Goal: Task Accomplishment & Management: Complete application form

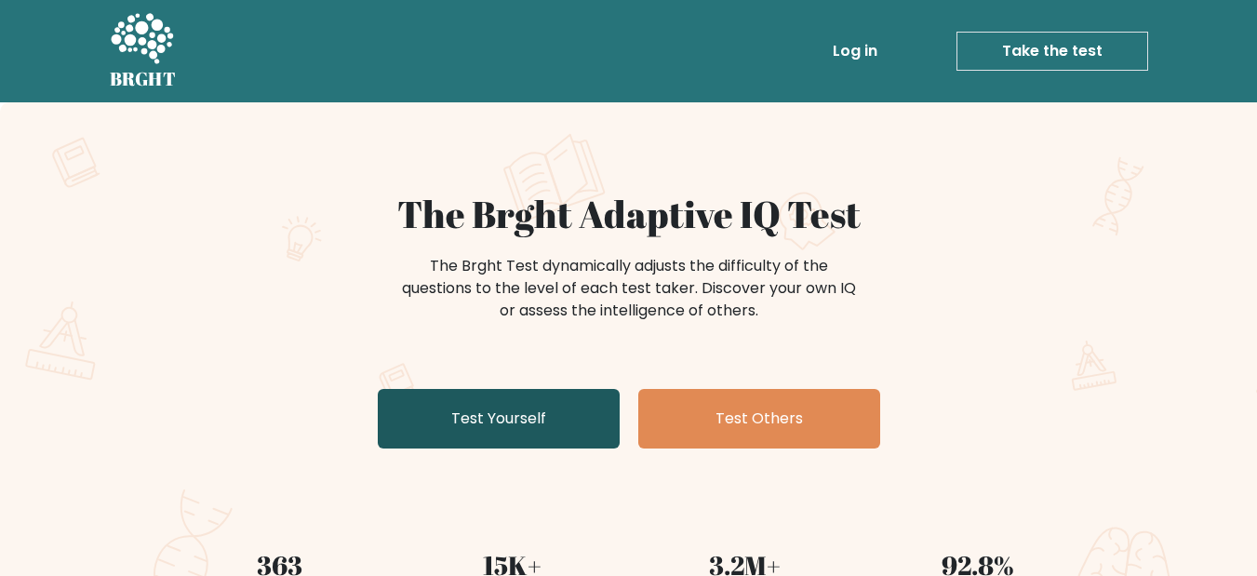
click at [553, 396] on link "Test Yourself" at bounding box center [499, 419] width 242 height 60
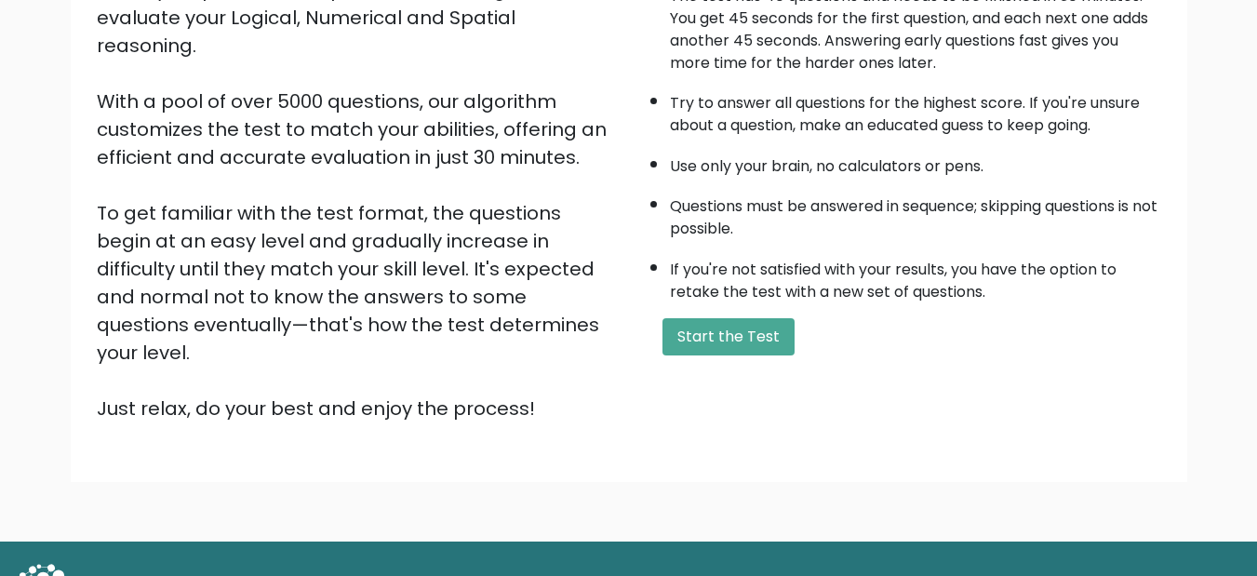
scroll to position [276, 0]
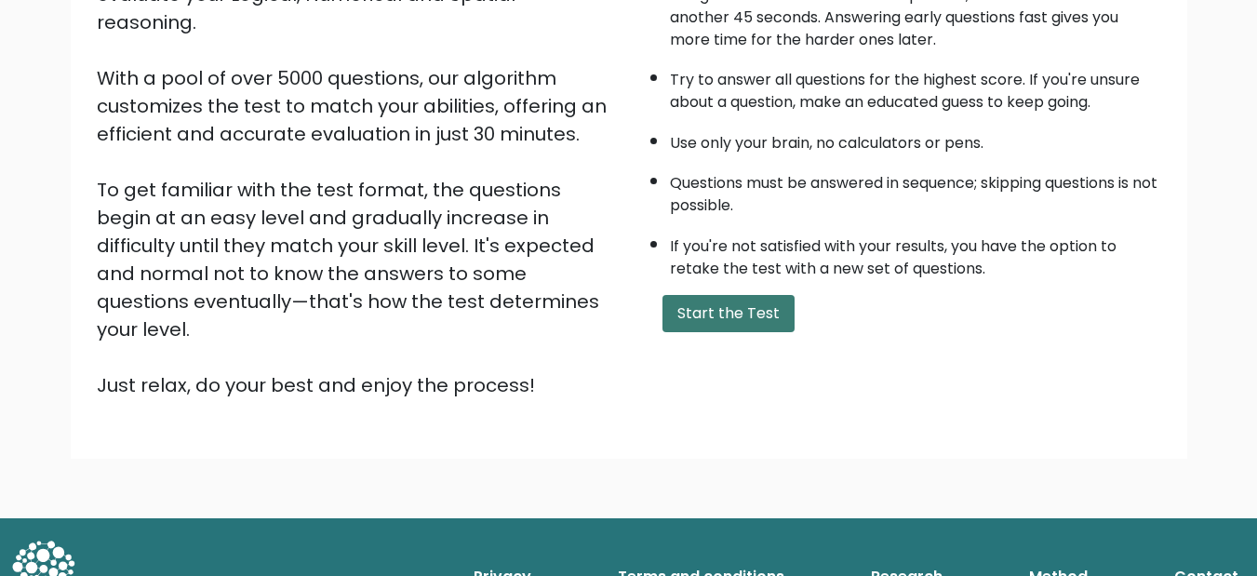
click at [744, 319] on button "Start the Test" at bounding box center [729, 313] width 132 height 37
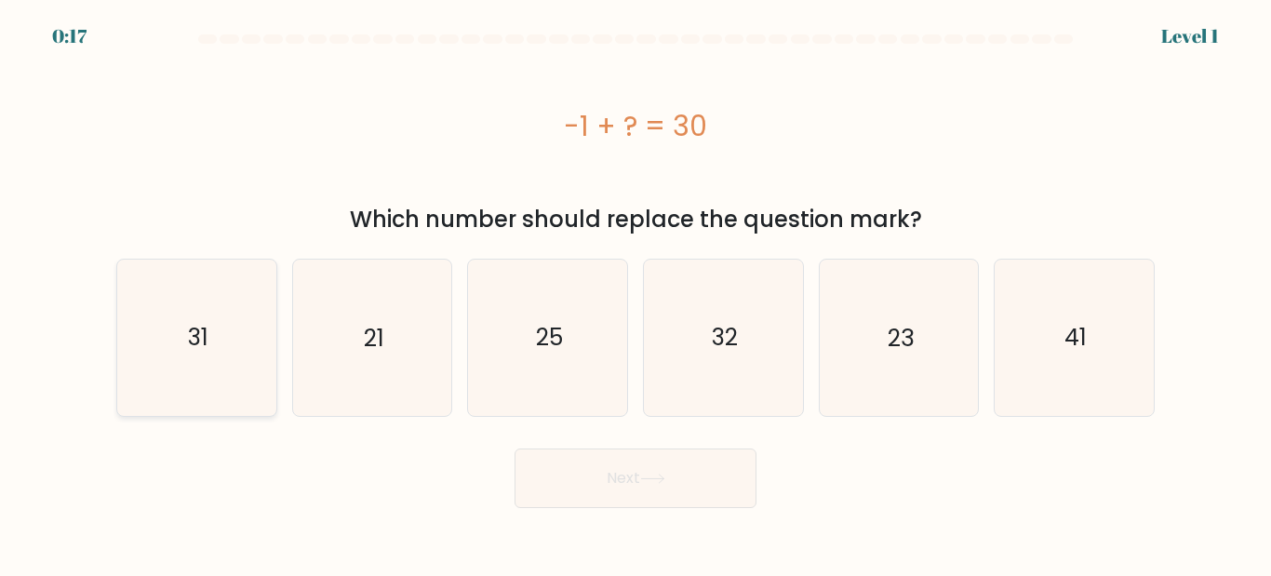
click at [183, 379] on icon "31" at bounding box center [196, 337] width 155 height 155
click at [636, 293] on input "a. 31" at bounding box center [636, 290] width 1 height 5
radio input "true"
click at [692, 480] on button "Next" at bounding box center [636, 479] width 242 height 60
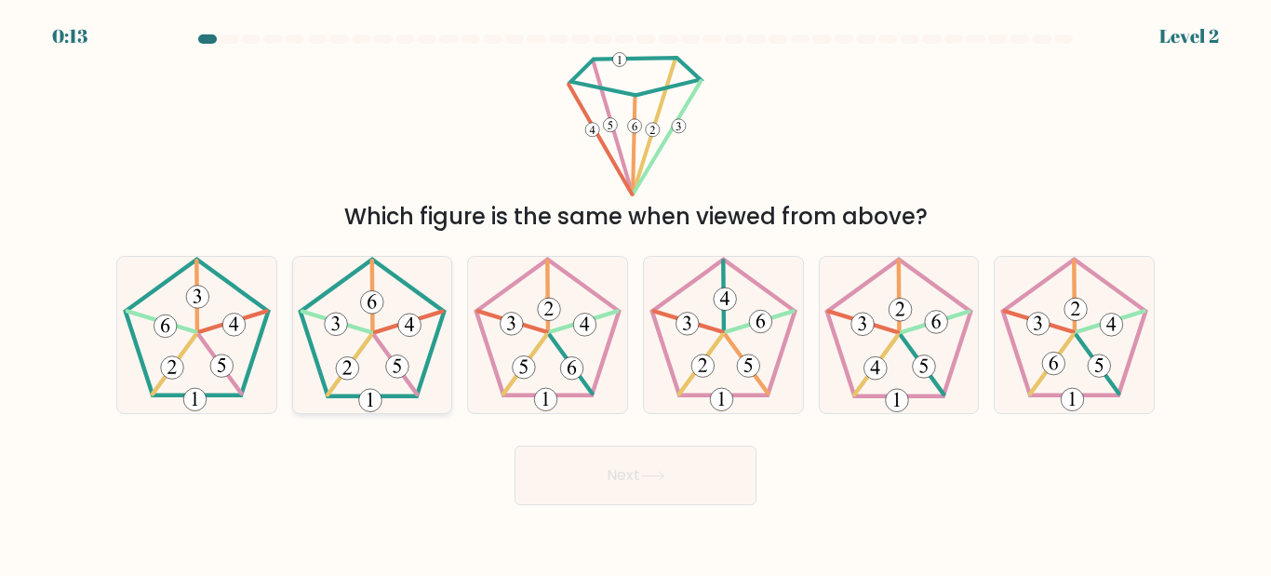
click at [366, 311] on 164 at bounding box center [371, 302] width 23 height 23
click at [636, 293] on input "b." at bounding box center [636, 290] width 1 height 5
radio input "true"
click at [614, 465] on button "Next" at bounding box center [636, 476] width 242 height 60
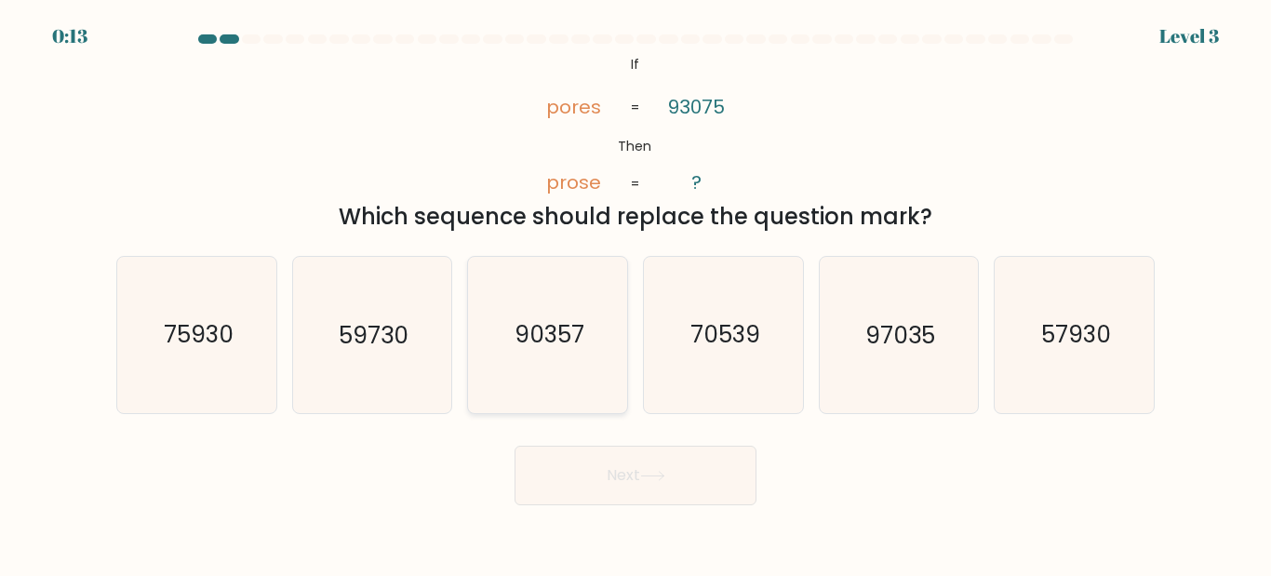
click at [550, 351] on text "90357" at bounding box center [550, 335] width 70 height 33
click at [636, 293] on input "c. 90357" at bounding box center [636, 290] width 1 height 5
radio input "true"
click at [668, 467] on button "Next" at bounding box center [636, 476] width 242 height 60
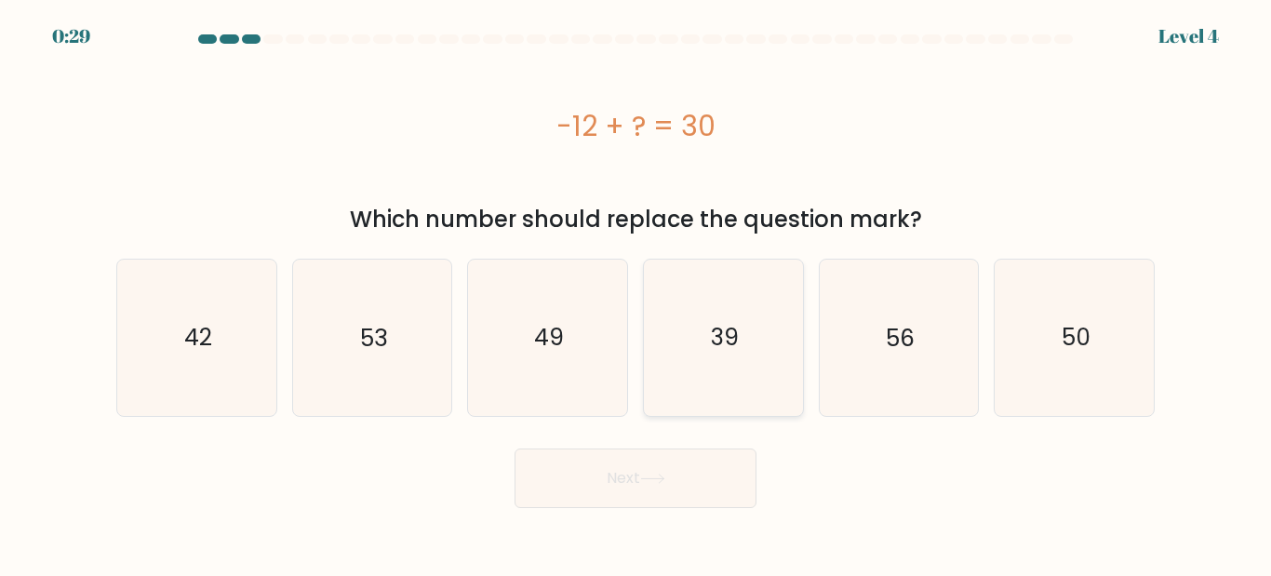
click at [676, 312] on icon "39" at bounding box center [723, 337] width 155 height 155
click at [636, 293] on input "d. 39" at bounding box center [636, 290] width 1 height 5
radio input "true"
click at [668, 489] on button "Next" at bounding box center [636, 479] width 242 height 60
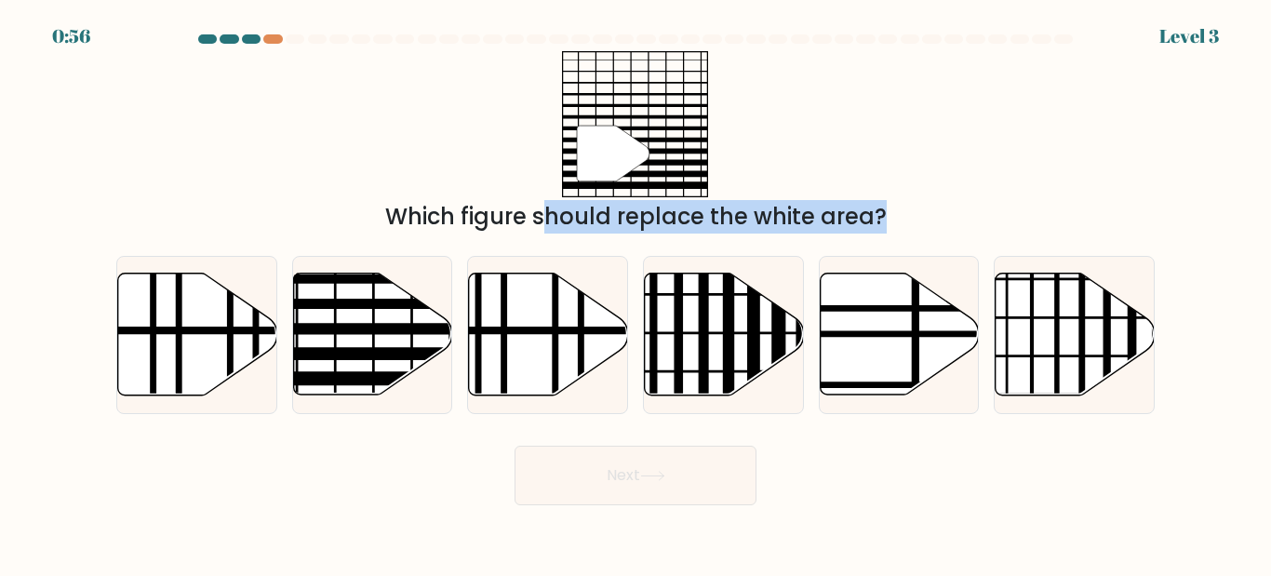
drag, startPoint x: 380, startPoint y: 301, endPoint x: 590, endPoint y: 199, distance: 233.9
click at [595, 195] on form at bounding box center [635, 269] width 1271 height 471
drag, startPoint x: 562, startPoint y: 233, endPoint x: 425, endPoint y: 301, distance: 153.1
click at [560, 233] on div "Which figure should replace the white area?" at bounding box center [635, 216] width 1016 height 33
click at [415, 304] on line at bounding box center [421, 304] width 320 height 0
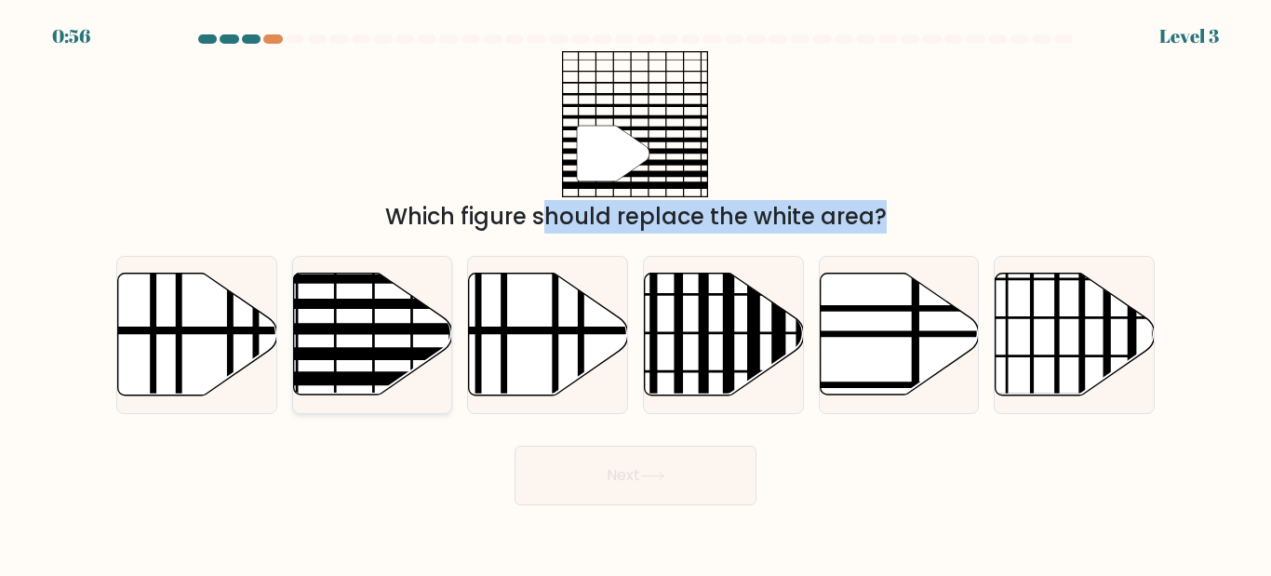
click at [636, 293] on input "b." at bounding box center [636, 290] width 1 height 5
radio input "true"
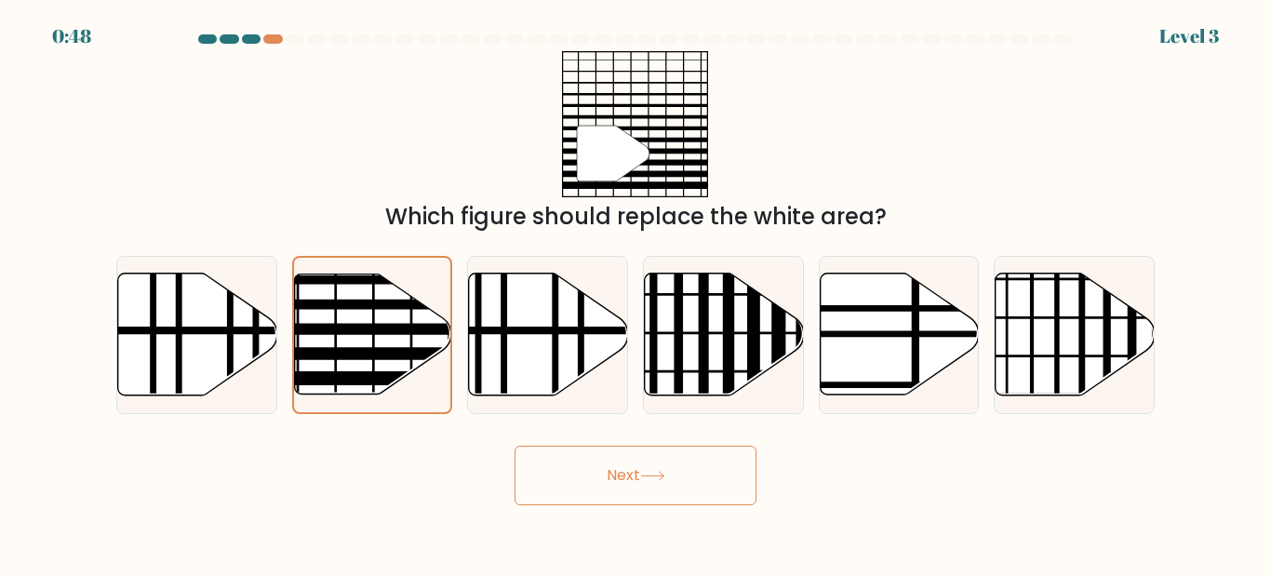
click at [691, 483] on button "Next" at bounding box center [636, 476] width 242 height 60
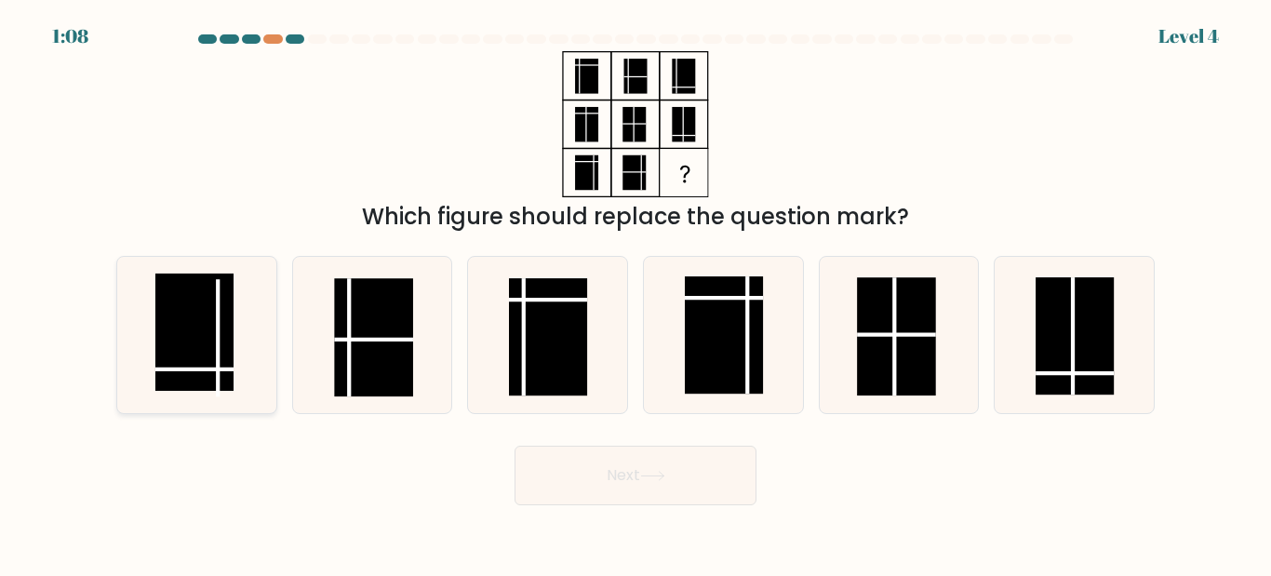
click at [142, 302] on icon at bounding box center [196, 334] width 155 height 155
click at [636, 293] on input "a." at bounding box center [636, 290] width 1 height 5
radio input "true"
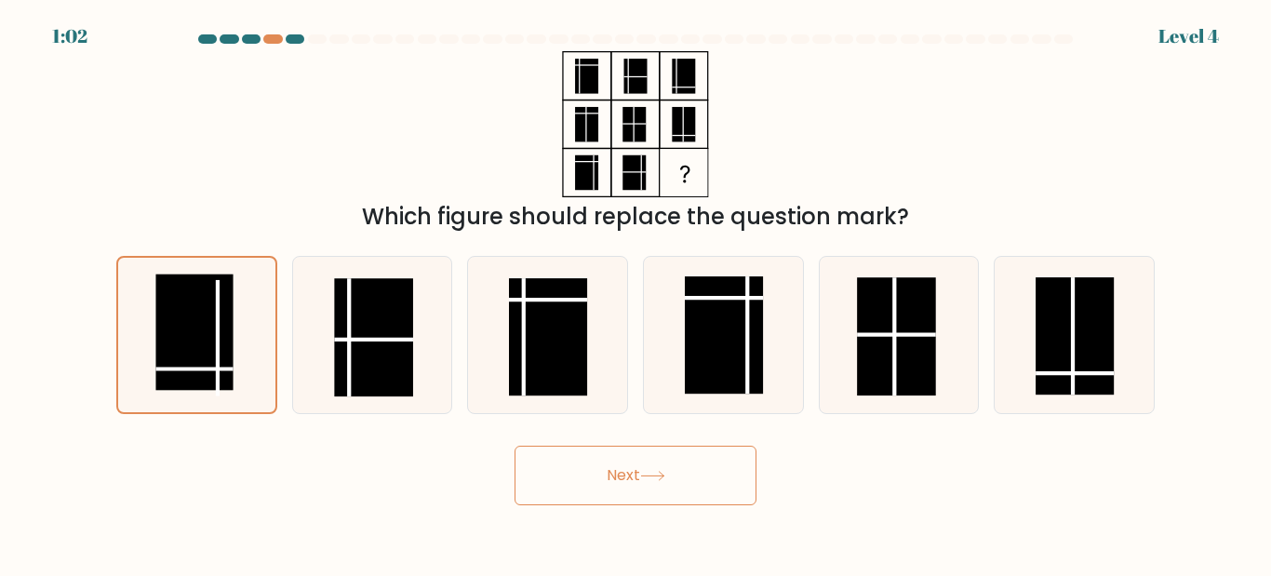
click at [721, 468] on button "Next" at bounding box center [636, 476] width 242 height 60
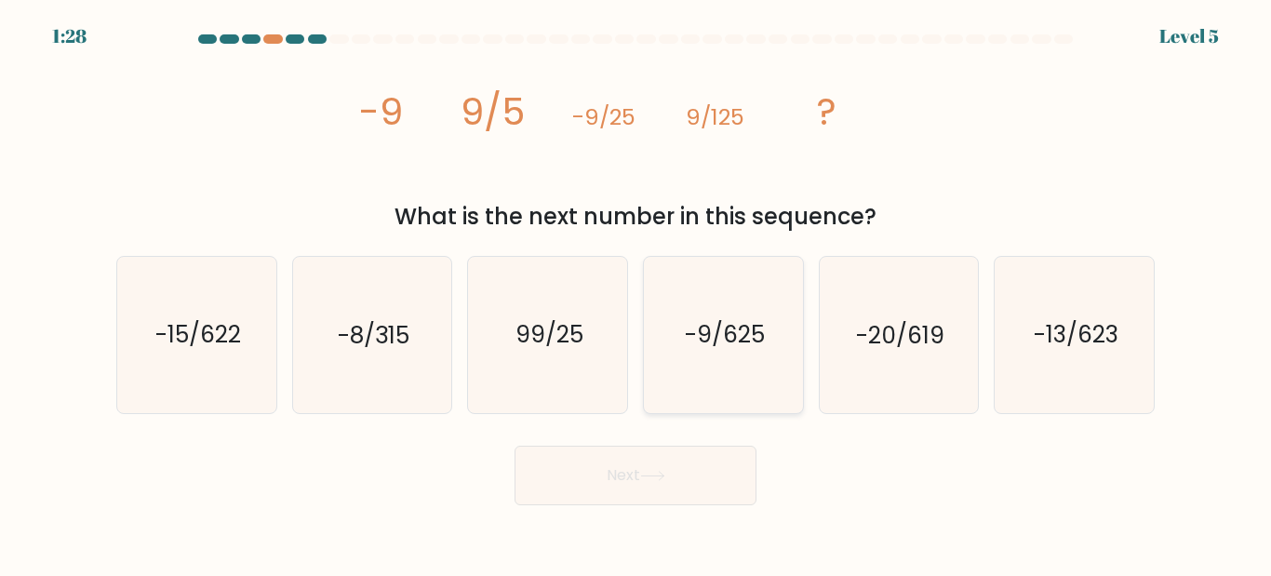
click at [758, 373] on icon "-9/625" at bounding box center [723, 334] width 155 height 155
click at [636, 293] on input "d. -9/625" at bounding box center [636, 290] width 1 height 5
radio input "true"
click at [599, 495] on button "Next" at bounding box center [636, 476] width 242 height 60
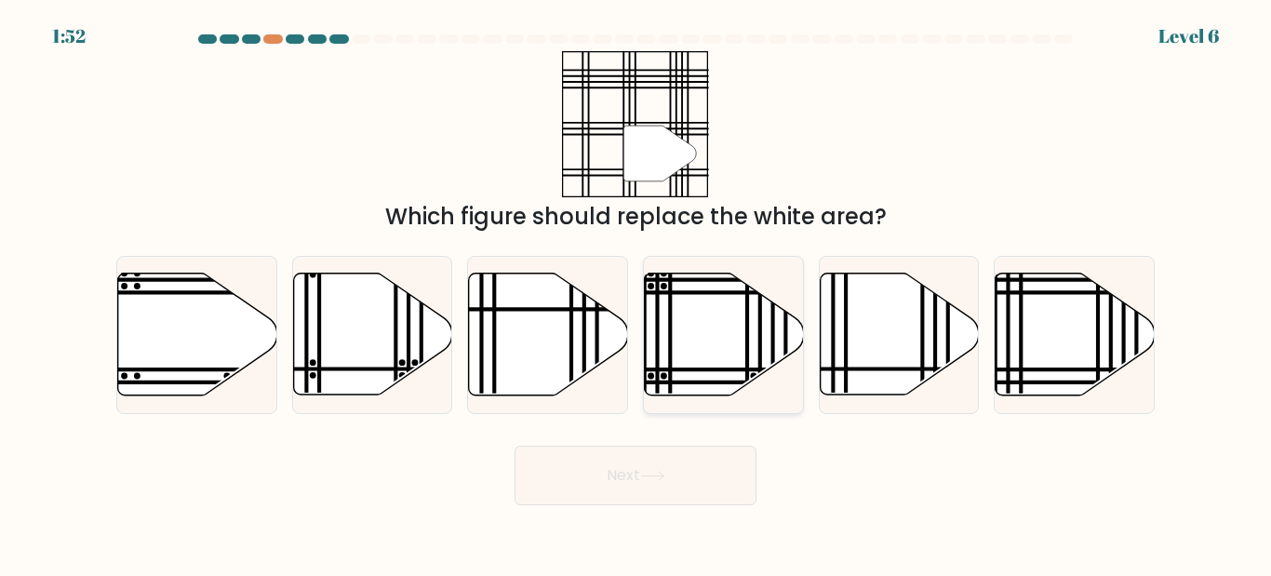
click at [744, 336] on icon at bounding box center [724, 335] width 159 height 122
click at [636, 293] on input "d." at bounding box center [636, 290] width 1 height 5
radio input "true"
click at [619, 496] on button "Next" at bounding box center [636, 476] width 242 height 60
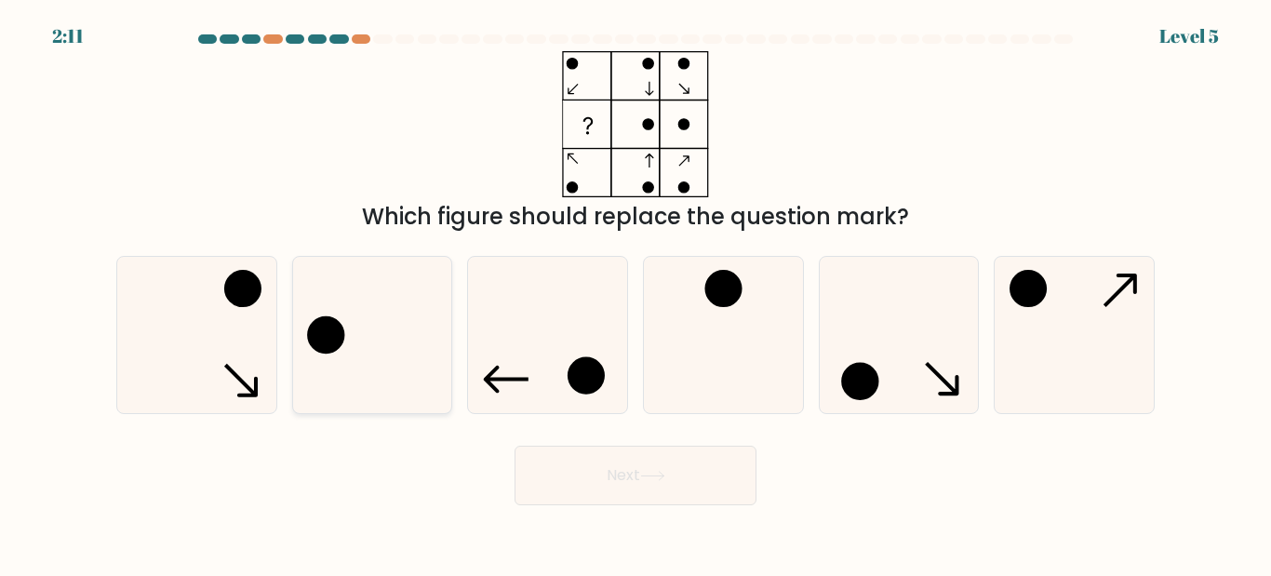
click at [311, 321] on icon at bounding box center [371, 334] width 155 height 155
click at [636, 293] on input "b." at bounding box center [636, 290] width 1 height 5
radio input "true"
click at [269, 40] on div at bounding box center [272, 38] width 19 height 9
click at [594, 490] on button "Next" at bounding box center [636, 476] width 242 height 60
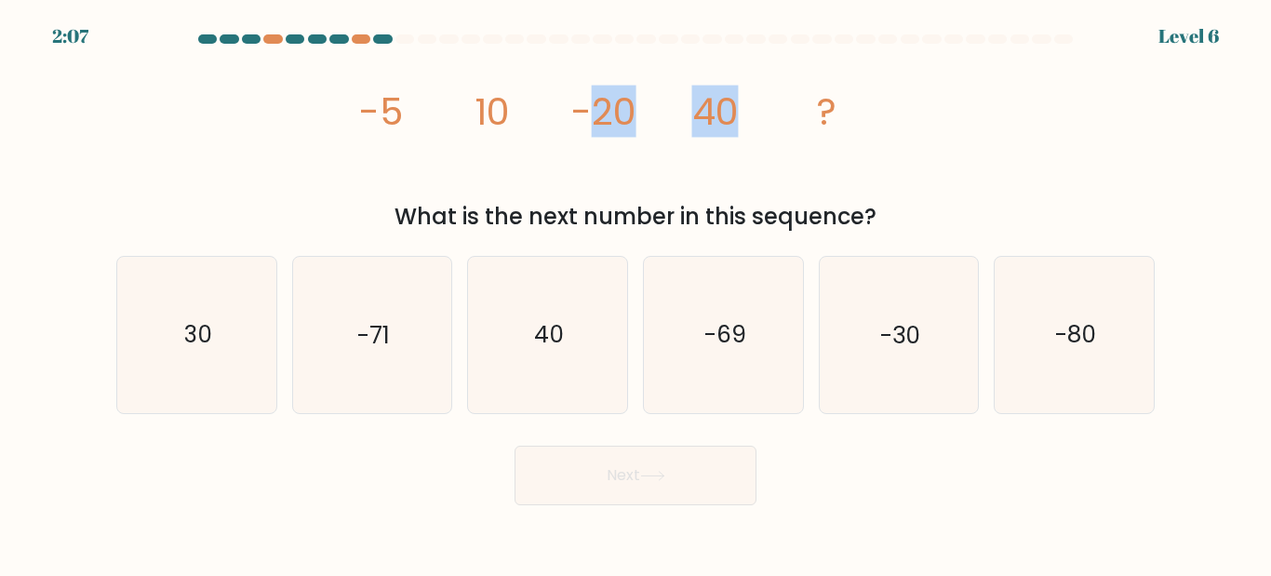
drag, startPoint x: 596, startPoint y: 119, endPoint x: 737, endPoint y: 105, distance: 142.1
click at [737, 105] on g "-5 10 -20 40 ?" at bounding box center [598, 112] width 478 height 52
click at [873, 335] on icon "-30" at bounding box center [898, 334] width 155 height 155
click at [636, 293] on input "e. -30" at bounding box center [636, 290] width 1 height 5
radio input "true"
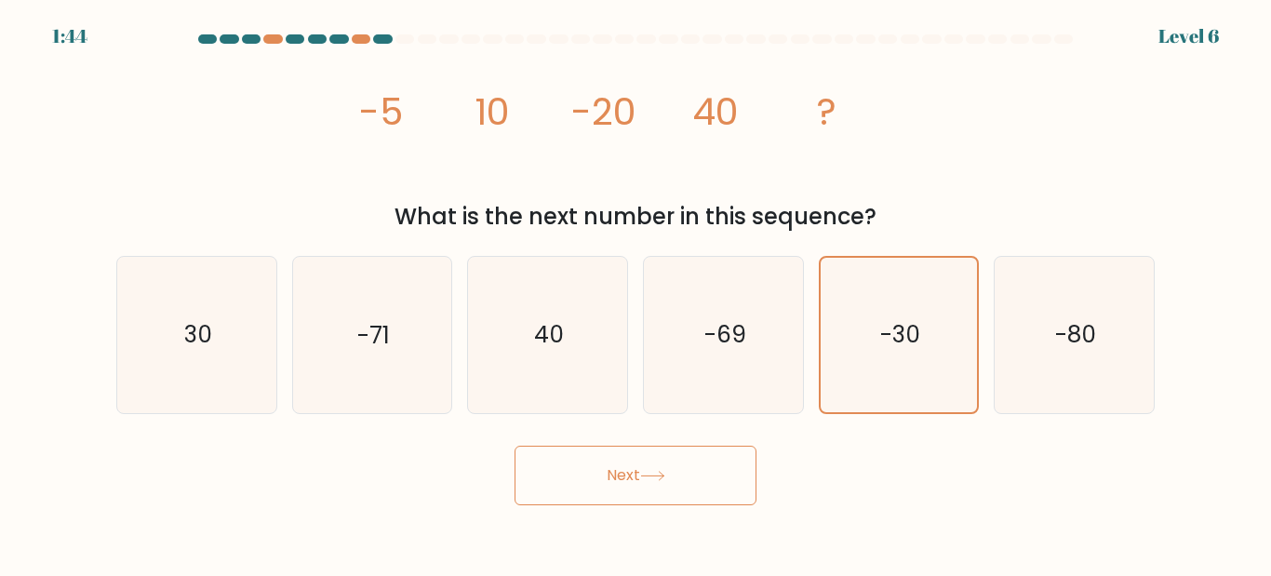
click at [733, 467] on button "Next" at bounding box center [636, 476] width 242 height 60
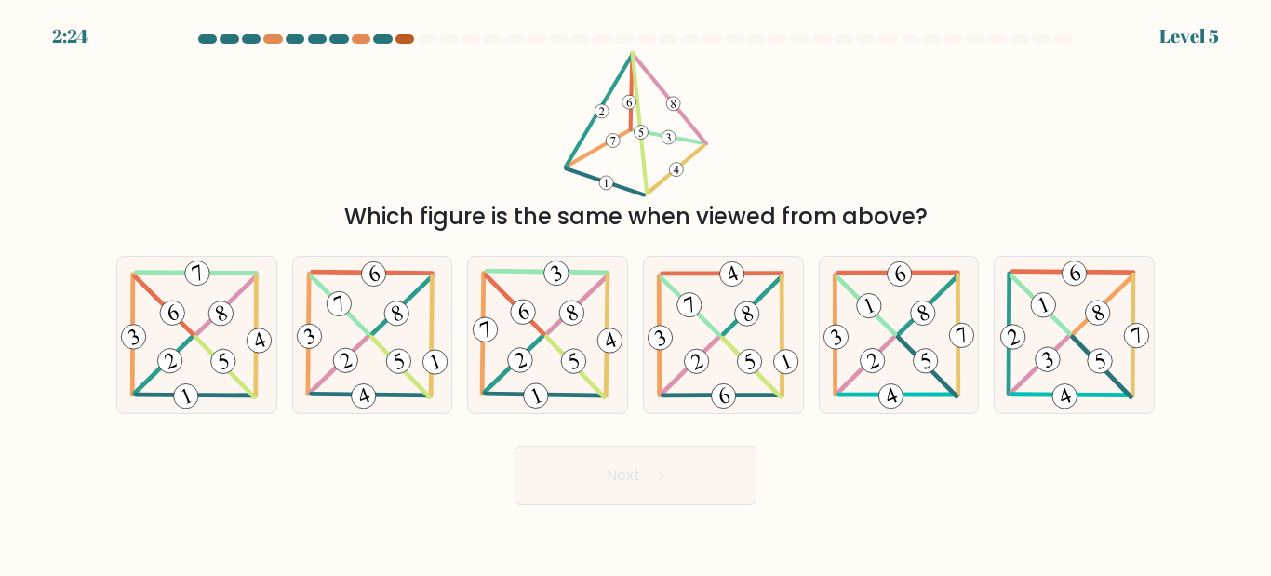
click at [412, 34] on div at bounding box center [404, 38] width 19 height 9
click at [407, 36] on div at bounding box center [404, 38] width 19 height 9
click at [1171, 31] on div "Level 5" at bounding box center [1189, 36] width 60 height 28
drag, startPoint x: 391, startPoint y: 29, endPoint x: 363, endPoint y: 46, distance: 32.6
click at [390, 29] on div "2:22 Level 5" at bounding box center [635, 25] width 1271 height 50
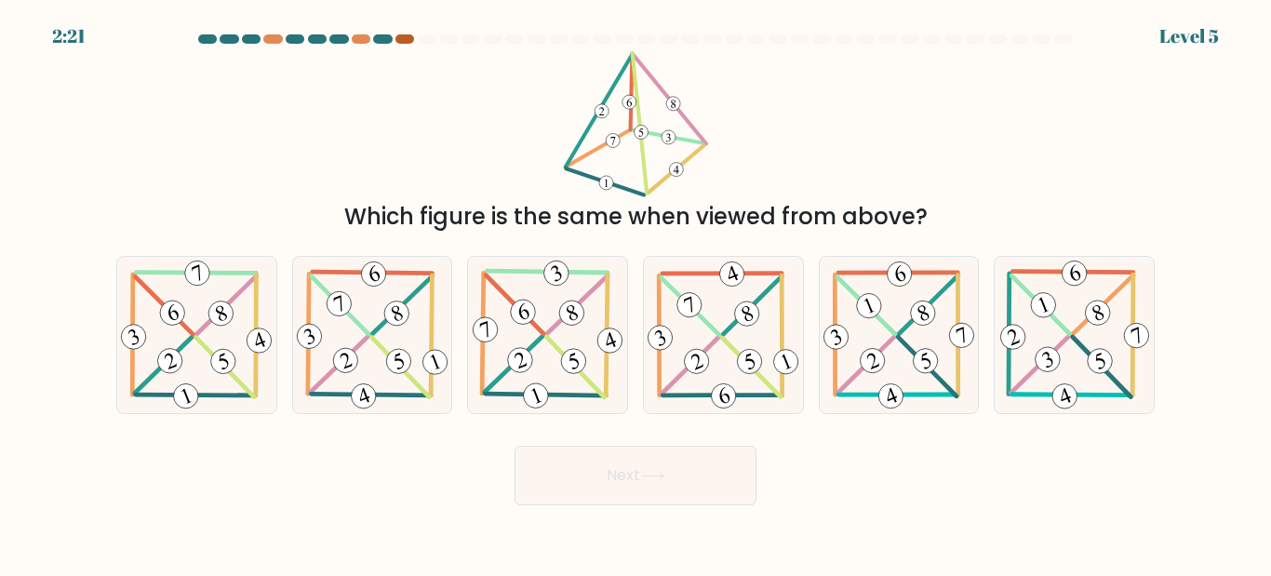
click at [401, 38] on div at bounding box center [404, 38] width 19 height 9
click at [381, 38] on div at bounding box center [382, 38] width 19 height 9
click at [359, 40] on div at bounding box center [361, 38] width 19 height 9
click at [159, 403] on icon at bounding box center [196, 334] width 158 height 155
click at [636, 293] on input "a." at bounding box center [636, 290] width 1 height 5
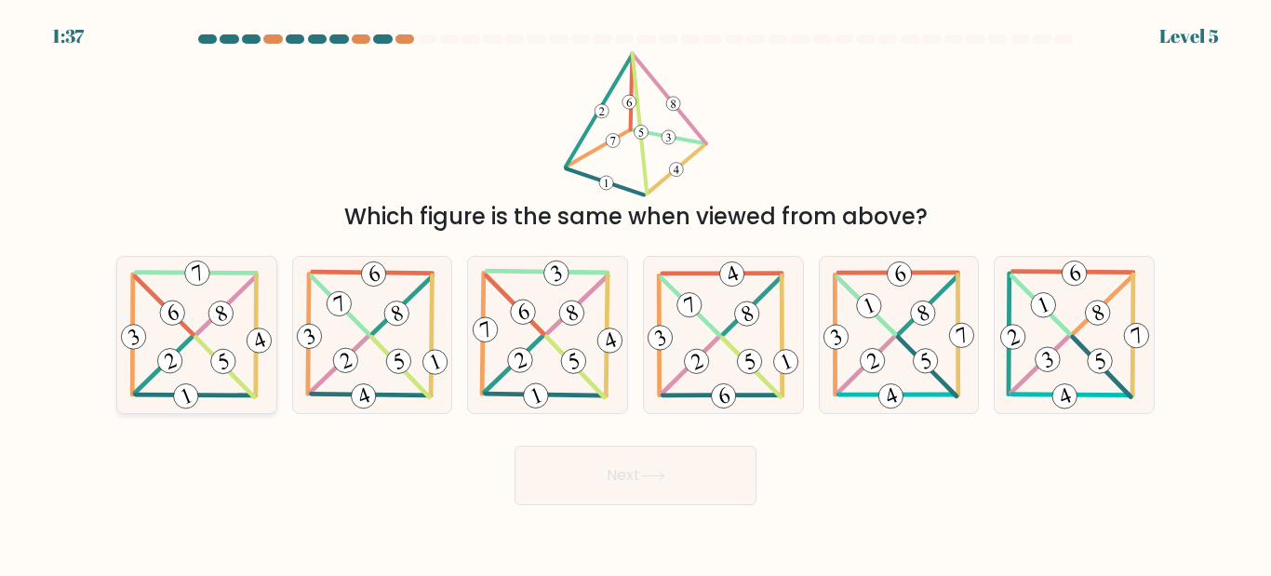
radio input "true"
click at [680, 490] on button "Next" at bounding box center [636, 476] width 242 height 60
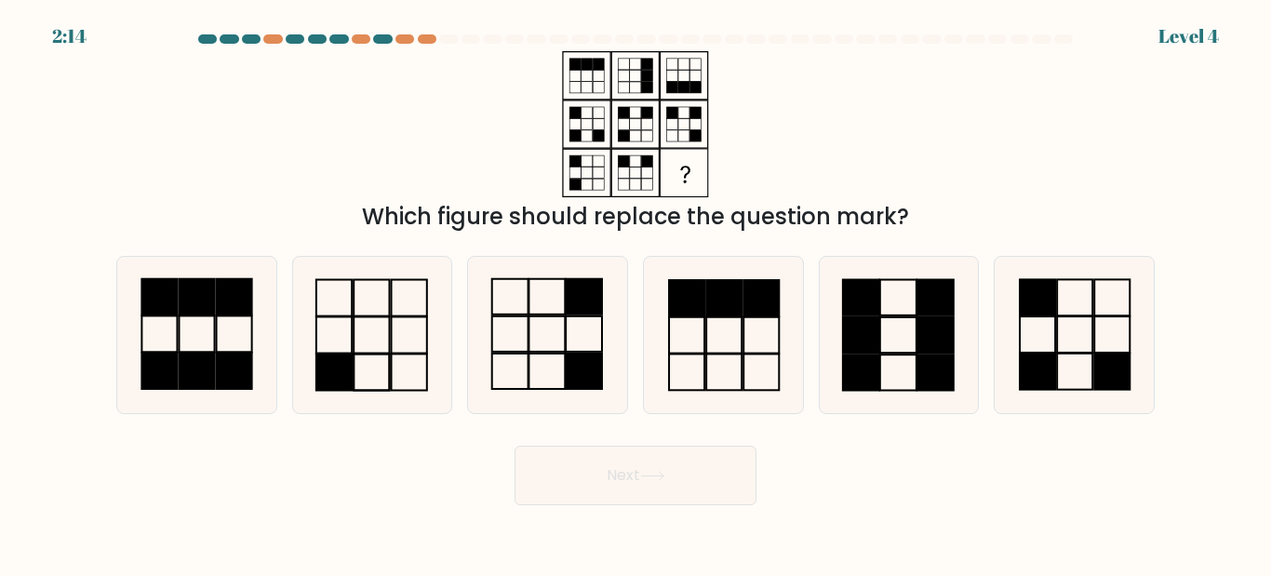
click at [233, 42] on div at bounding box center [229, 38] width 19 height 9
click at [573, 344] on icon at bounding box center [547, 334] width 155 height 155
click at [636, 293] on input "c." at bounding box center [636, 290] width 1 height 5
radio input "true"
click at [610, 465] on button "Next" at bounding box center [636, 476] width 242 height 60
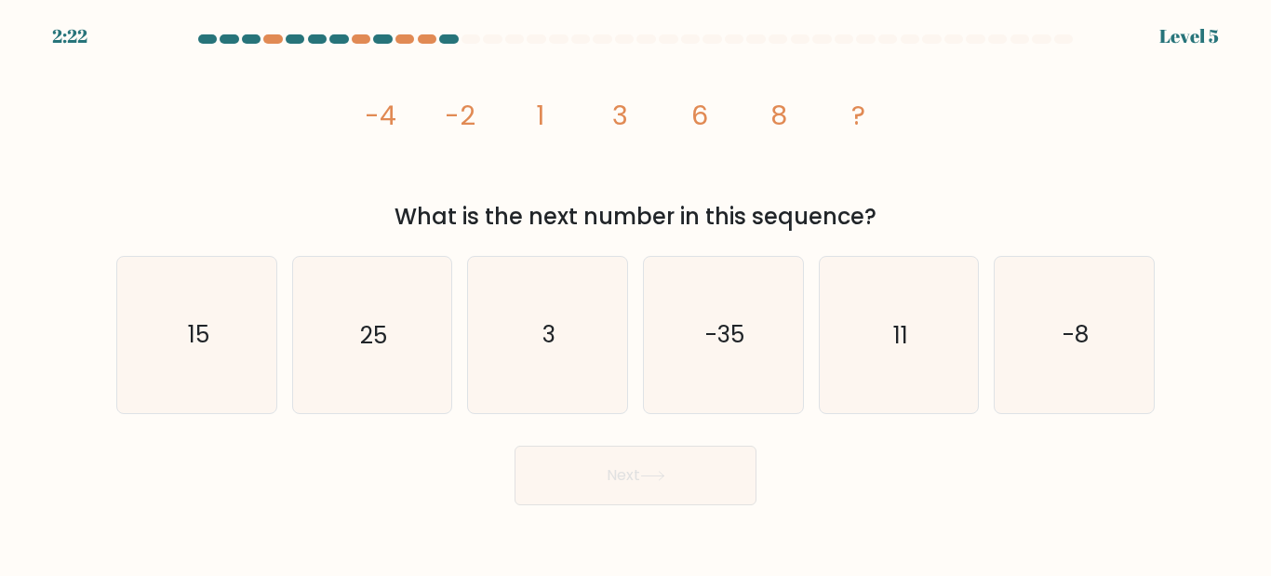
click at [469, 46] on div at bounding box center [635, 42] width 1061 height 17
click at [475, 37] on div at bounding box center [471, 38] width 19 height 9
click at [644, 225] on div "What is the next number in this sequence?" at bounding box center [635, 216] width 1016 height 33
click at [1007, 213] on div "What is the next number in this sequence?" at bounding box center [635, 216] width 1016 height 33
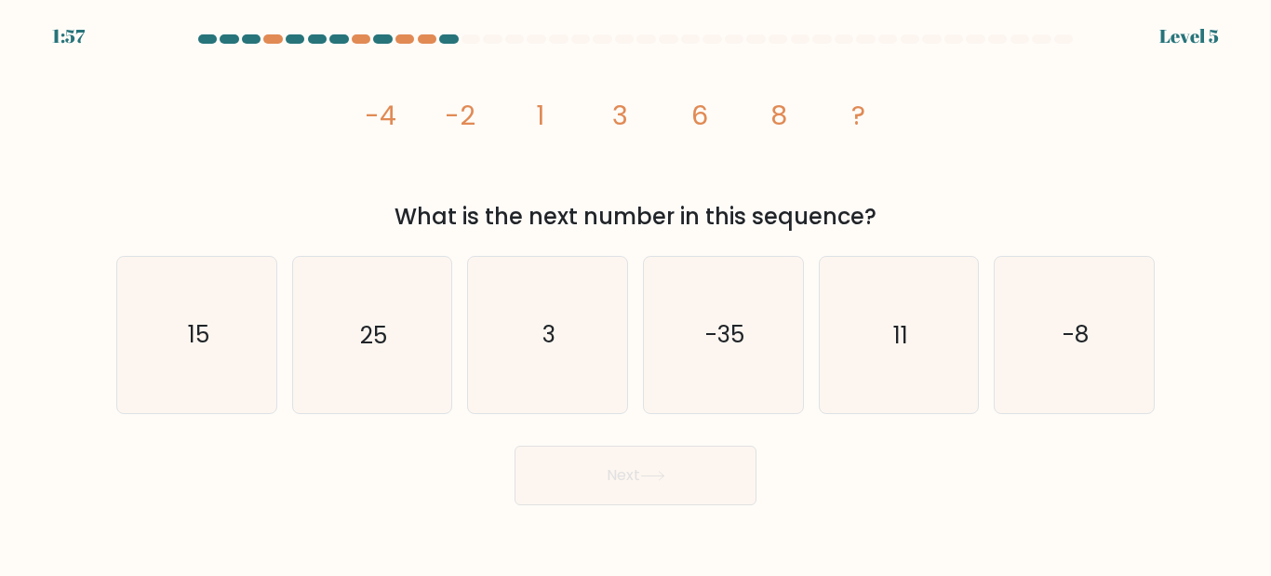
click at [388, 120] on tspan "-4" at bounding box center [381, 115] width 32 height 37
click at [463, 109] on tspan "-2" at bounding box center [460, 115] width 31 height 37
drag, startPoint x: 475, startPoint y: 111, endPoint x: 557, endPoint y: 113, distance: 82.8
click at [557, 113] on icon "image/svg+xml -4 -2 1 3 6 8 ?" at bounding box center [635, 124] width 558 height 146
click at [542, 119] on tspan "1" at bounding box center [540, 115] width 8 height 37
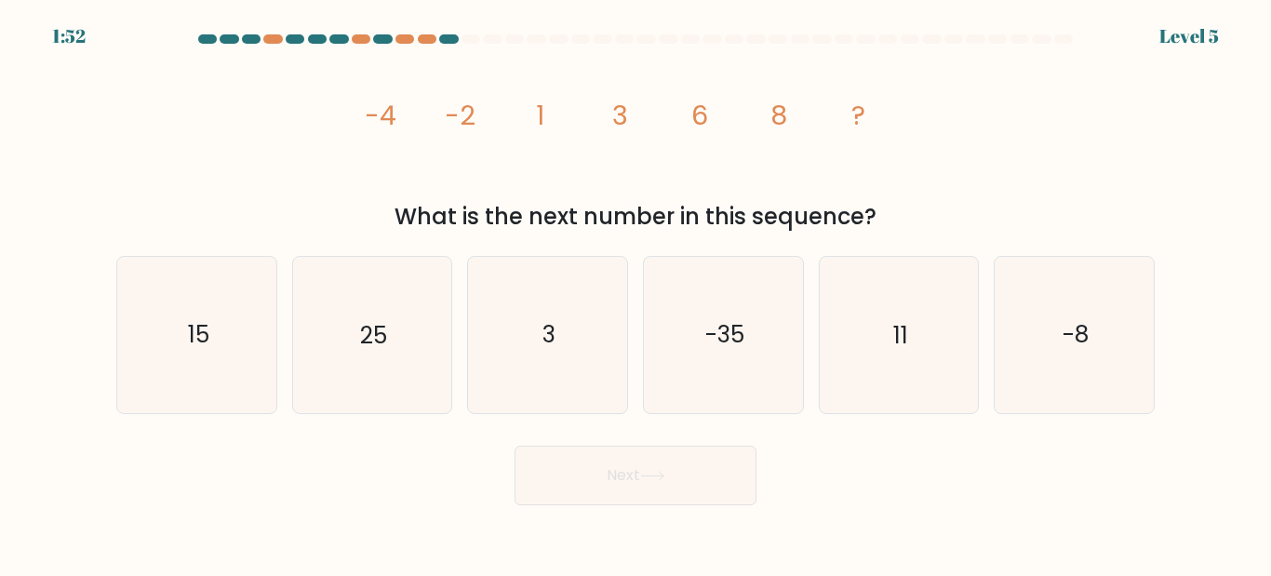
drag, startPoint x: 542, startPoint y: 119, endPoint x: 604, endPoint y: 102, distance: 64.6
click at [604, 102] on icon "image/svg+xml -4 -2 1 3 6 8 ?" at bounding box center [635, 124] width 558 height 146
click at [823, 119] on icon "image/svg+xml -4 -2 1 3 6 8 ?" at bounding box center [635, 124] width 558 height 146
click at [822, 121] on icon "image/svg+xml -4 -2 1 3 6 8 ?" at bounding box center [635, 124] width 558 height 146
drag, startPoint x: 390, startPoint y: 115, endPoint x: 460, endPoint y: 118, distance: 69.8
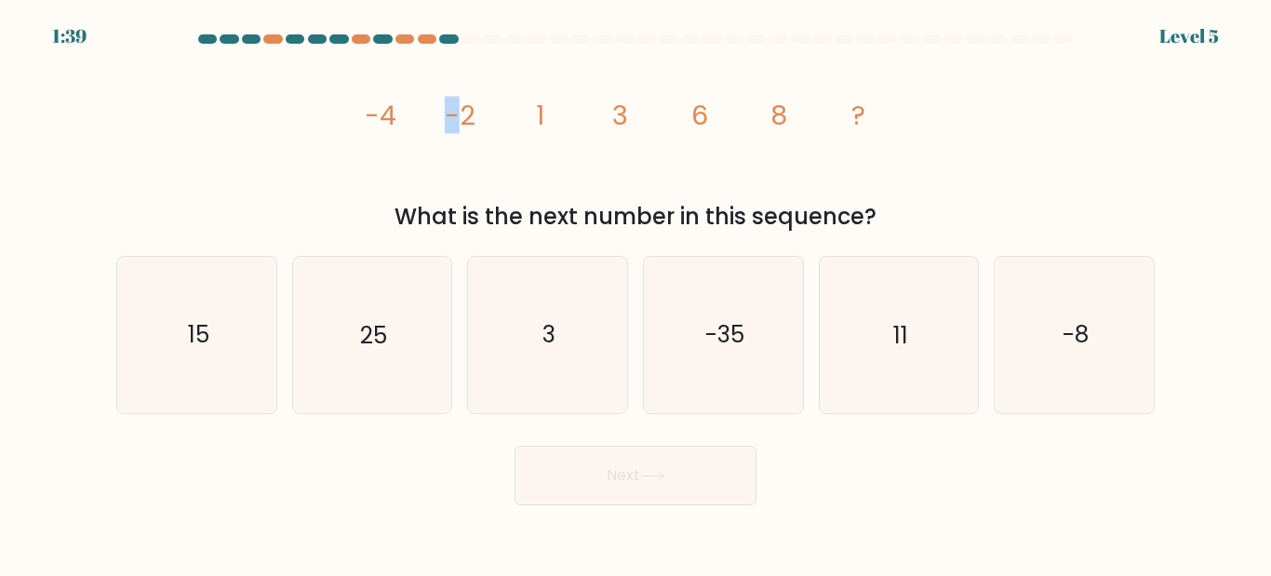
click at [460, 118] on g "-4 -2 1 3 6 8 ?" at bounding box center [616, 115] width 502 height 37
click at [469, 120] on tspan "-2" at bounding box center [460, 115] width 31 height 37
drag, startPoint x: 469, startPoint y: 120, endPoint x: 547, endPoint y: 120, distance: 78.2
click at [547, 120] on icon "image/svg+xml -4 -2 1 3 6 8 ?" at bounding box center [635, 124] width 558 height 146
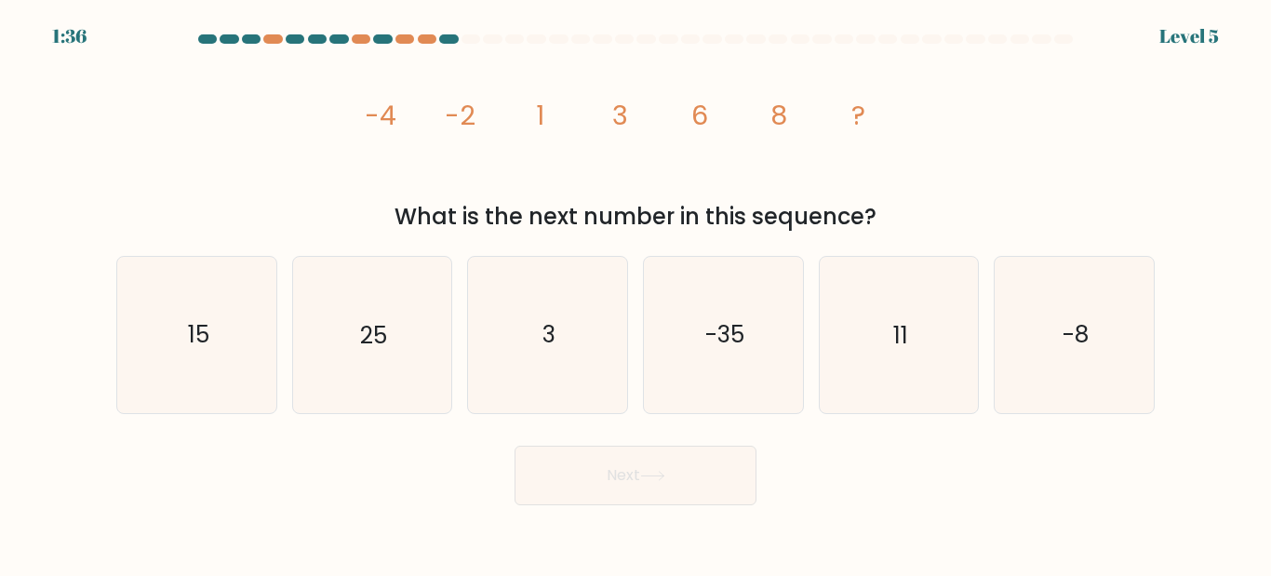
drag, startPoint x: 541, startPoint y: 120, endPoint x: 598, endPoint y: 114, distance: 58.0
click at [598, 114] on icon "image/svg+xml -4 -2 1 3 6 8 ?" at bounding box center [635, 124] width 558 height 146
drag, startPoint x: 699, startPoint y: 117, endPoint x: 773, endPoint y: 110, distance: 74.8
click at [773, 110] on g "-4 -2 1 3 6 8 ?" at bounding box center [616, 115] width 502 height 37
click at [773, 110] on tspan "8" at bounding box center [779, 115] width 17 height 37
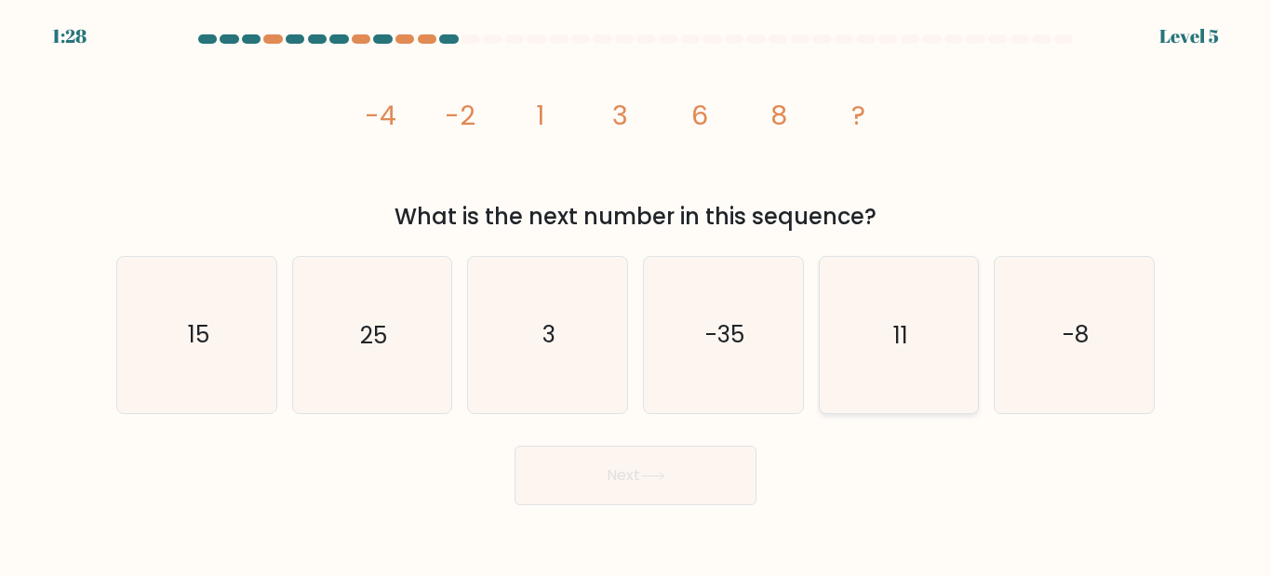
click at [891, 336] on icon "11" at bounding box center [898, 334] width 155 height 155
click at [636, 293] on input "e. 11" at bounding box center [636, 290] width 1 height 5
radio input "true"
click at [705, 476] on button "Next" at bounding box center [636, 476] width 242 height 60
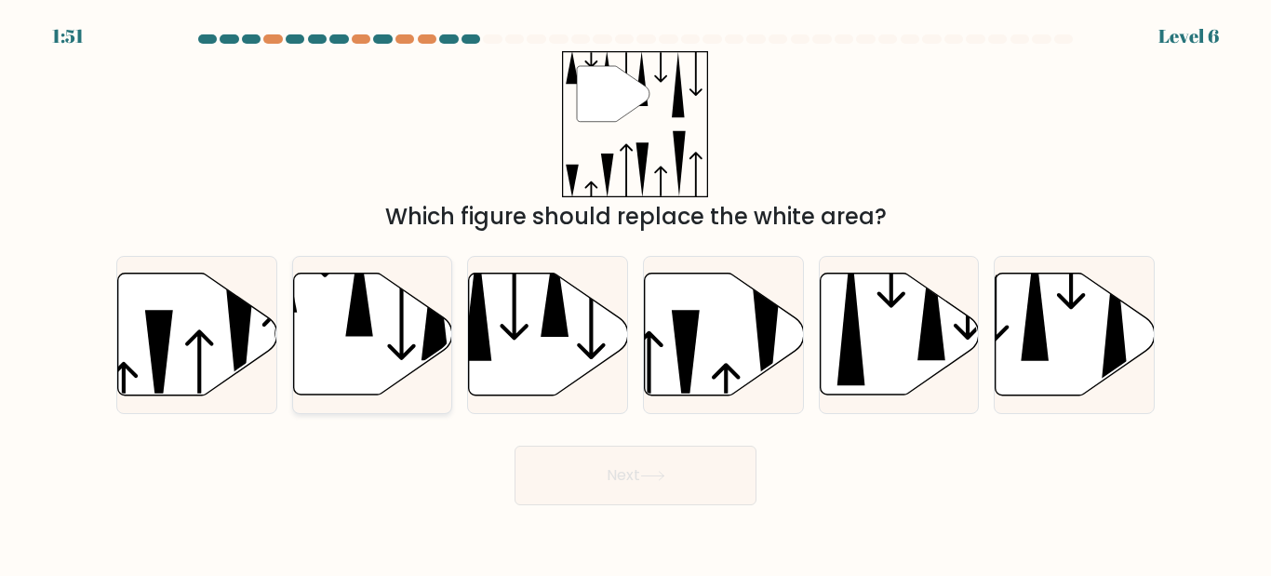
click at [358, 333] on icon at bounding box center [359, 289] width 28 height 96
click at [636, 293] on input "b." at bounding box center [636, 290] width 1 height 5
radio input "true"
click at [595, 486] on button "Next" at bounding box center [636, 476] width 242 height 60
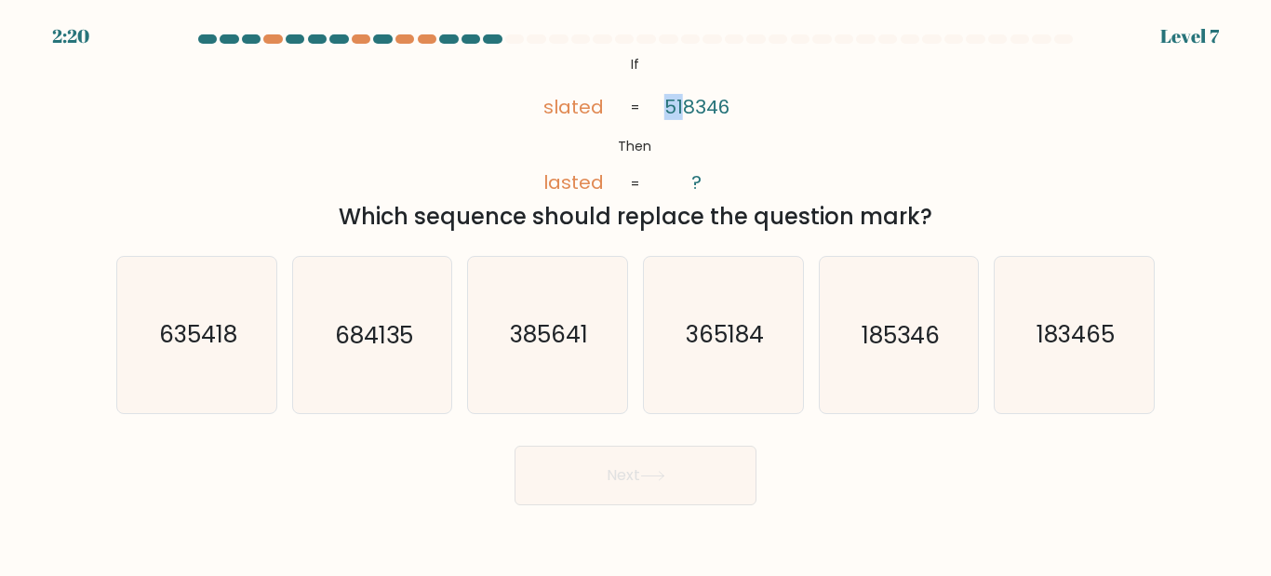
drag, startPoint x: 669, startPoint y: 106, endPoint x: 681, endPoint y: 101, distance: 13.0
click at [681, 101] on tspan "518346" at bounding box center [696, 107] width 65 height 26
click at [800, 123] on div "@import url('https://fonts.googleapis.com/css?family=Abril+Fatface:400,100,100i…" at bounding box center [635, 142] width 1061 height 182
click at [1065, 349] on text "183465" at bounding box center [1076, 335] width 78 height 33
click at [636, 293] on input "f. 183465" at bounding box center [636, 290] width 1 height 5
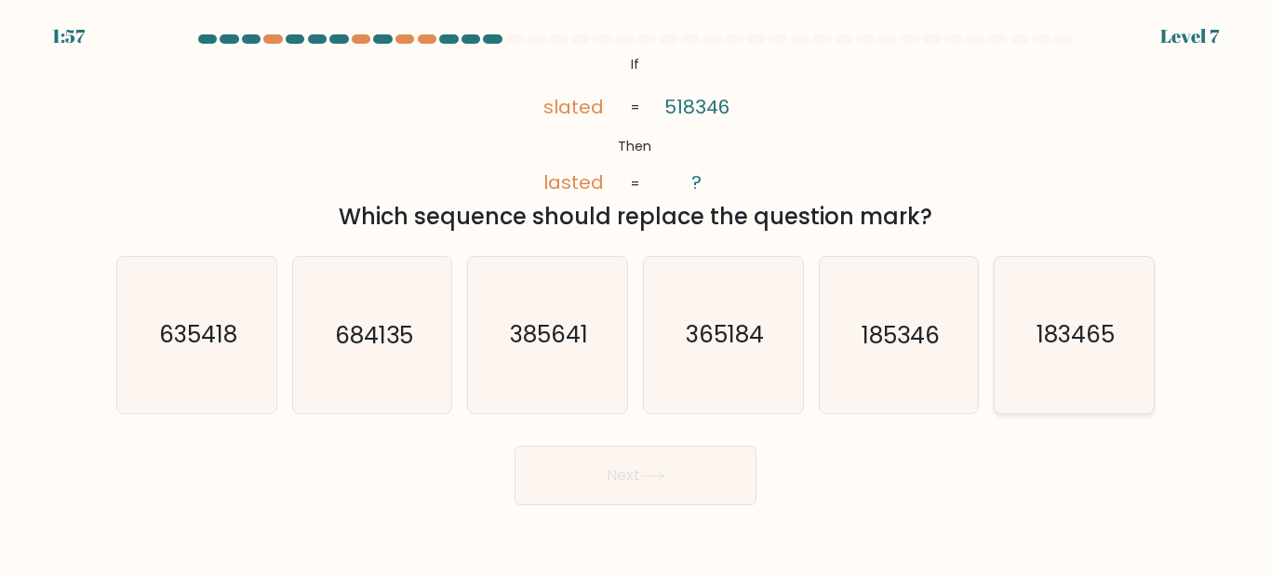
radio input "true"
click at [625, 472] on button "Next" at bounding box center [636, 476] width 242 height 60
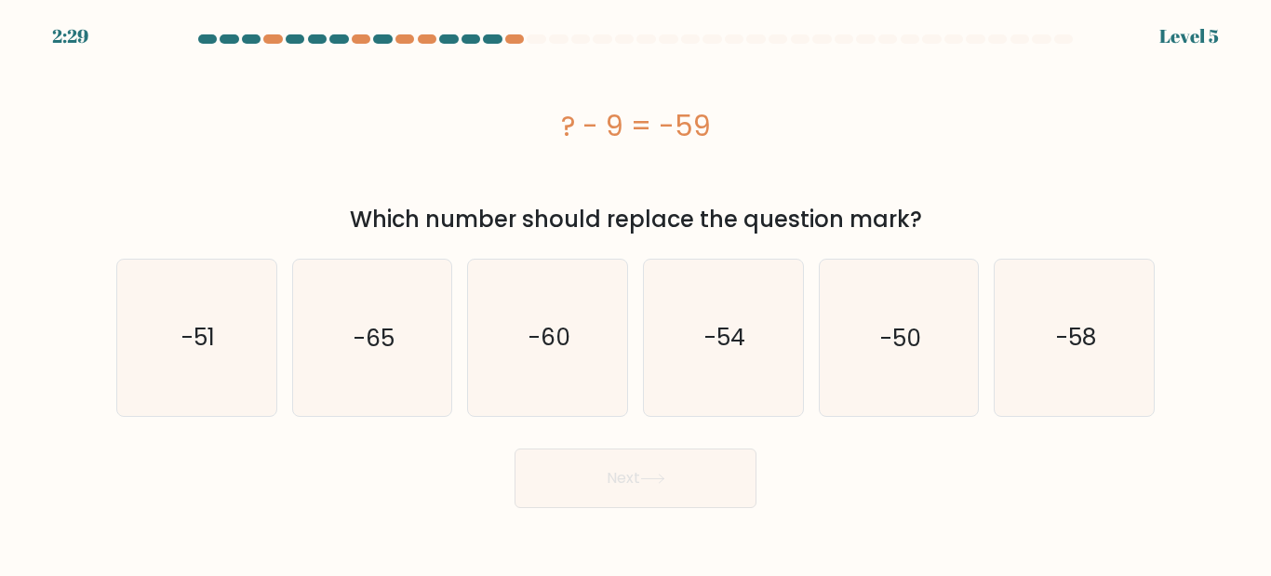
click at [810, 351] on div "d. -54" at bounding box center [724, 337] width 176 height 157
click at [874, 349] on icon "-50" at bounding box center [898, 337] width 155 height 155
click at [636, 293] on input "e. -50" at bounding box center [636, 290] width 1 height 5
radio input "true"
click at [716, 507] on button "Next" at bounding box center [636, 479] width 242 height 60
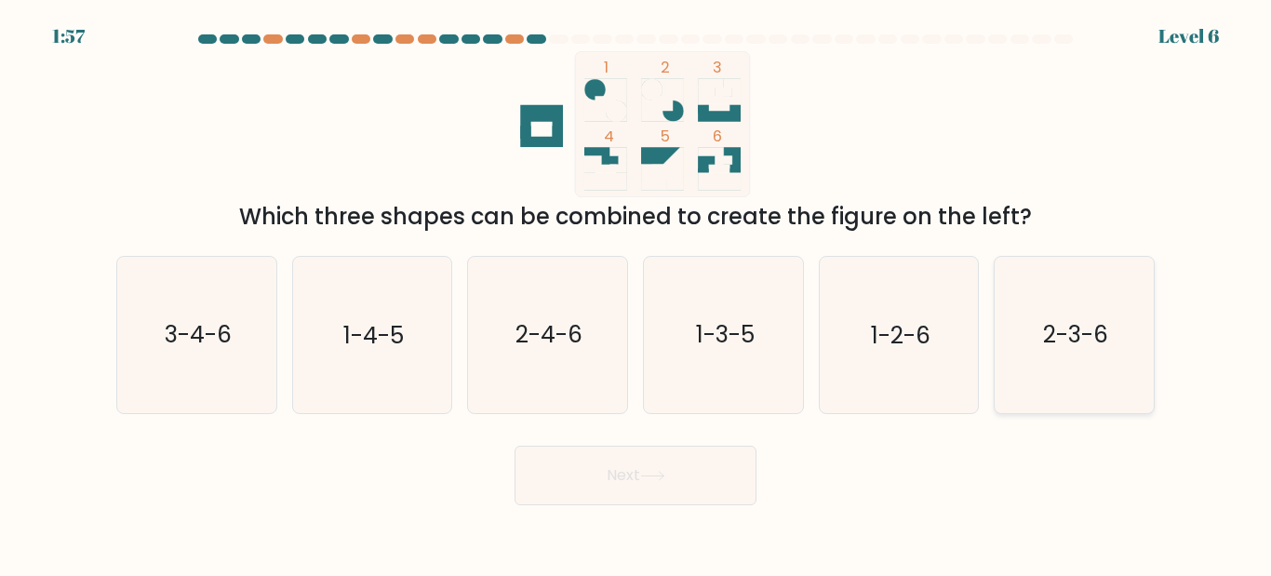
click at [1136, 342] on icon "2-3-6" at bounding box center [1074, 334] width 155 height 155
click at [636, 293] on input "f. 2-3-6" at bounding box center [636, 290] width 1 height 5
radio input "true"
click at [674, 489] on button "Next" at bounding box center [636, 476] width 242 height 60
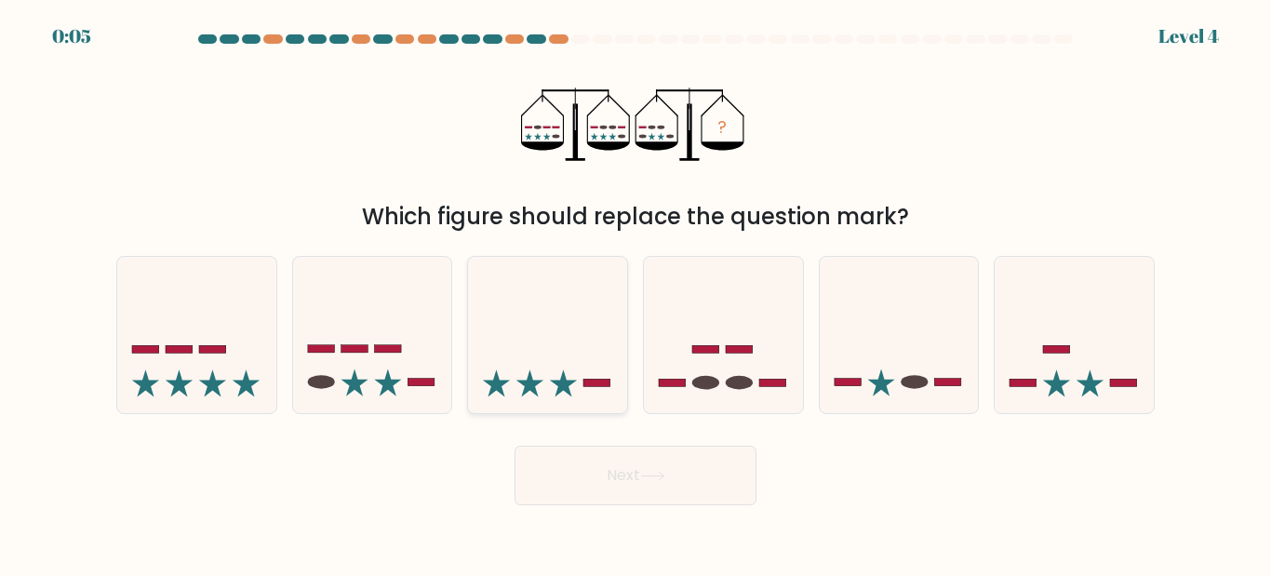
click at [583, 341] on icon at bounding box center [547, 334] width 159 height 131
click at [636, 293] on input "c." at bounding box center [636, 290] width 1 height 5
radio input "true"
click at [682, 464] on button "Next" at bounding box center [636, 476] width 242 height 60
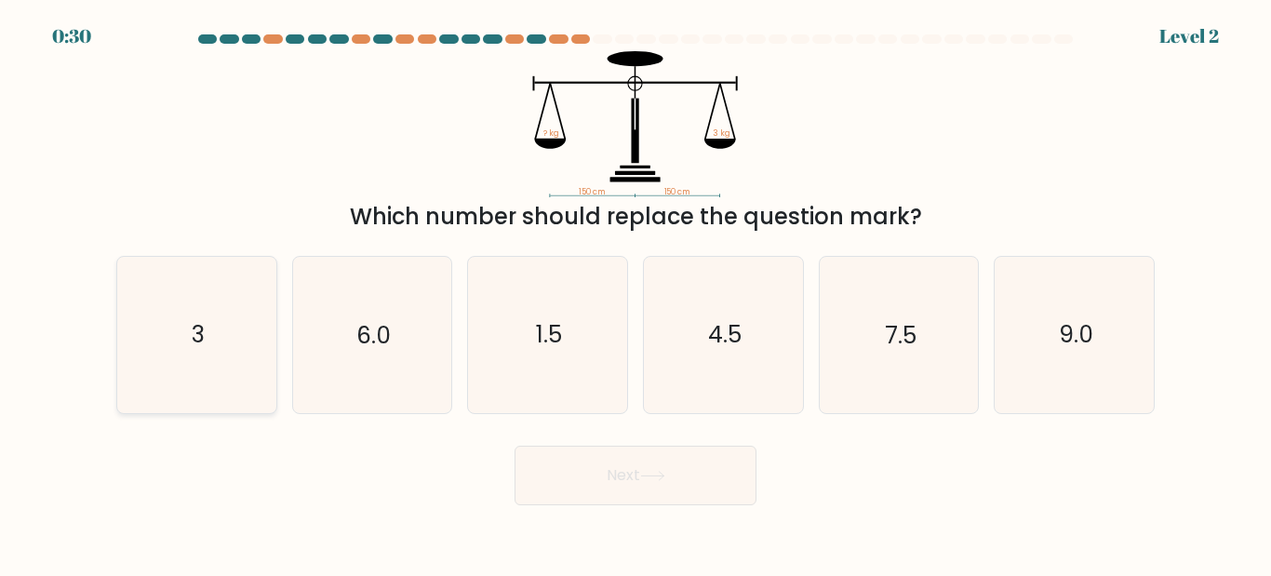
click at [189, 277] on icon "3" at bounding box center [196, 334] width 155 height 155
click at [636, 288] on input "a. 3" at bounding box center [636, 290] width 1 height 5
radio input "true"
click at [599, 489] on button "Next" at bounding box center [636, 476] width 242 height 60
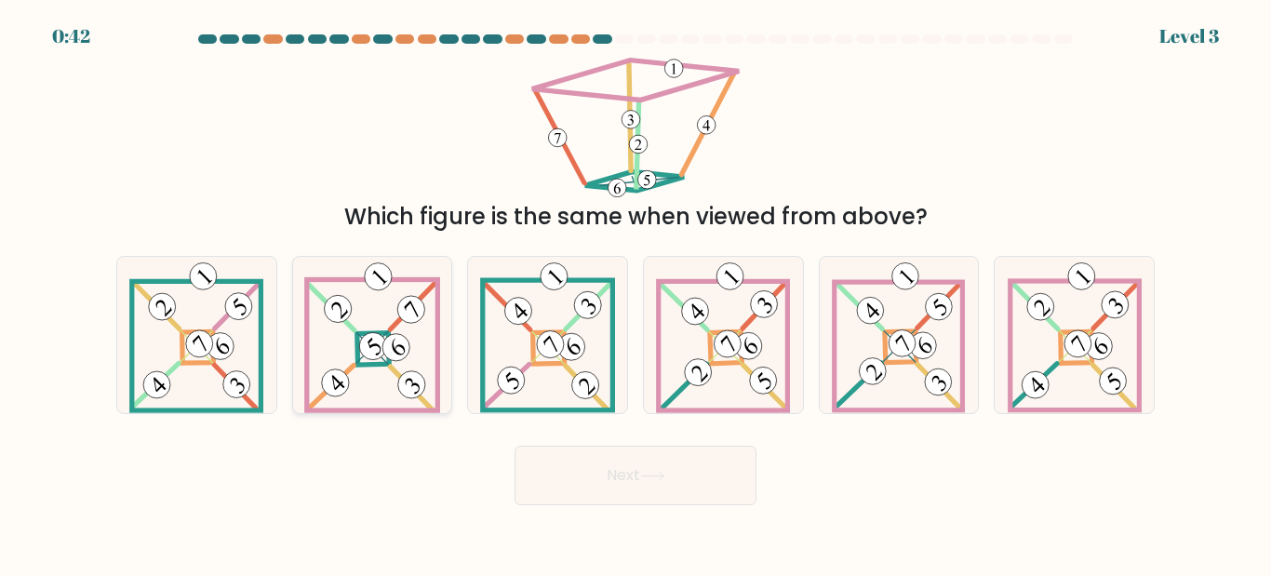
click at [393, 387] on icon at bounding box center [372, 334] width 136 height 155
click at [636, 293] on input "b." at bounding box center [636, 290] width 1 height 5
radio input "true"
click at [655, 449] on button "Next" at bounding box center [636, 476] width 242 height 60
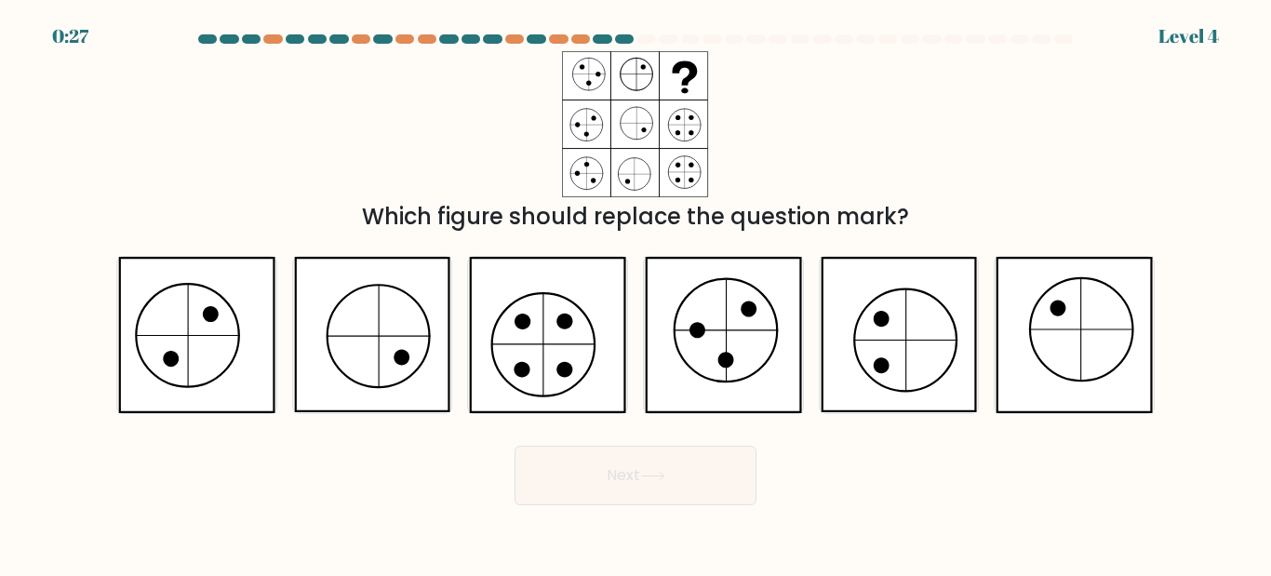
click at [645, 462] on button "Next" at bounding box center [636, 476] width 242 height 60
click at [940, 122] on div "Which figure should replace the question mark?" at bounding box center [635, 142] width 1061 height 182
click at [575, 382] on icon at bounding box center [547, 334] width 156 height 155
click at [636, 293] on input "c." at bounding box center [636, 290] width 1 height 5
radio input "true"
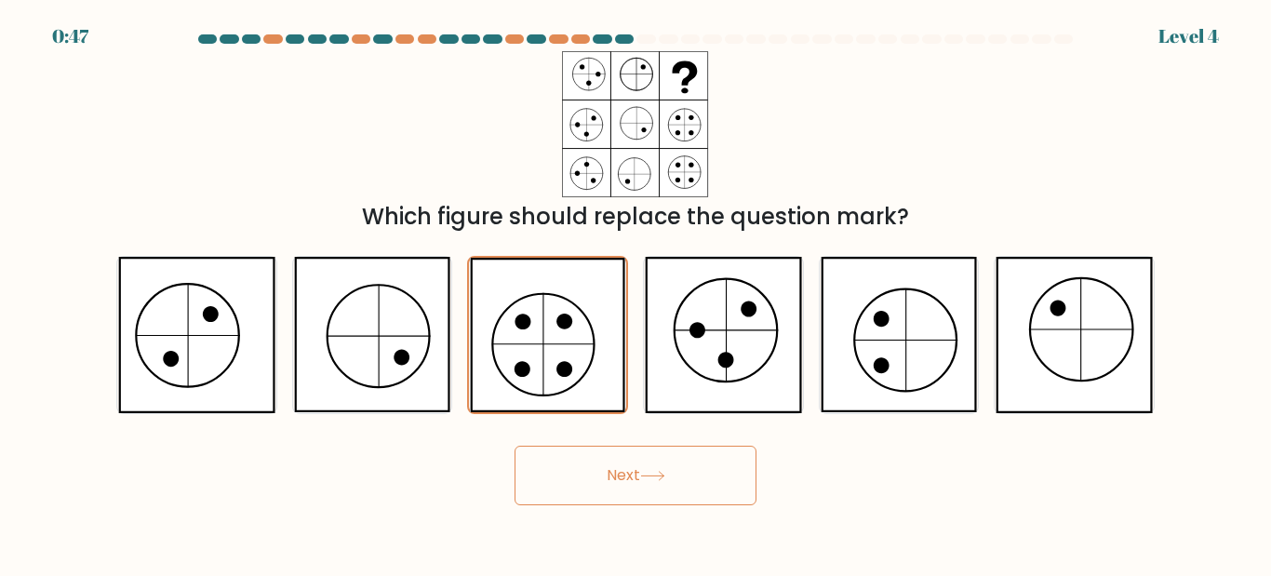
click at [664, 495] on button "Next" at bounding box center [636, 476] width 242 height 60
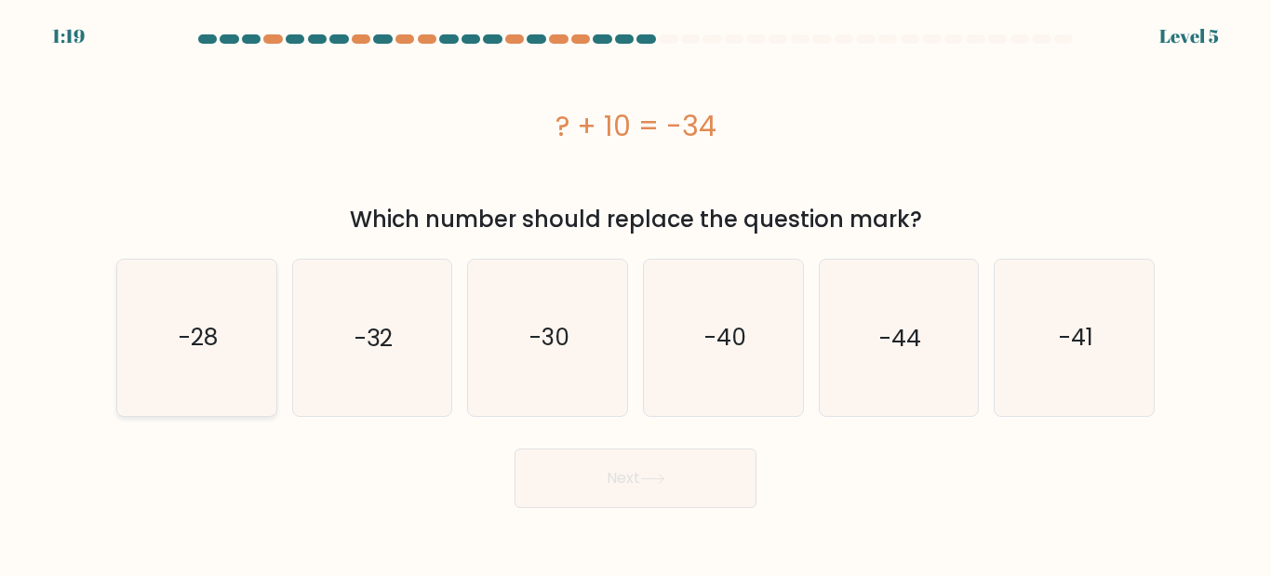
click at [179, 381] on icon "-28" at bounding box center [196, 337] width 155 height 155
click at [636, 293] on input "a. -28" at bounding box center [636, 290] width 1 height 5
radio input "true"
click at [679, 479] on button "Next" at bounding box center [636, 479] width 242 height 60
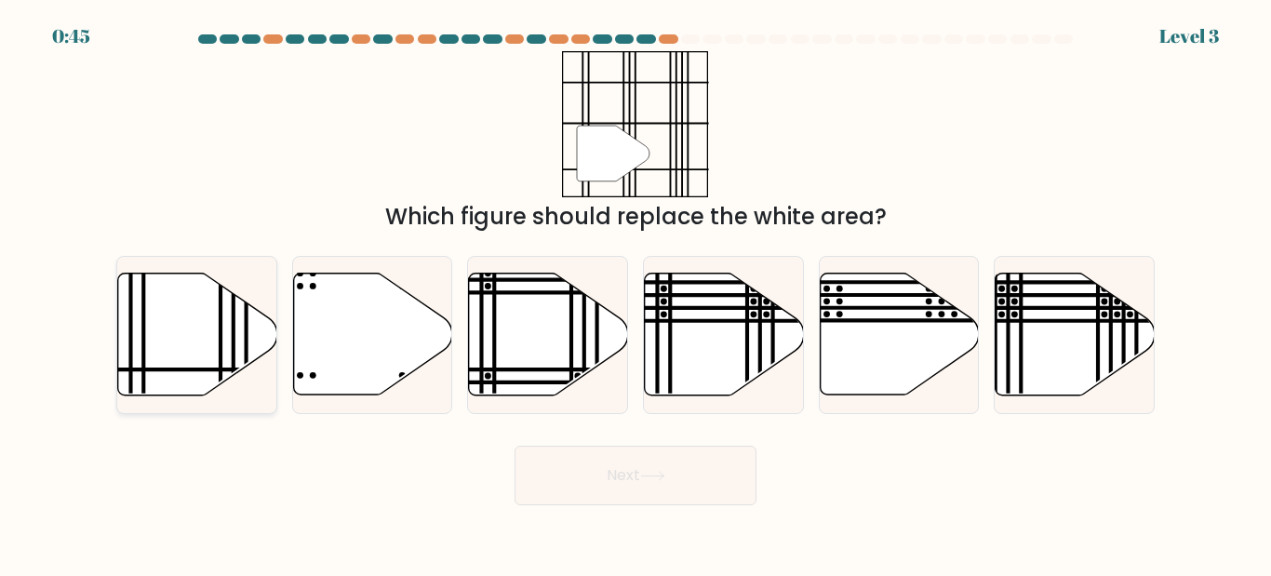
click at [216, 332] on icon at bounding box center [197, 335] width 159 height 122
click at [636, 293] on input "a." at bounding box center [636, 290] width 1 height 5
radio input "true"
click at [743, 471] on button "Next" at bounding box center [636, 476] width 242 height 60
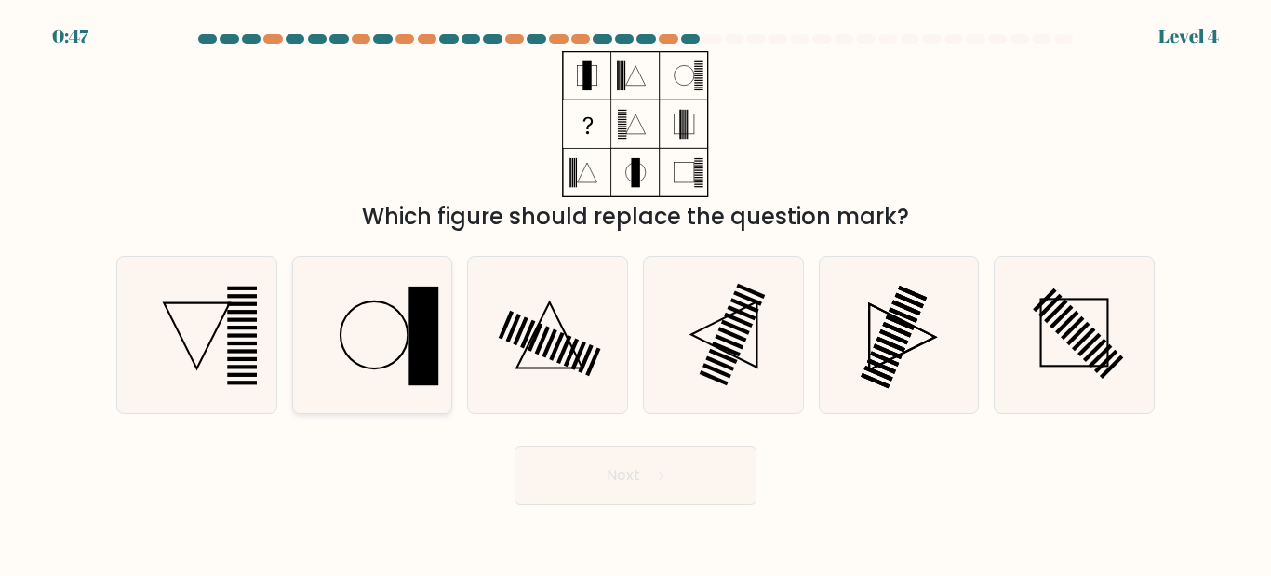
click at [431, 380] on rect at bounding box center [424, 336] width 30 height 99
click at [636, 293] on input "b." at bounding box center [636, 290] width 1 height 5
radio input "true"
click at [622, 451] on button "Next" at bounding box center [636, 476] width 242 height 60
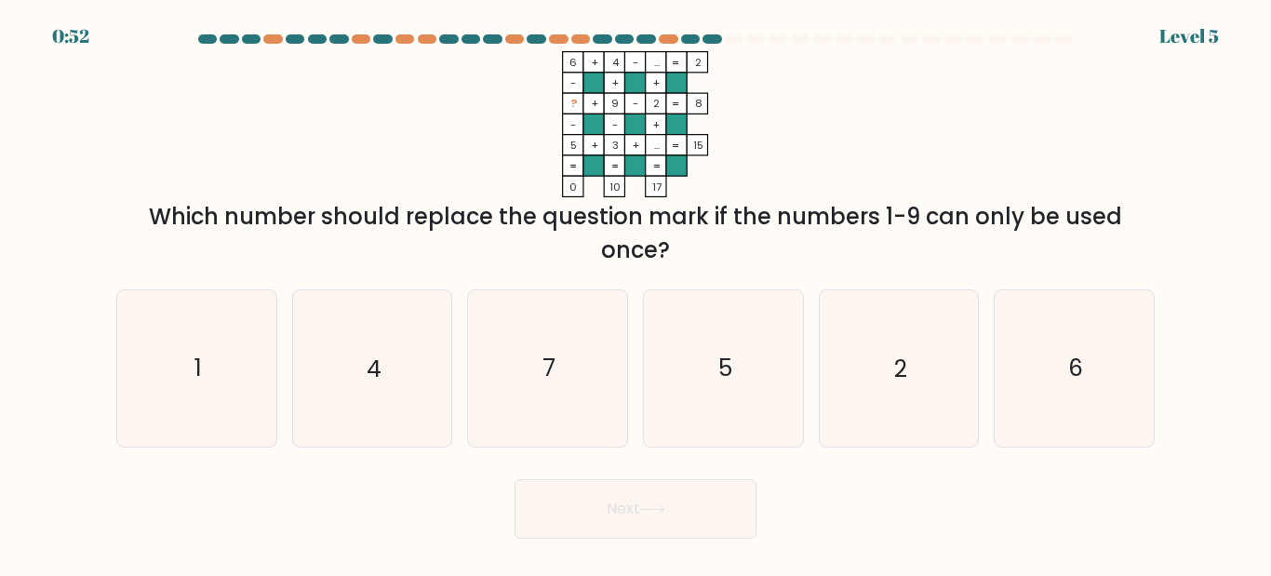
click at [111, 373] on div "a. 1" at bounding box center [197, 367] width 176 height 157
click at [205, 346] on icon "1" at bounding box center [196, 367] width 155 height 155
click at [636, 293] on input "a. 1" at bounding box center [636, 290] width 1 height 5
radio input "true"
click at [727, 521] on button "Next" at bounding box center [636, 509] width 242 height 60
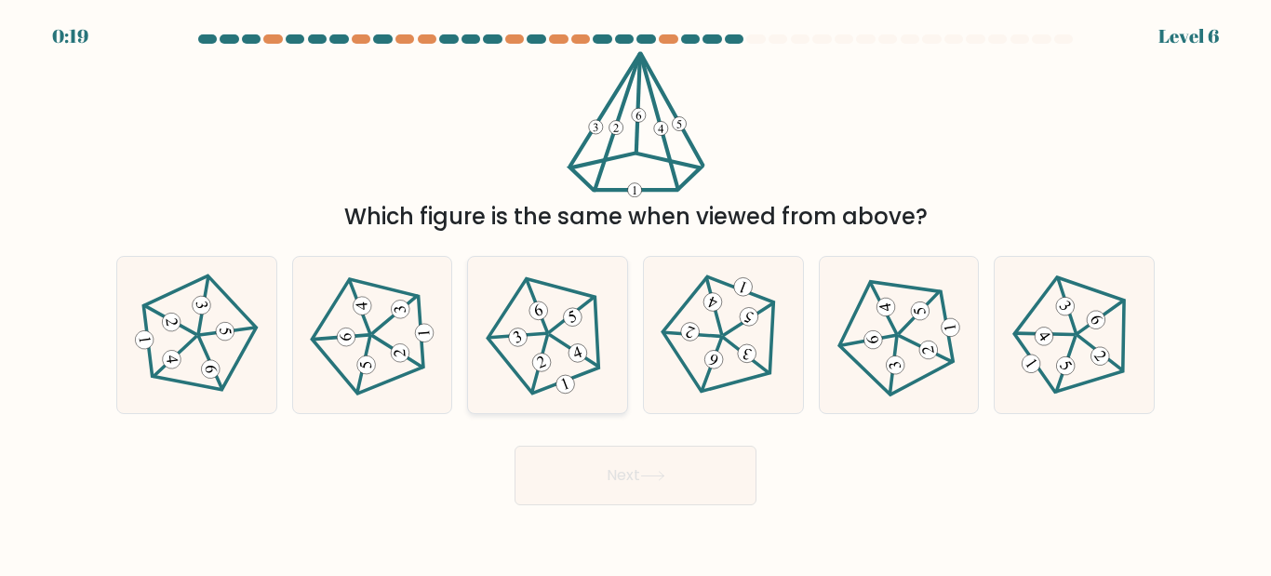
click at [539, 366] on 633 at bounding box center [540, 362] width 23 height 23
click at [636, 293] on input "c." at bounding box center [636, 290] width 1 height 5
radio input "true"
click at [630, 469] on button "Next" at bounding box center [636, 476] width 242 height 60
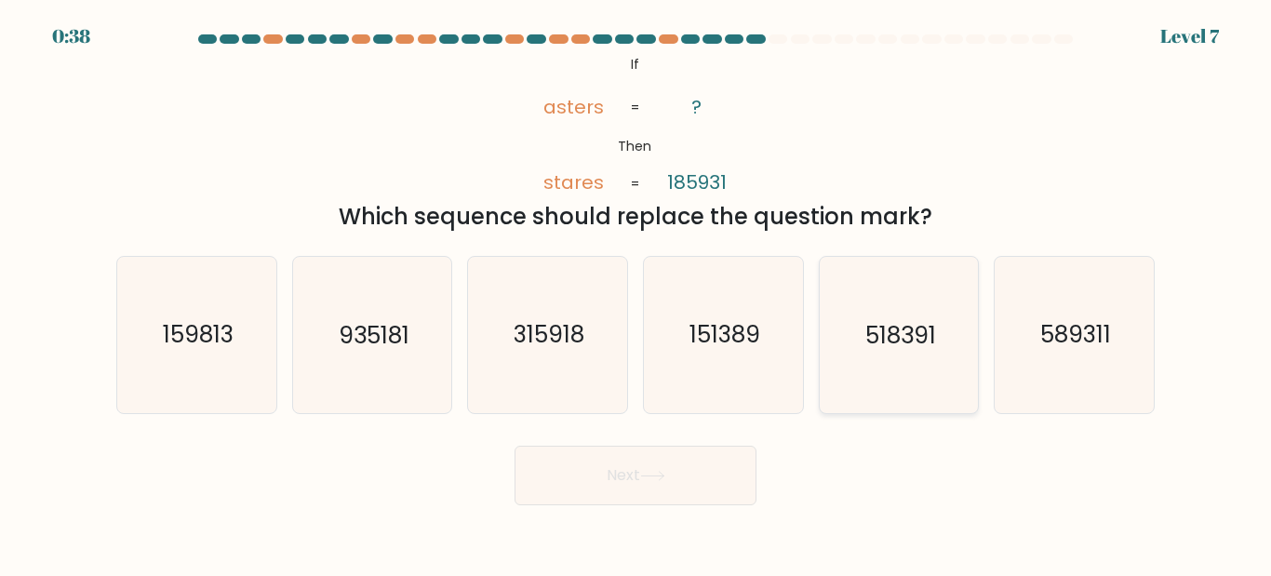
click at [938, 331] on icon "518391" at bounding box center [898, 334] width 155 height 155
click at [636, 293] on input "e. 518391" at bounding box center [636, 290] width 1 height 5
radio input "true"
click at [623, 453] on button "Next" at bounding box center [636, 476] width 242 height 60
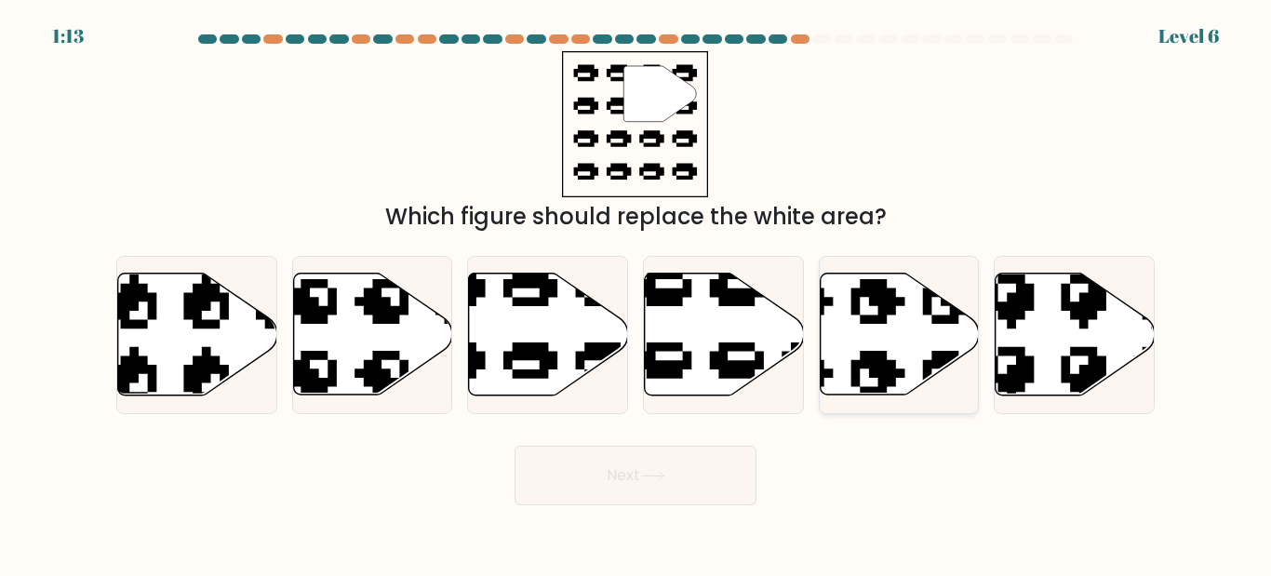
click at [919, 292] on icon at bounding box center [899, 335] width 159 height 122
click at [636, 292] on input "e." at bounding box center [636, 290] width 1 height 5
radio input "true"
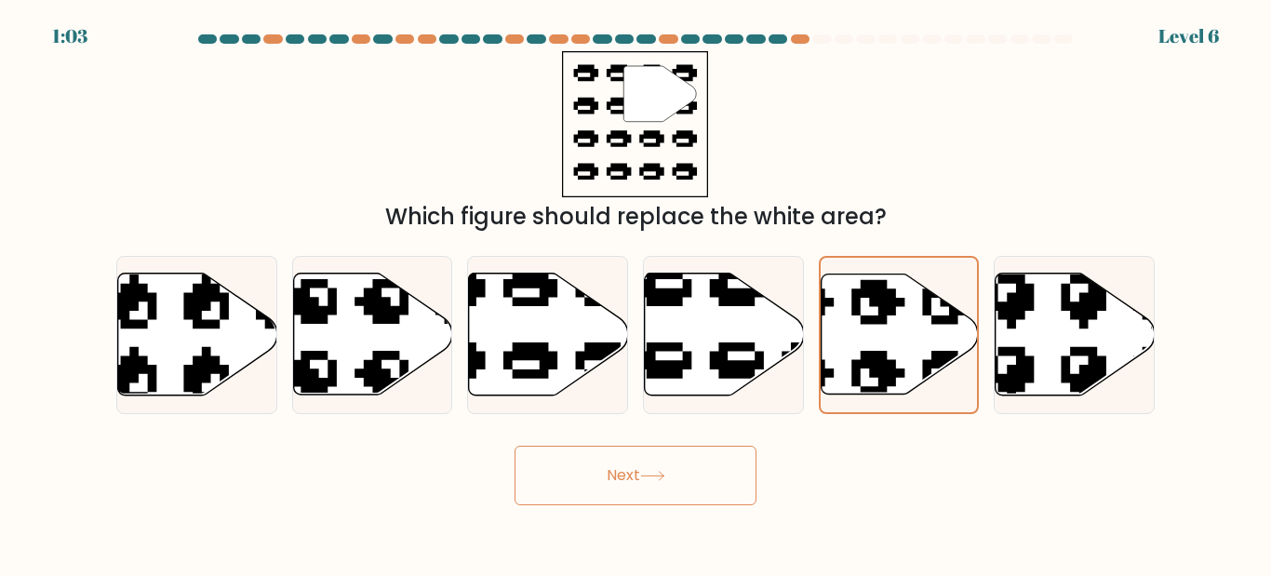
click at [543, 471] on button "Next" at bounding box center [636, 476] width 242 height 60
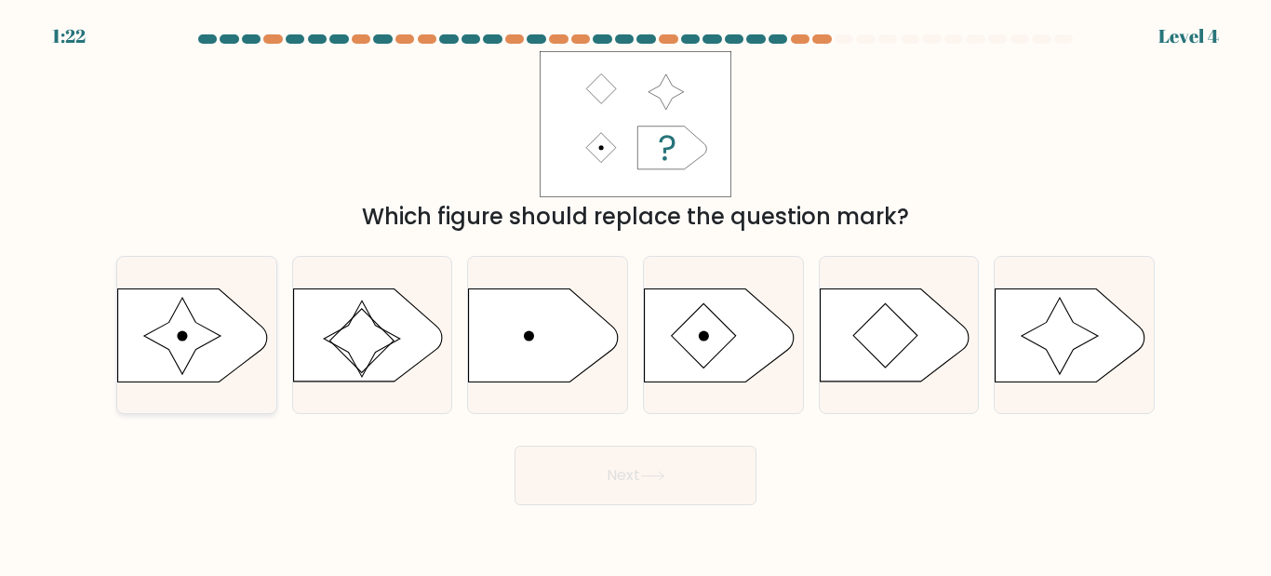
click at [144, 379] on icon at bounding box center [192, 334] width 149 height 93
click at [636, 293] on input "a." at bounding box center [636, 290] width 1 height 5
radio input "true"
click at [710, 476] on button "Next" at bounding box center [636, 476] width 242 height 60
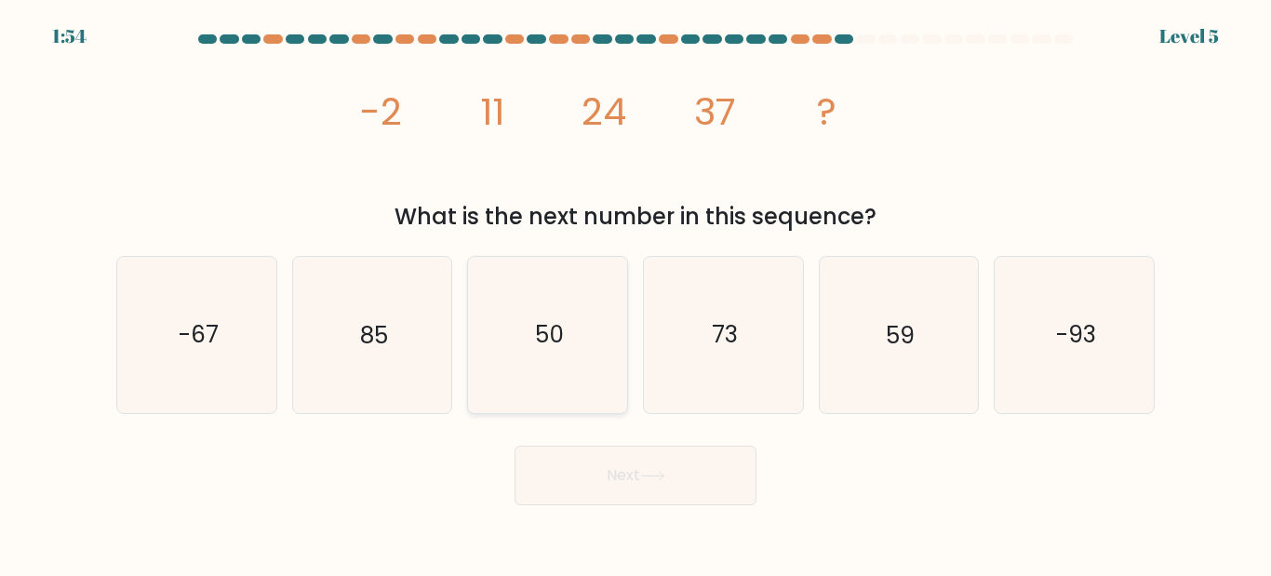
click at [587, 370] on icon "50" at bounding box center [547, 334] width 155 height 155
click at [636, 293] on input "c. 50" at bounding box center [636, 290] width 1 height 5
radio input "true"
click at [658, 494] on button "Next" at bounding box center [636, 476] width 242 height 60
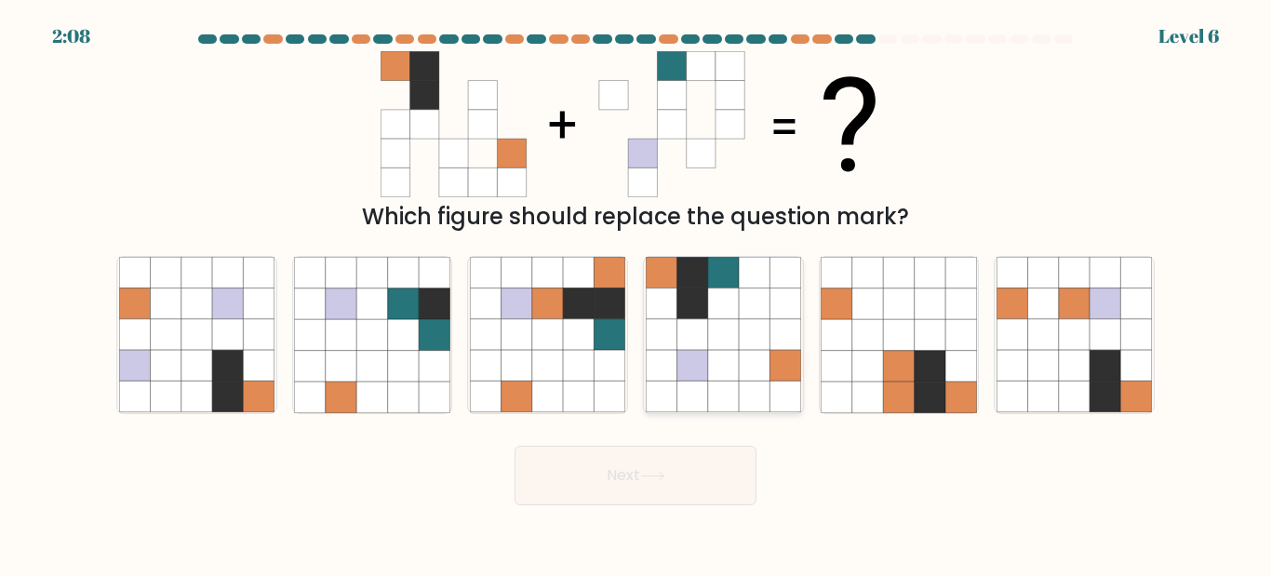
click at [737, 395] on icon at bounding box center [723, 397] width 31 height 31
click at [636, 293] on input "d." at bounding box center [636, 290] width 1 height 5
radio input "true"
click at [663, 480] on icon at bounding box center [652, 476] width 25 height 10
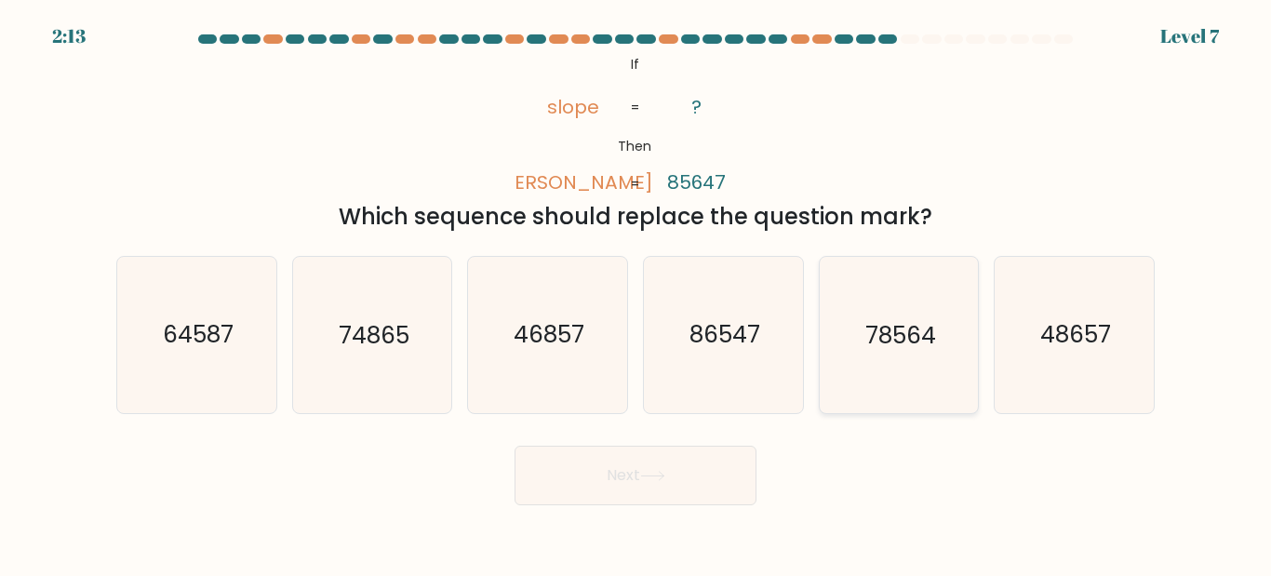
click at [890, 349] on text "78564" at bounding box center [900, 335] width 71 height 33
click at [636, 293] on input "e. 78564" at bounding box center [636, 290] width 1 height 5
radio input "true"
click at [706, 476] on button "Next" at bounding box center [636, 476] width 242 height 60
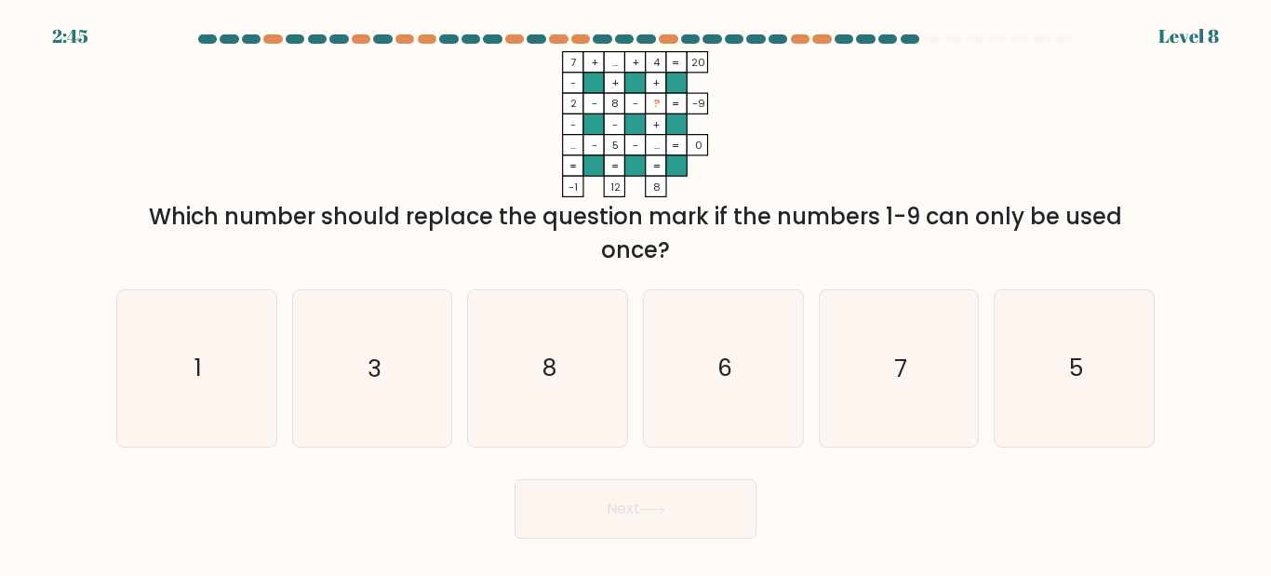
drag, startPoint x: 615, startPoint y: 173, endPoint x: 887, endPoint y: 199, distance: 273.0
click at [887, 199] on div "7 + ... + 4 20 - + + 2 - 8 - ? -9 - - + ... - 5 - ... = 0 = = = = -1 12 8 = Whi…" at bounding box center [635, 159] width 1061 height 216
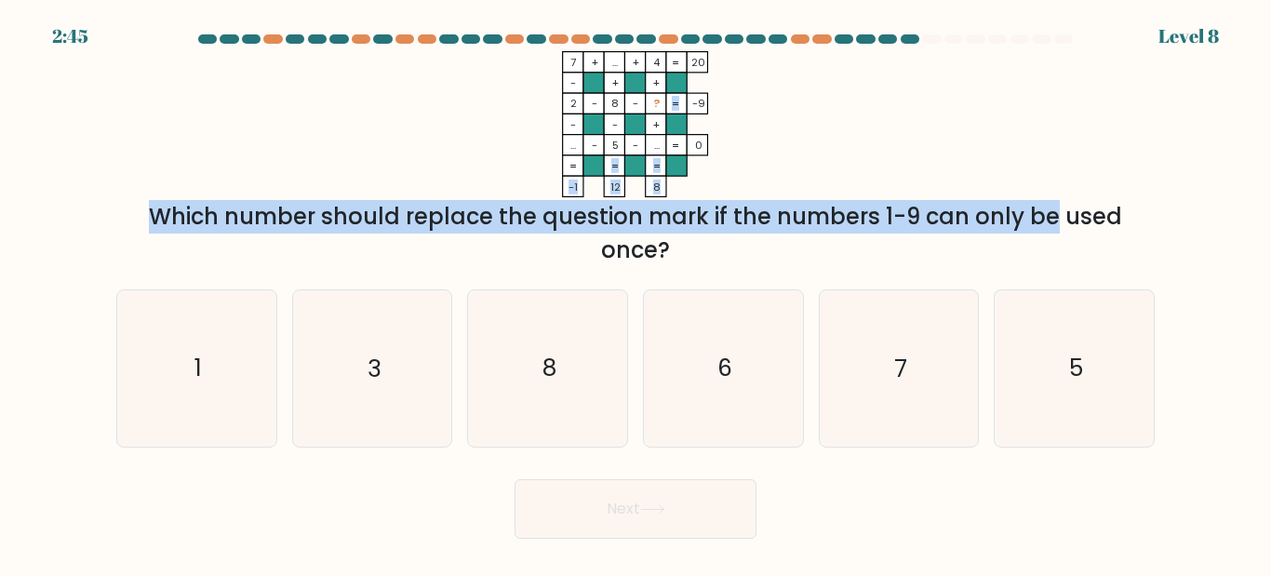
click at [887, 199] on div "7 + ... + 4 20 - + + 2 - 8 - ? -9 - - + ... - 5 - ... = 0 = = = = -1 12 8 = Whi…" at bounding box center [635, 159] width 1061 height 216
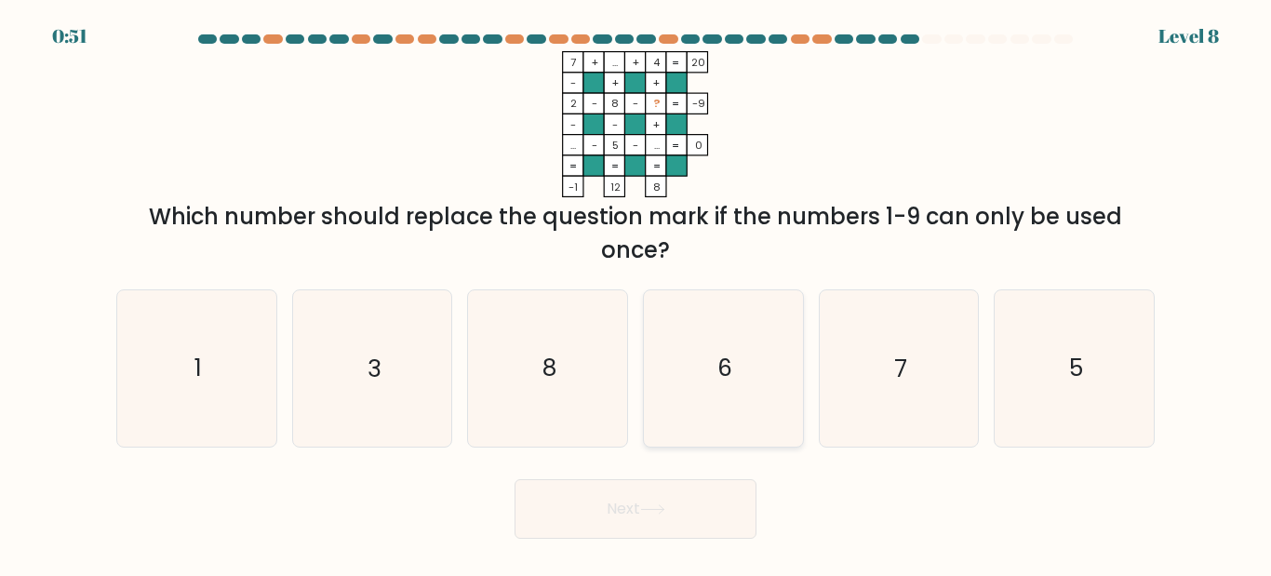
click at [736, 422] on icon "6" at bounding box center [723, 367] width 155 height 155
click at [636, 293] on input "d. 6" at bounding box center [636, 290] width 1 height 5
radio input "true"
click at [717, 490] on button "Next" at bounding box center [636, 509] width 242 height 60
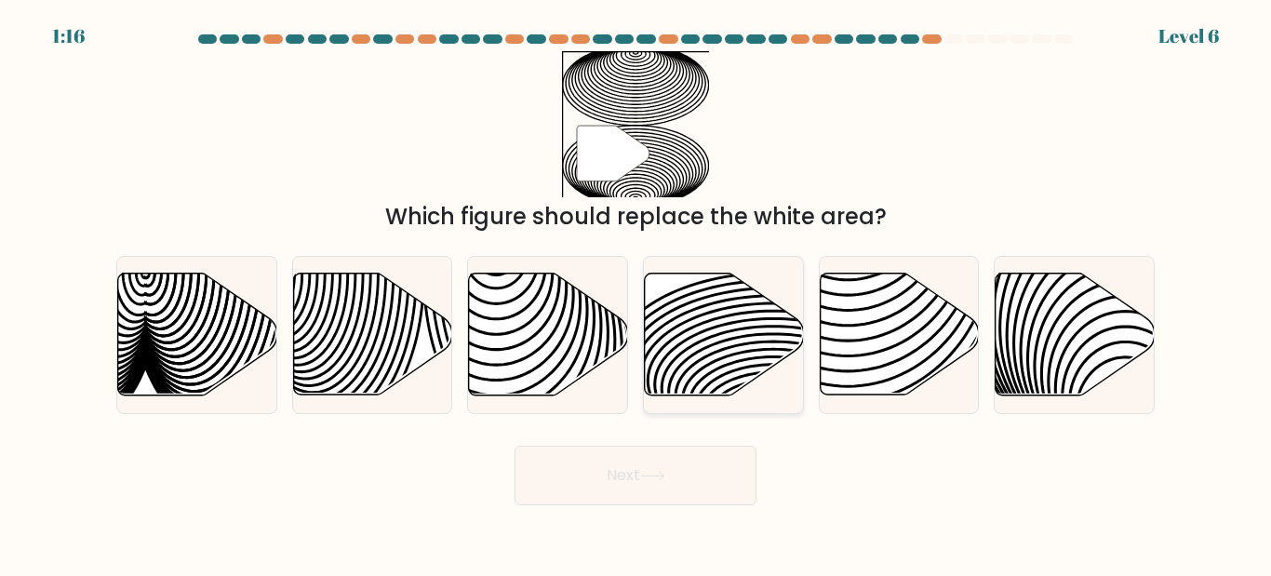
click at [759, 354] on icon at bounding box center [724, 335] width 159 height 122
click at [636, 293] on input "d." at bounding box center [636, 290] width 1 height 5
radio input "true"
click at [762, 449] on div "Next" at bounding box center [635, 470] width 1061 height 69
click at [746, 467] on button "Next" at bounding box center [636, 476] width 242 height 60
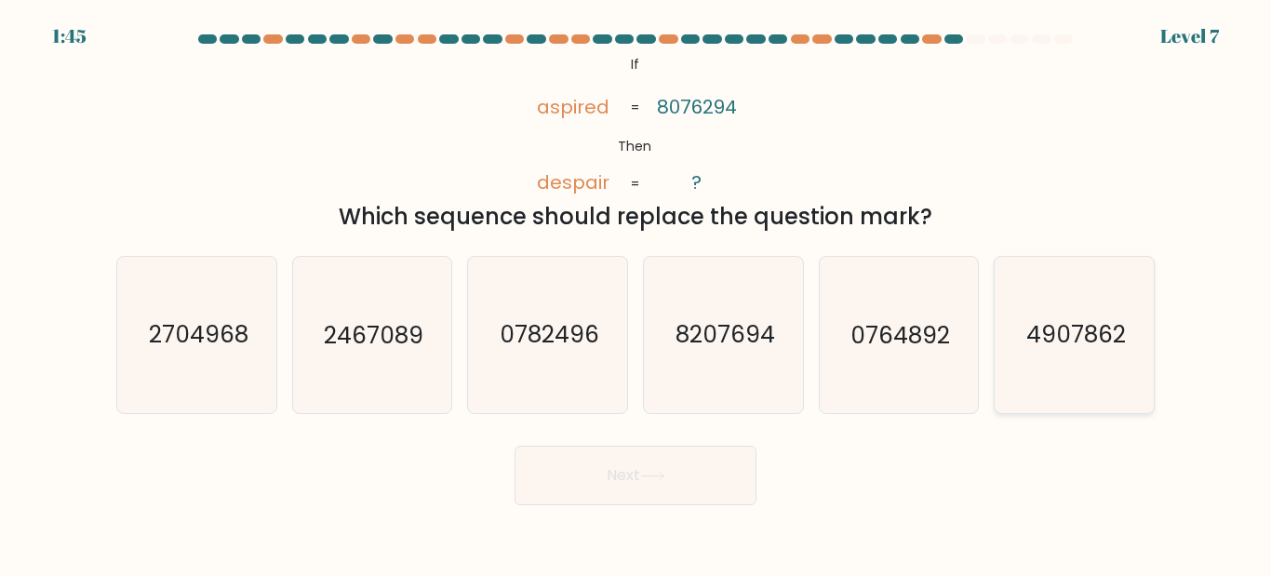
click at [1123, 318] on icon "4907862" at bounding box center [1074, 334] width 155 height 155
click at [636, 293] on input "f. 4907862" at bounding box center [636, 290] width 1 height 5
radio input "true"
click at [672, 443] on div "Next" at bounding box center [635, 470] width 1061 height 69
click at [677, 465] on button "Next" at bounding box center [636, 476] width 242 height 60
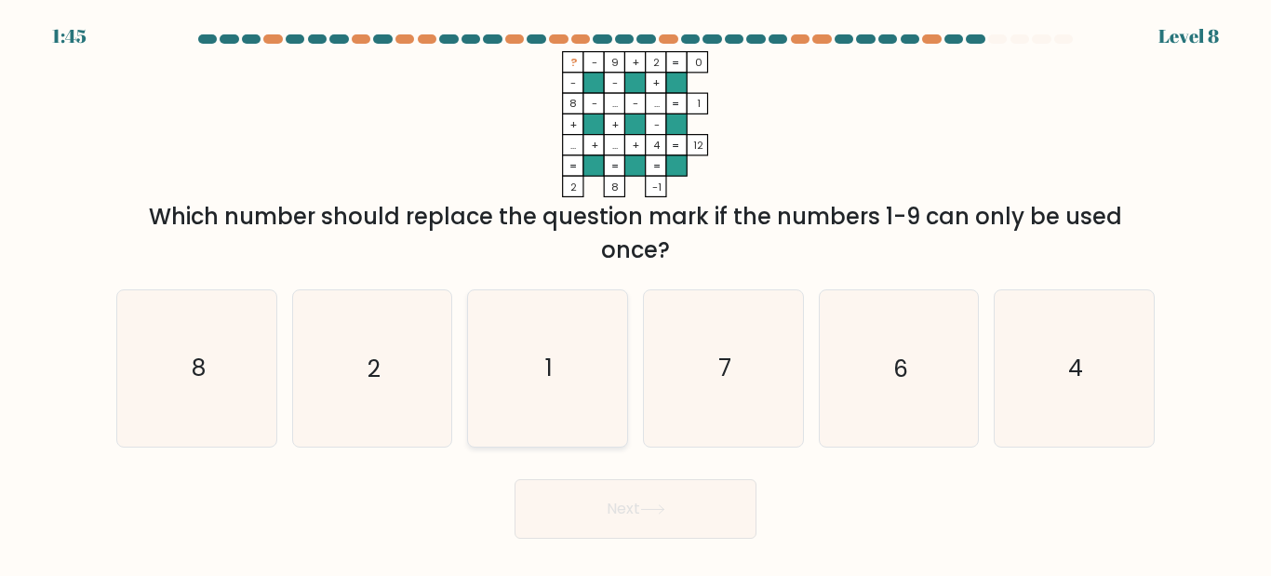
drag, startPoint x: 516, startPoint y: 415, endPoint x: 620, endPoint y: 409, distance: 103.4
click at [520, 415] on icon "1" at bounding box center [547, 367] width 155 height 155
click at [636, 293] on input "c. 1" at bounding box center [636, 290] width 1 height 5
radio input "true"
click at [1049, 405] on icon "4" at bounding box center [1074, 367] width 155 height 155
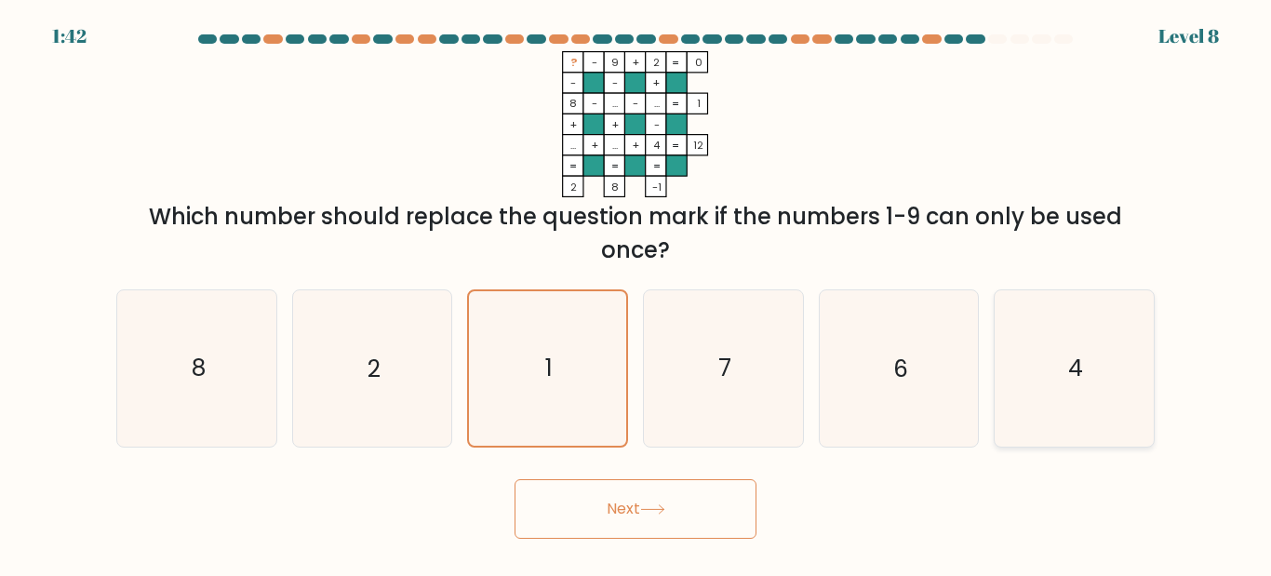
click at [636, 293] on input "f. 4" at bounding box center [636, 290] width 1 height 5
radio input "true"
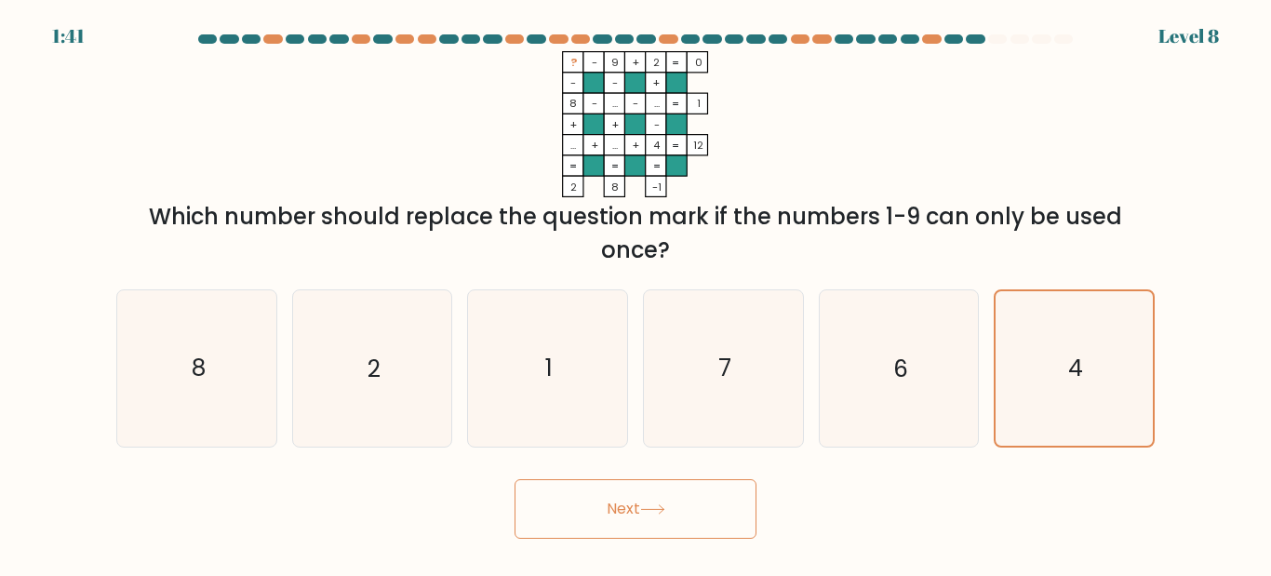
click at [614, 512] on button "Next" at bounding box center [636, 509] width 242 height 60
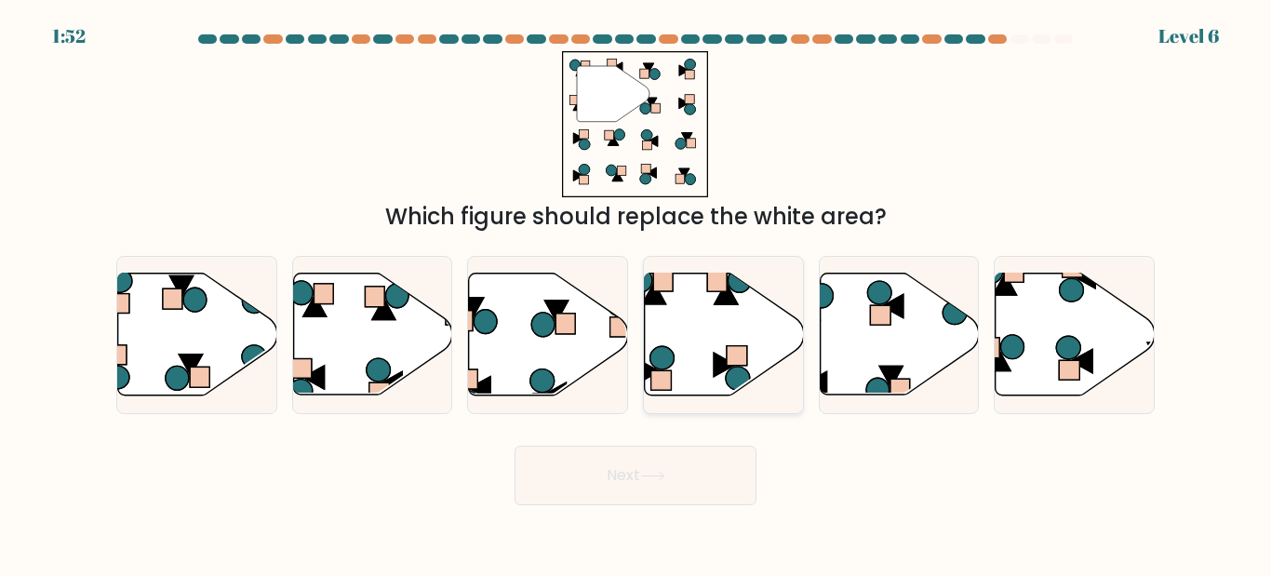
click at [705, 385] on icon at bounding box center [724, 335] width 159 height 122
click at [636, 293] on input "d." at bounding box center [636, 290] width 1 height 5
radio input "true"
click at [1157, 356] on div "f." at bounding box center [1074, 334] width 176 height 157
click at [1059, 321] on icon at bounding box center [1075, 335] width 159 height 122
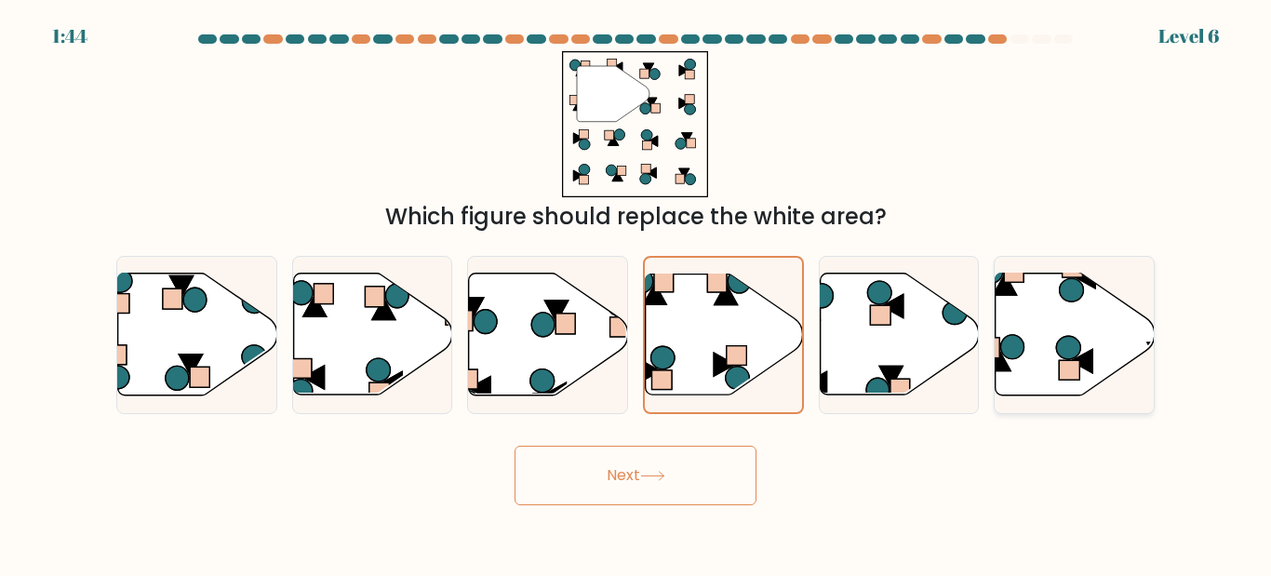
click at [636, 293] on input "f." at bounding box center [636, 290] width 1 height 5
radio input "true"
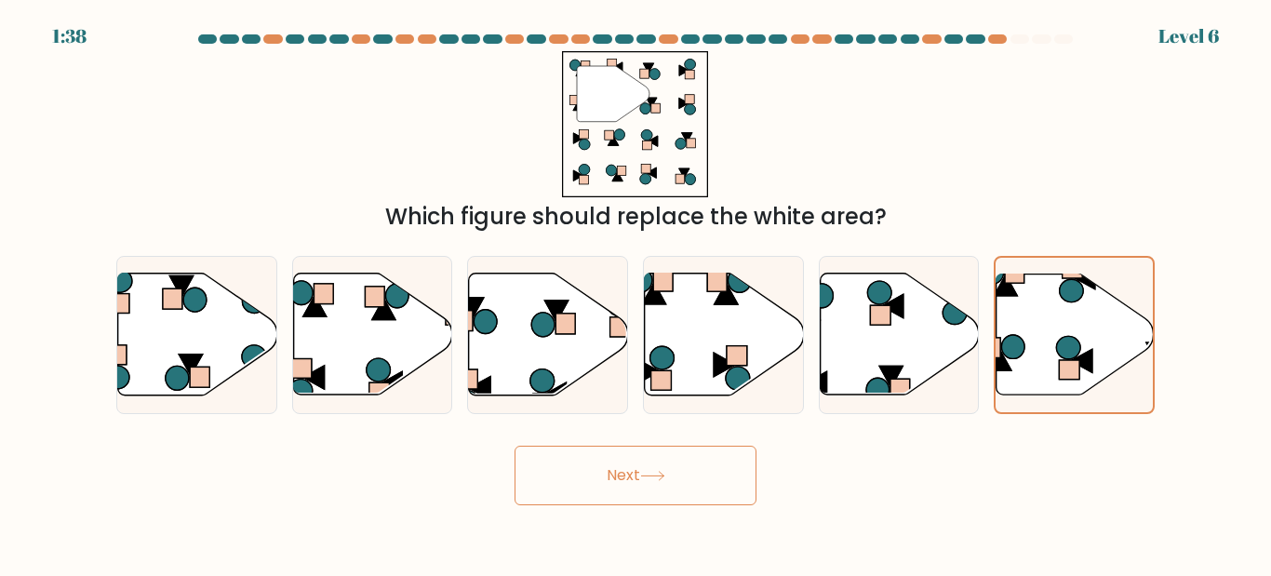
click at [625, 489] on button "Next" at bounding box center [636, 476] width 242 height 60
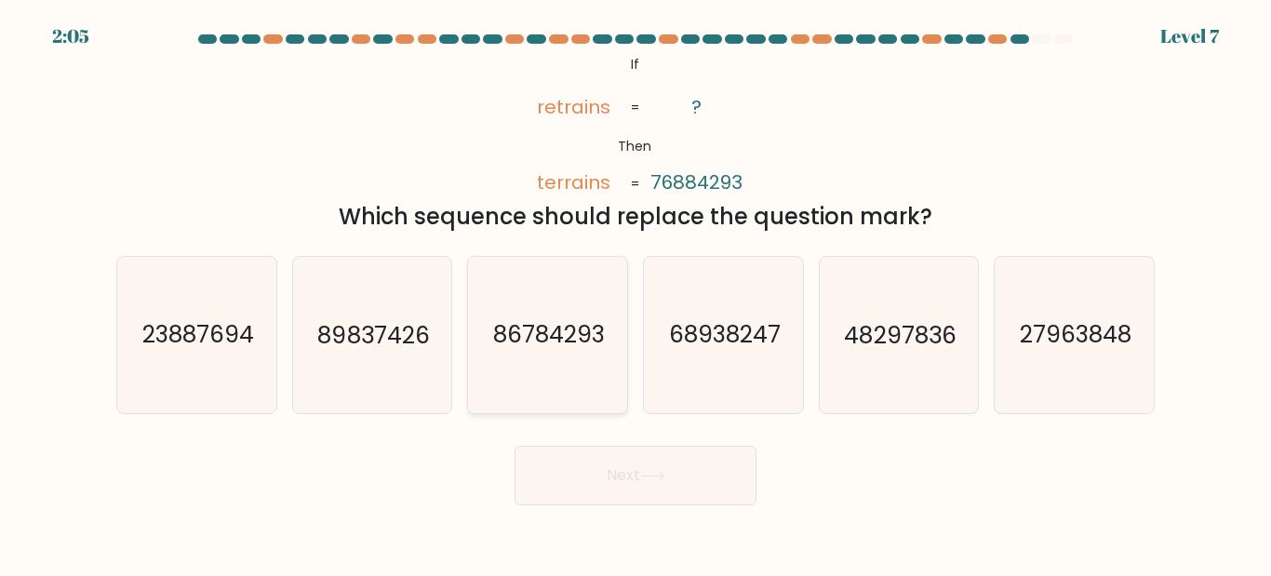
click at [567, 362] on icon "86784293" at bounding box center [547, 334] width 155 height 155
click at [636, 293] on input "c. 86784293" at bounding box center [636, 290] width 1 height 5
radio input "true"
click at [728, 467] on button "Next" at bounding box center [636, 476] width 242 height 60
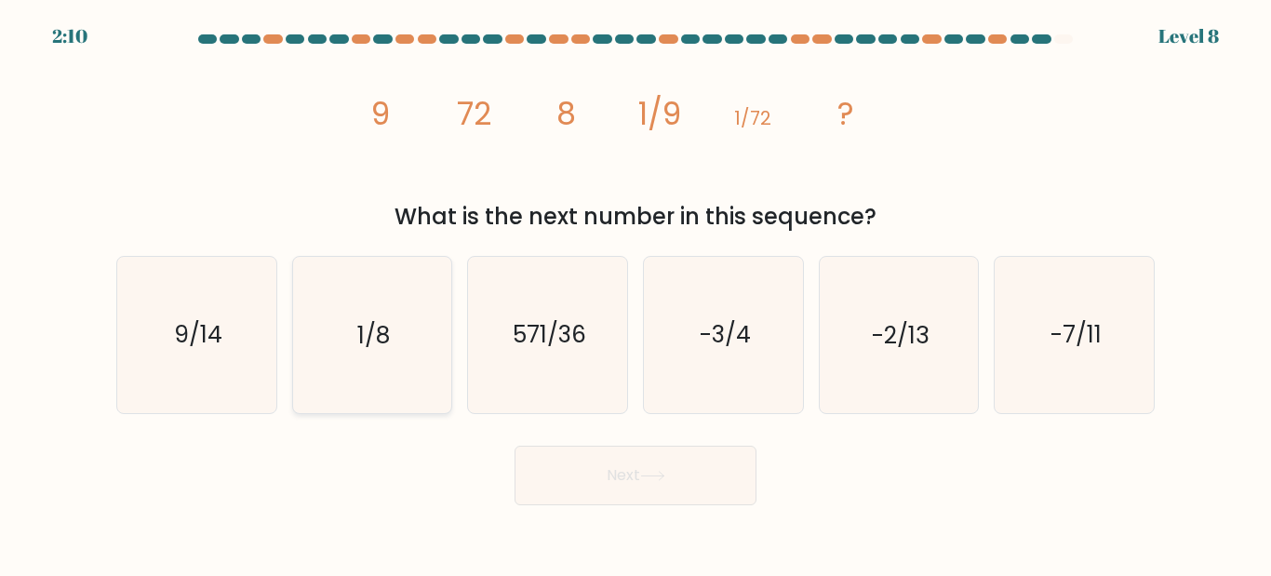
click at [313, 357] on icon "1/8" at bounding box center [371, 334] width 155 height 155
click at [636, 293] on input "b. 1/8" at bounding box center [636, 290] width 1 height 5
radio input "true"
click at [623, 469] on button "Next" at bounding box center [636, 476] width 242 height 60
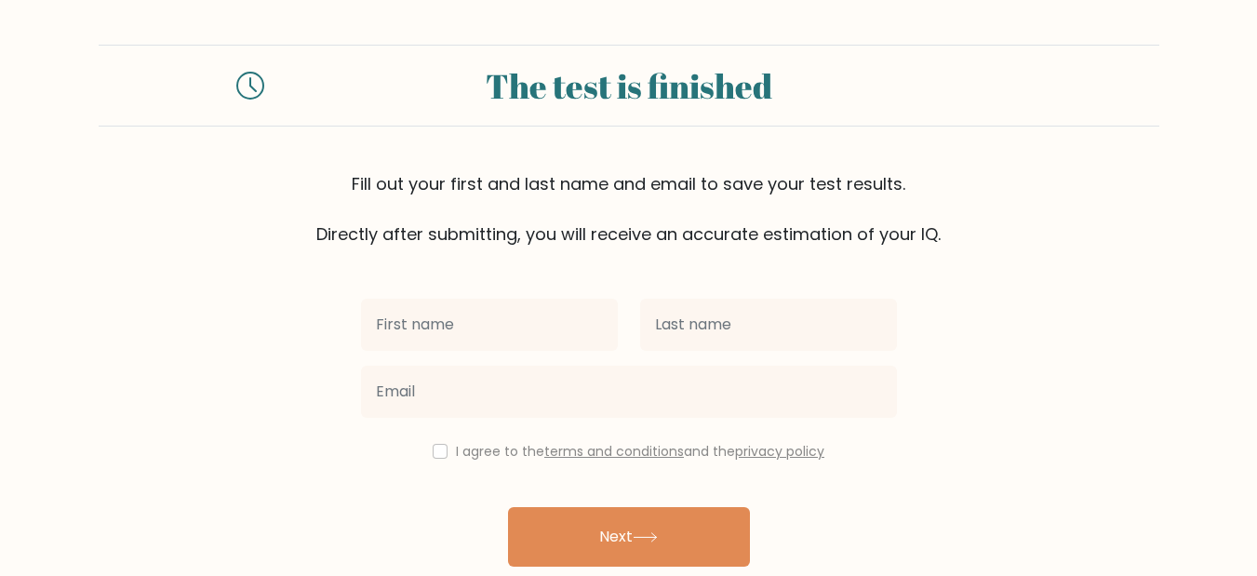
click at [568, 343] on input "text" at bounding box center [489, 325] width 257 height 52
type input "Laura"
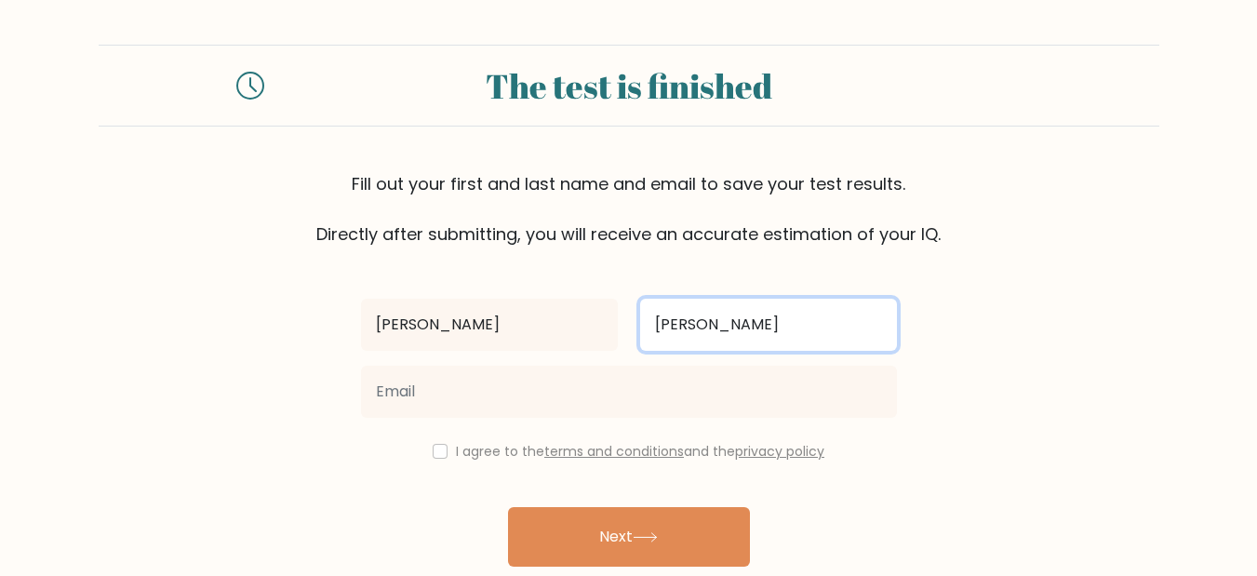
type input "Visbal"
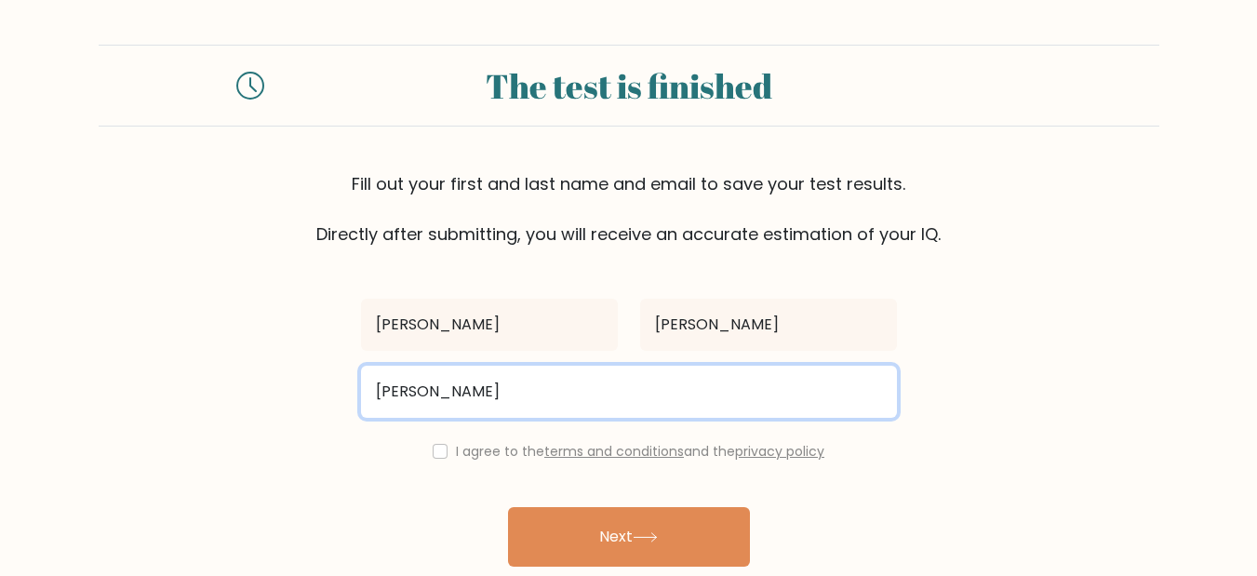
type input "lauravisbal6@gmail.com"
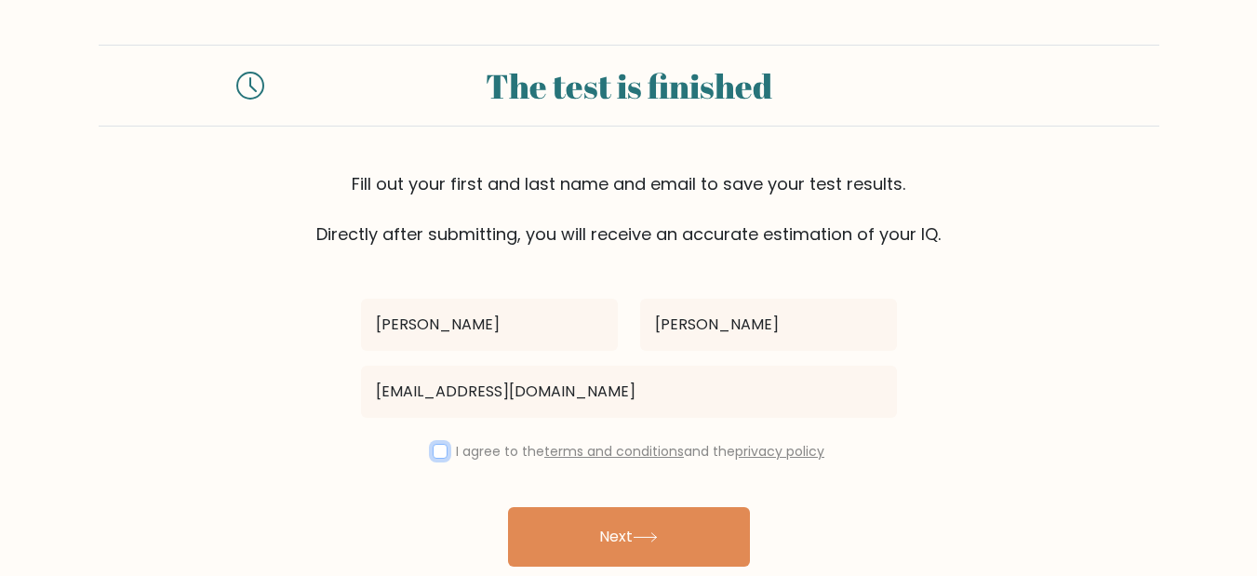
click at [508, 507] on button "Next" at bounding box center [629, 537] width 242 height 60
click at [433, 444] on input "checkbox" at bounding box center [440, 451] width 15 height 15
checkbox input "true"
click at [508, 507] on button "Next" at bounding box center [629, 537] width 242 height 60
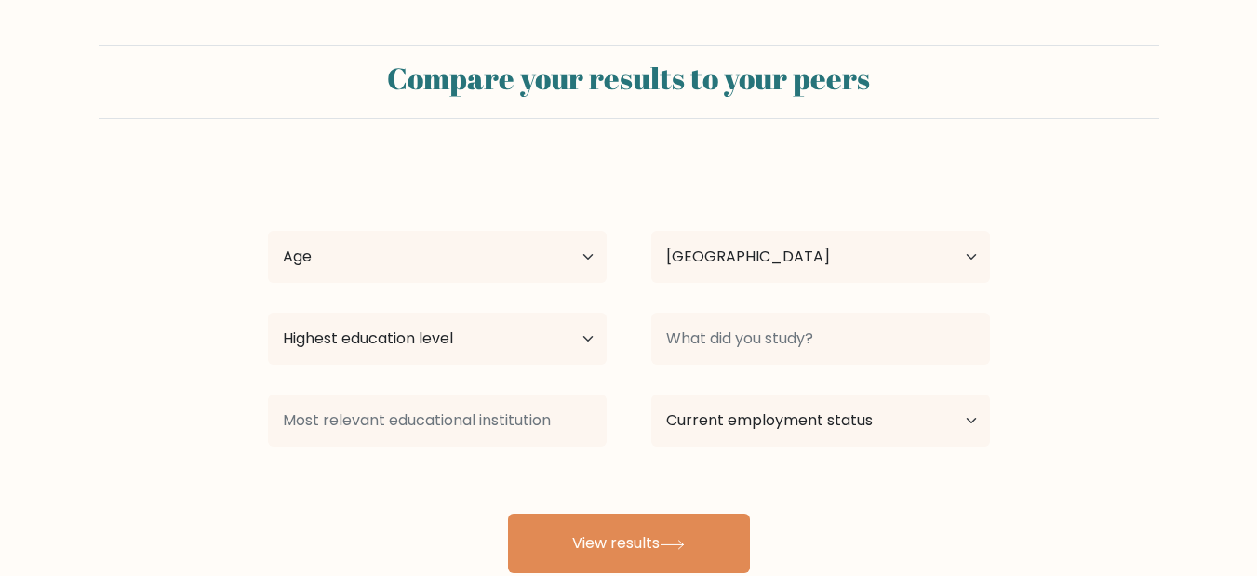
select select "CO"
click at [468, 239] on select "Age Under [DEMOGRAPHIC_DATA] [DEMOGRAPHIC_DATA] [DEMOGRAPHIC_DATA] [DEMOGRAPHIC…" at bounding box center [437, 257] width 339 height 52
select select "25_34"
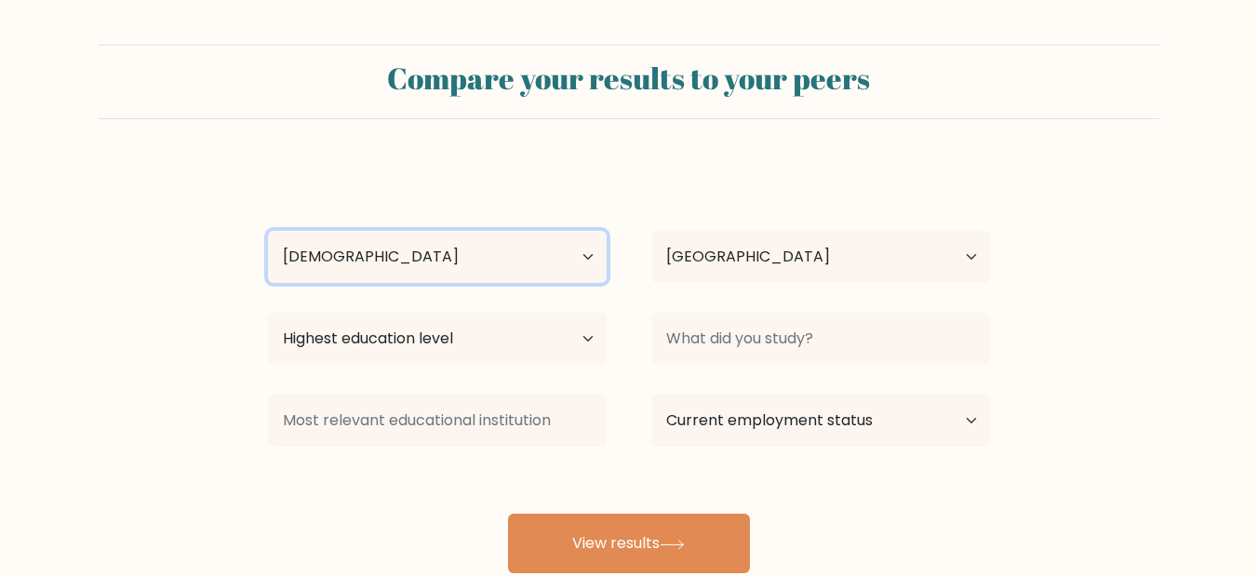
click at [268, 231] on select "Age Under [DEMOGRAPHIC_DATA] [DEMOGRAPHIC_DATA] [DEMOGRAPHIC_DATA] [DEMOGRAPHIC…" at bounding box center [437, 257] width 339 height 52
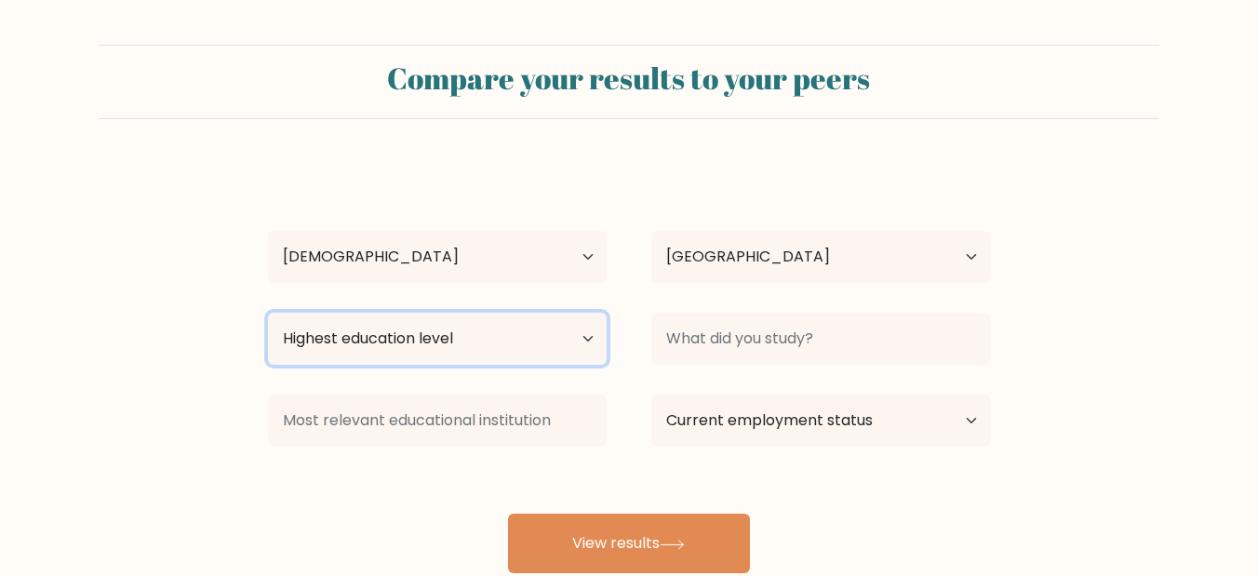
click at [500, 352] on select "Highest education level No schooling Primary Lower Secondary Upper Secondary Oc…" at bounding box center [437, 339] width 339 height 52
select select "upper_secondary"
click at [268, 313] on select "Highest education level No schooling Primary Lower Secondary Upper Secondary Oc…" at bounding box center [437, 339] width 339 height 52
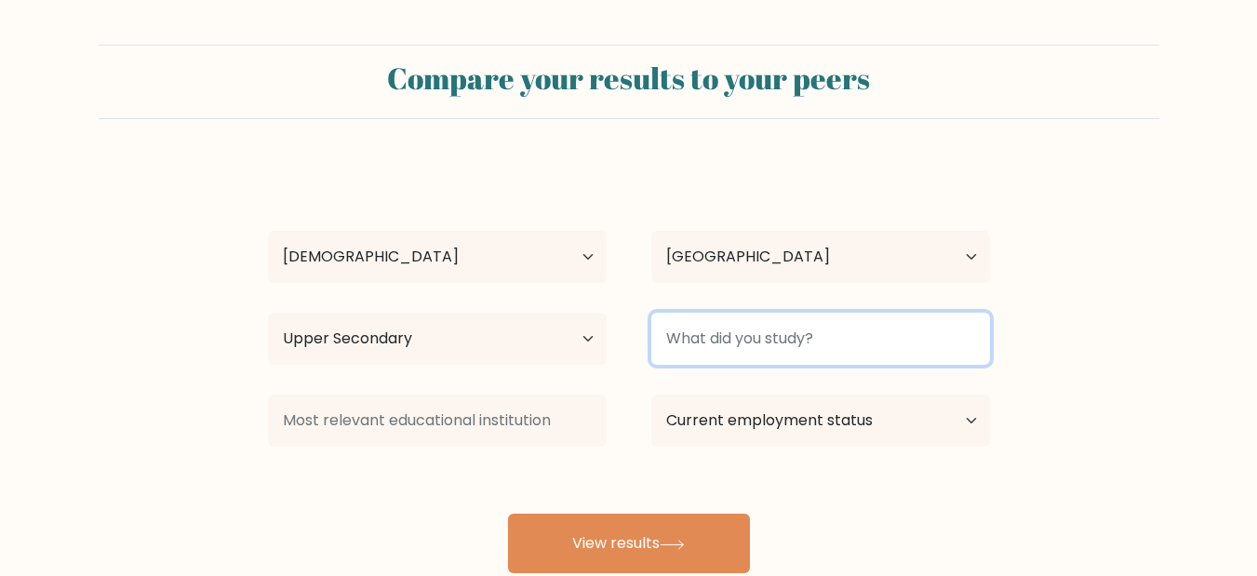
click at [755, 336] on input at bounding box center [820, 339] width 339 height 52
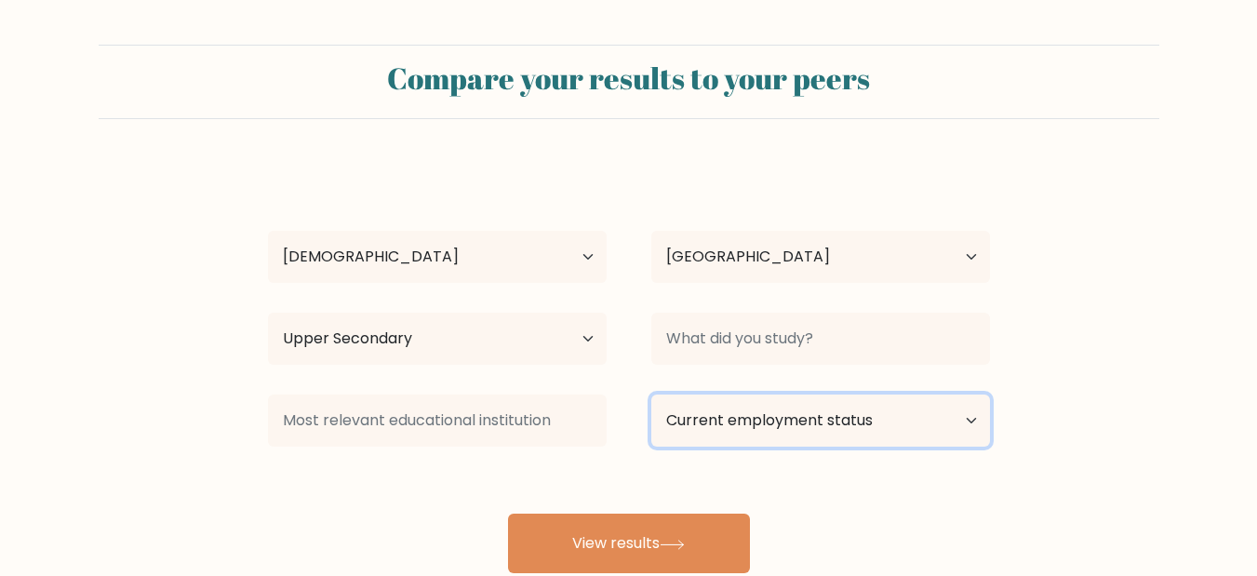
click at [797, 417] on select "Current employment status Employed Student Retired Other / prefer not to answer" at bounding box center [820, 421] width 339 height 52
select select "other"
click at [651, 395] on select "Current employment status Employed Student Retired Other / prefer not to answer" at bounding box center [820, 421] width 339 height 52
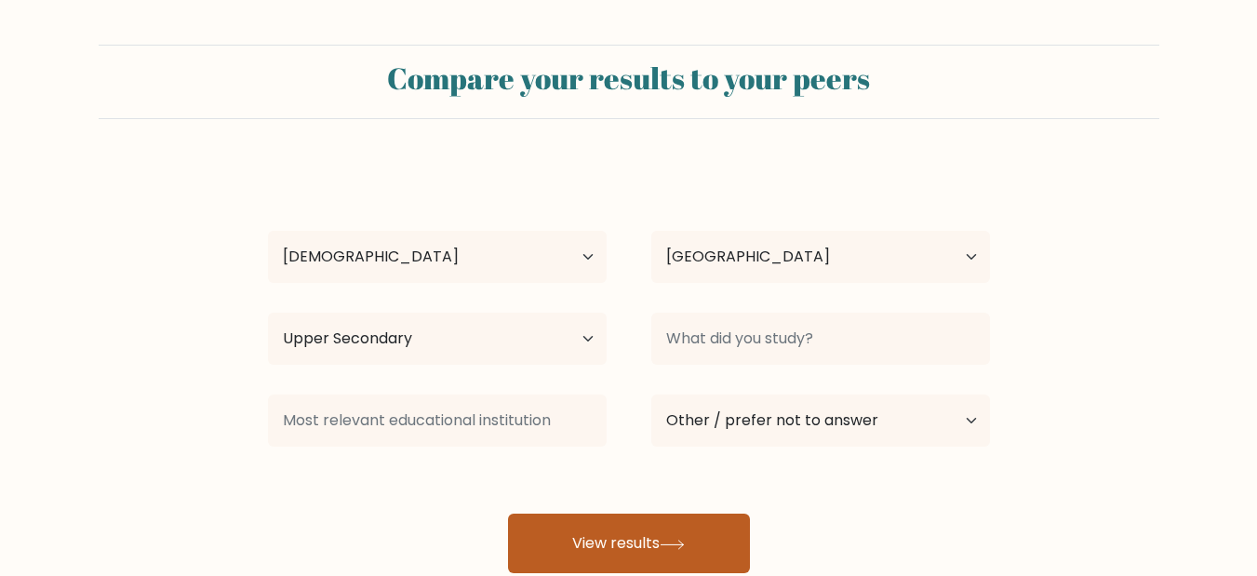
click at [622, 541] on button "View results" at bounding box center [629, 544] width 242 height 60
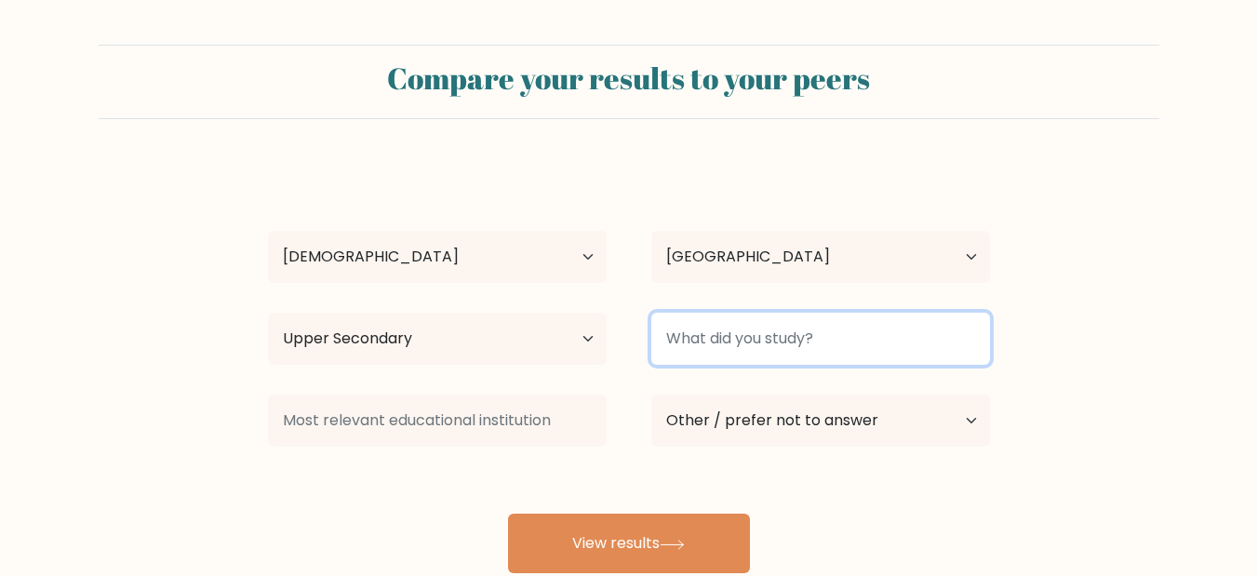
click at [734, 319] on input at bounding box center [820, 339] width 339 height 52
type input "n"
type input "NA"
click at [508, 514] on button "View results" at bounding box center [629, 544] width 242 height 60
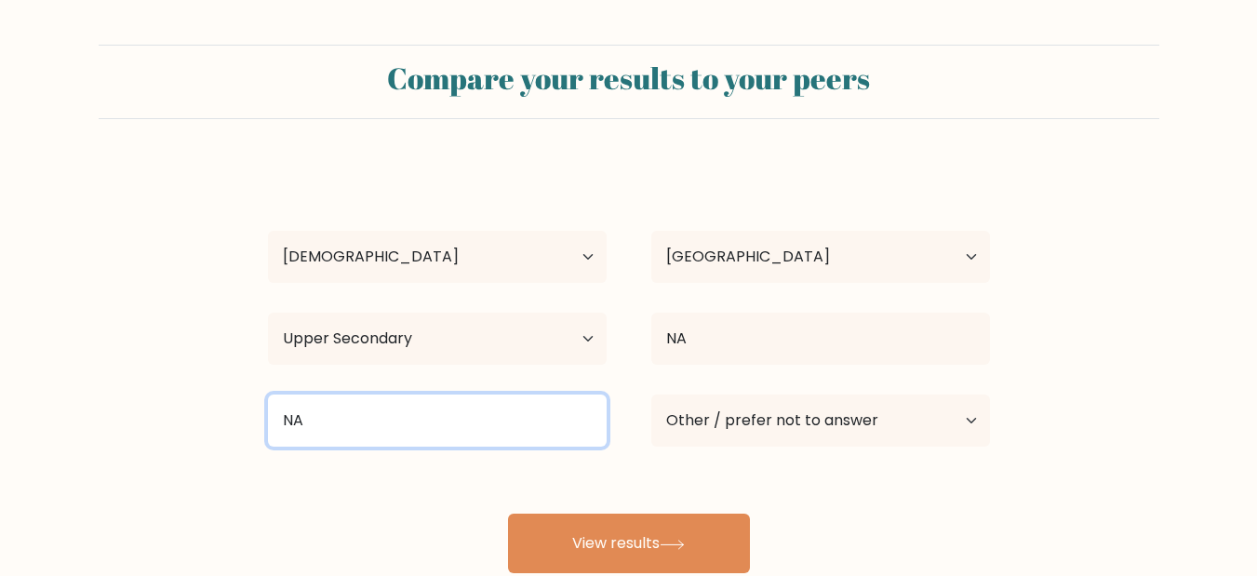
type input "NA"
click at [508, 514] on button "View results" at bounding box center [629, 544] width 242 height 60
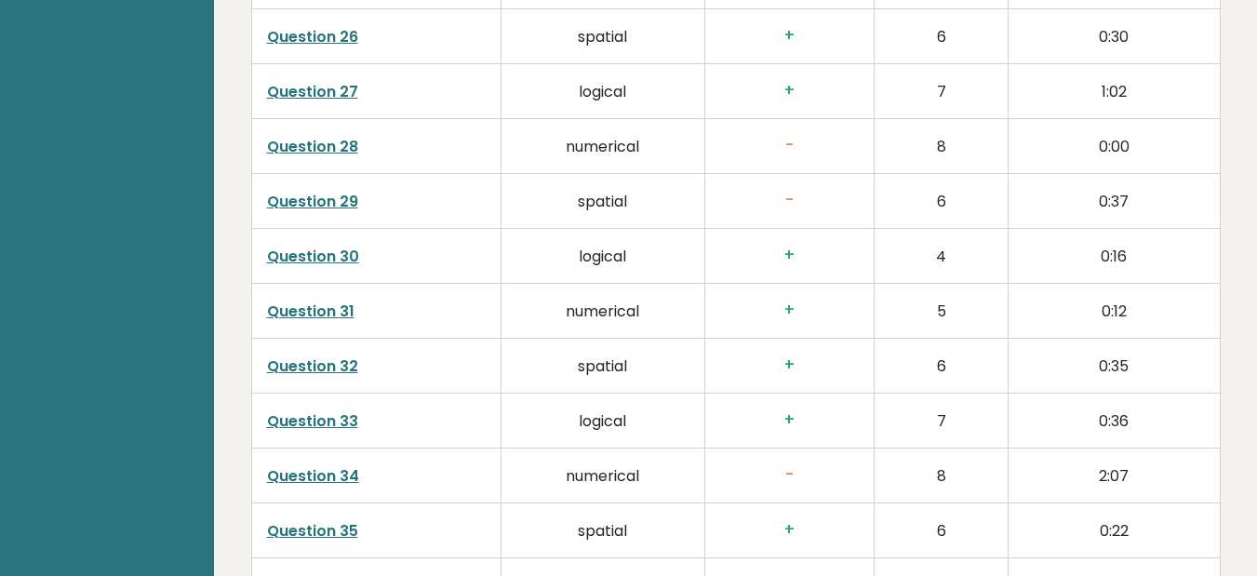
scroll to position [4328, 0]
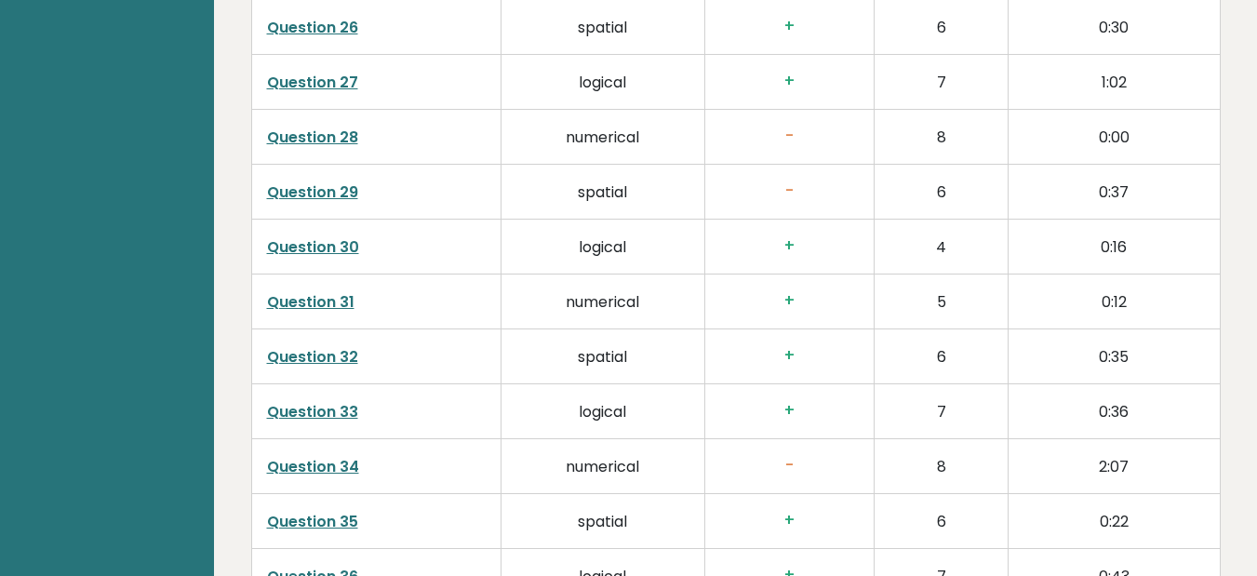
click at [324, 236] on link "Question 30" at bounding box center [313, 246] width 92 height 21
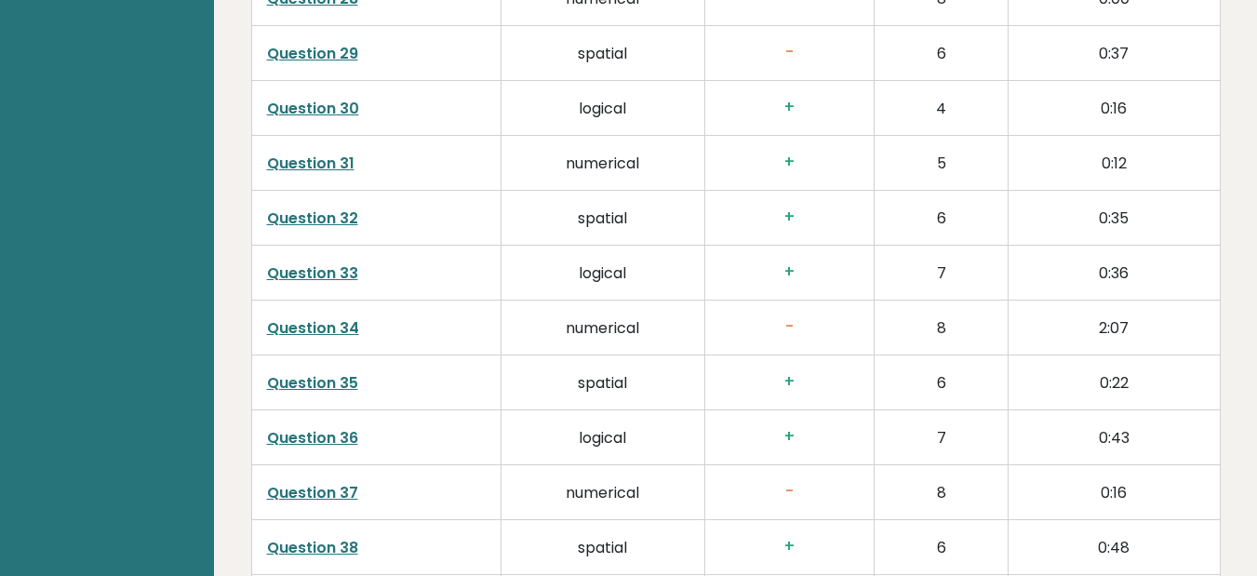
scroll to position [4476, 0]
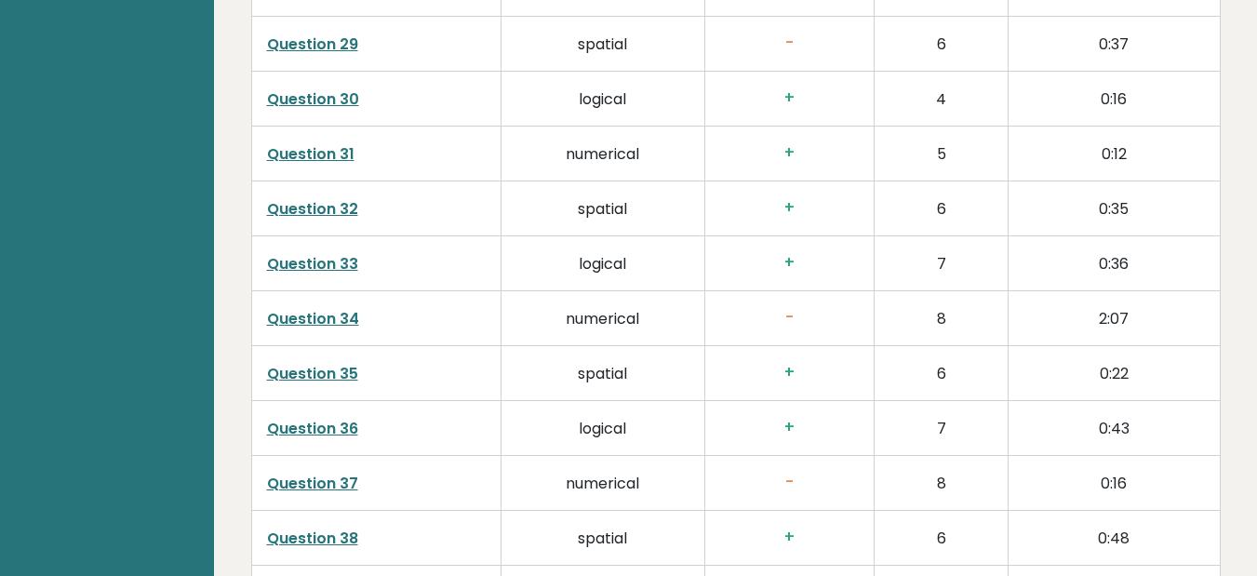
click at [301, 363] on link "Question 35" at bounding box center [312, 373] width 91 height 21
click at [359, 290] on td "Question 34" at bounding box center [375, 317] width 249 height 55
click at [342, 308] on link "Question 34" at bounding box center [313, 318] width 92 height 21
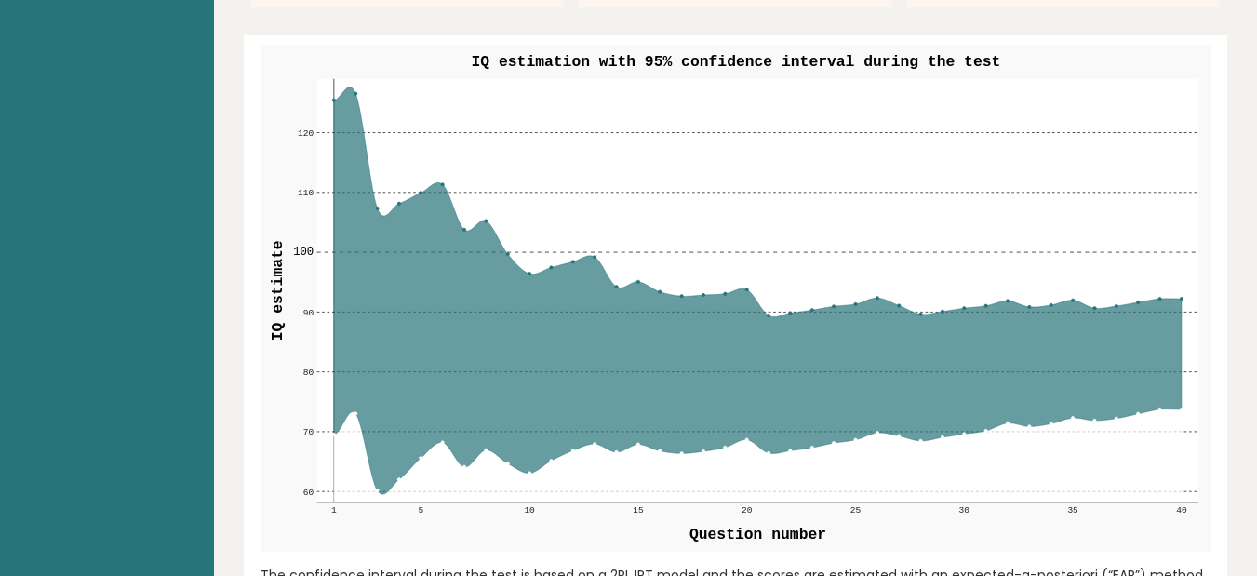
scroll to position [2191, 0]
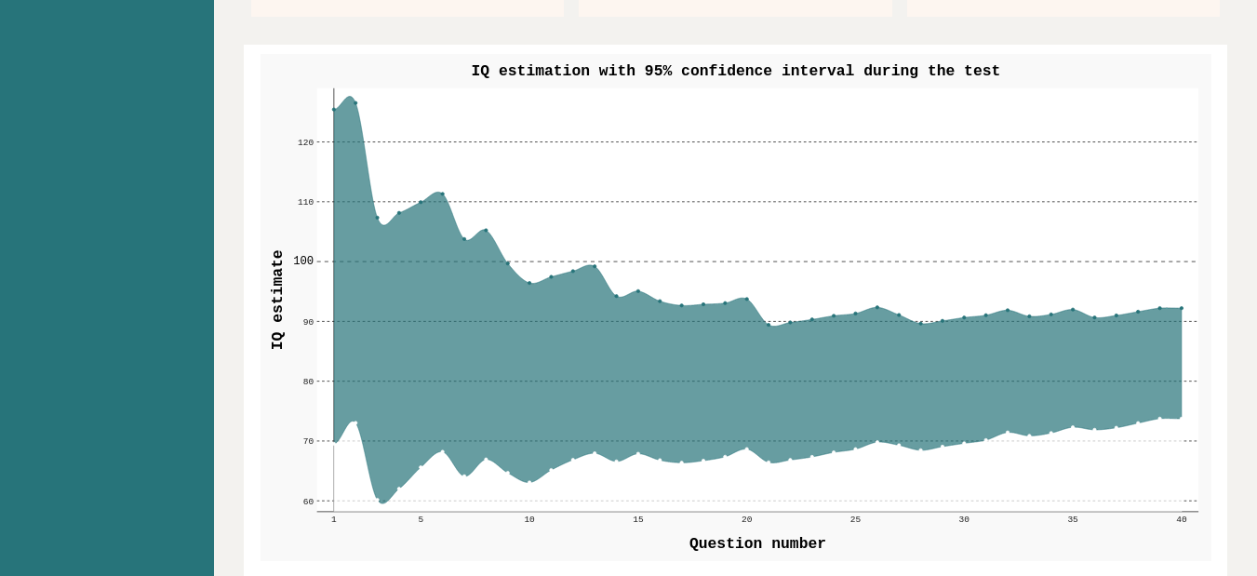
drag, startPoint x: 1256, startPoint y: 279, endPoint x: 1263, endPoint y: 242, distance: 37.8
click at [1256, 242] on html "Brght LV Laura Visbal None Retake test Test others Test Results Date: September…" at bounding box center [628, 515] width 1257 height 5413
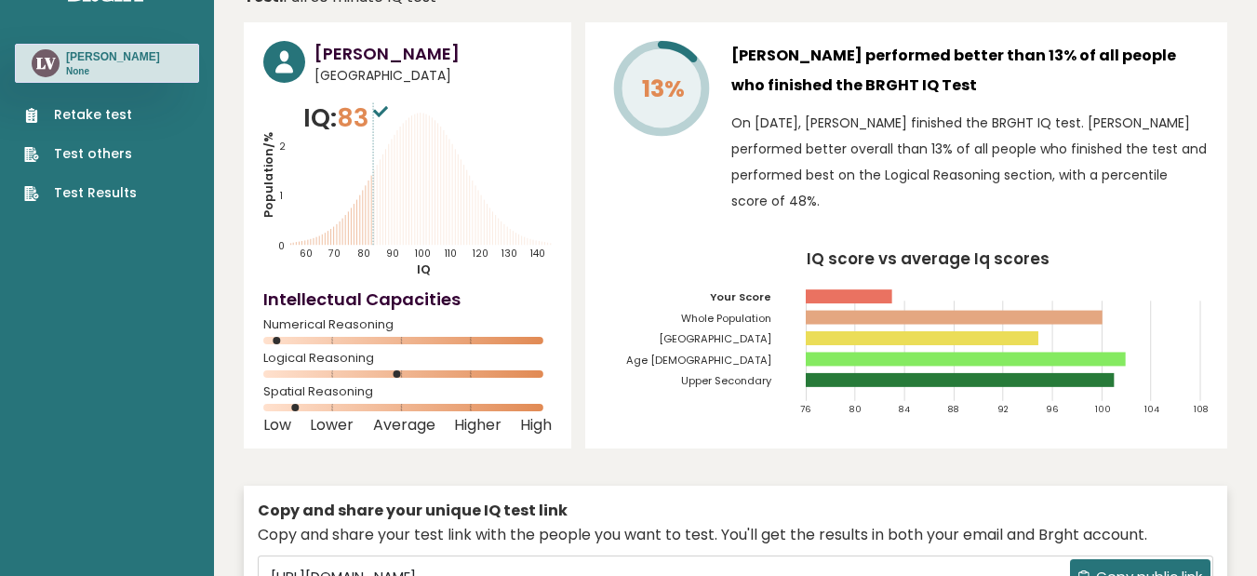
scroll to position [0, 0]
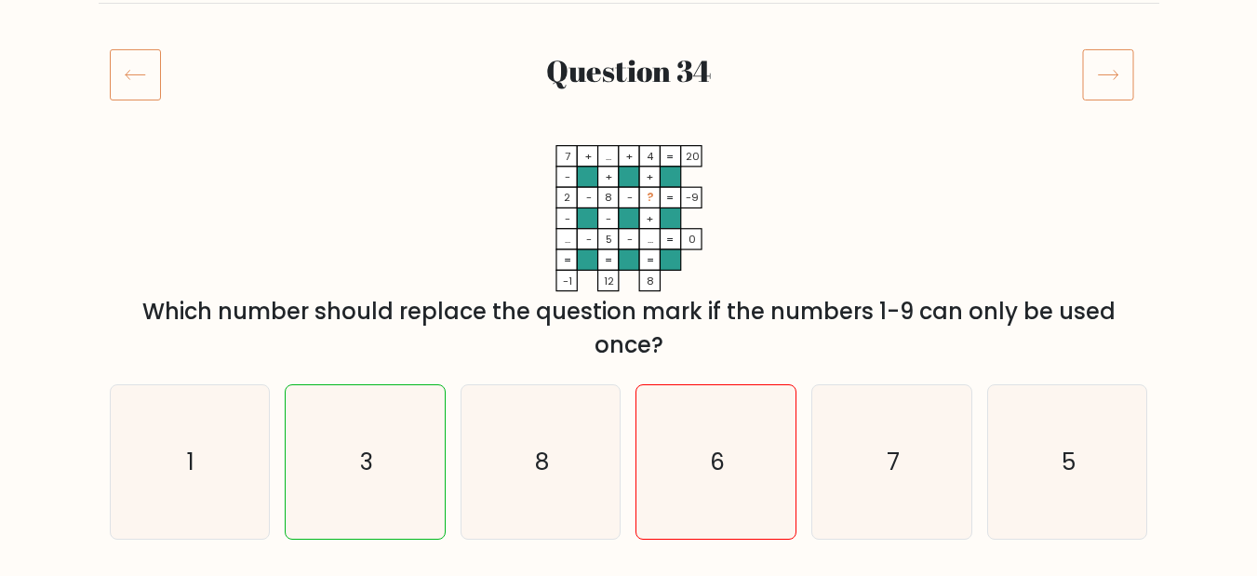
scroll to position [202, 0]
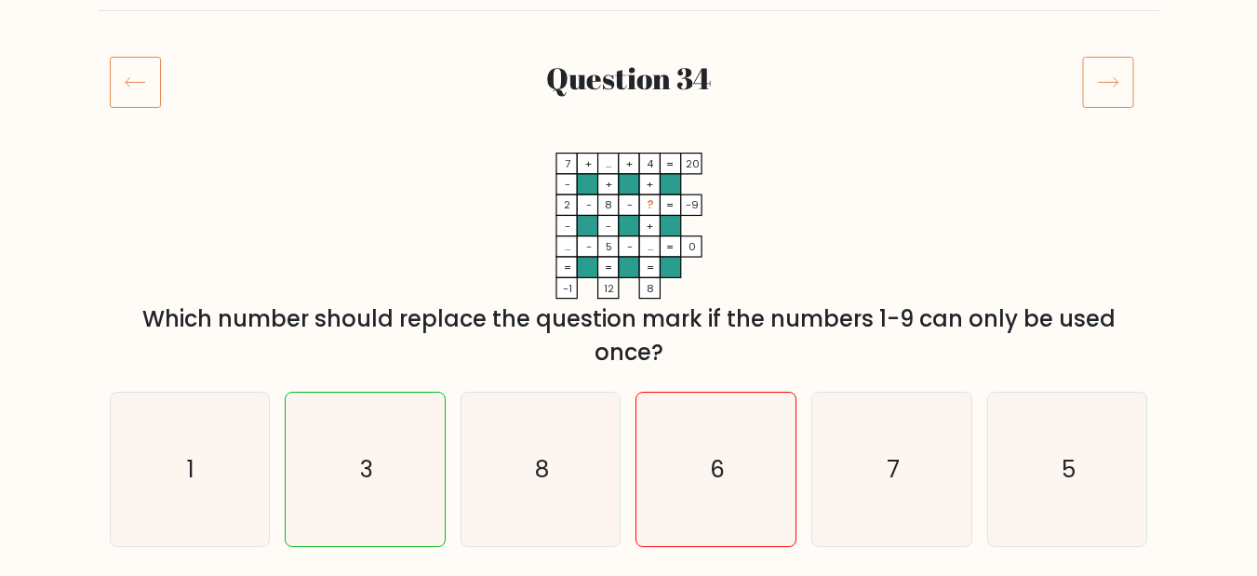
click at [1107, 88] on icon at bounding box center [1108, 82] width 52 height 52
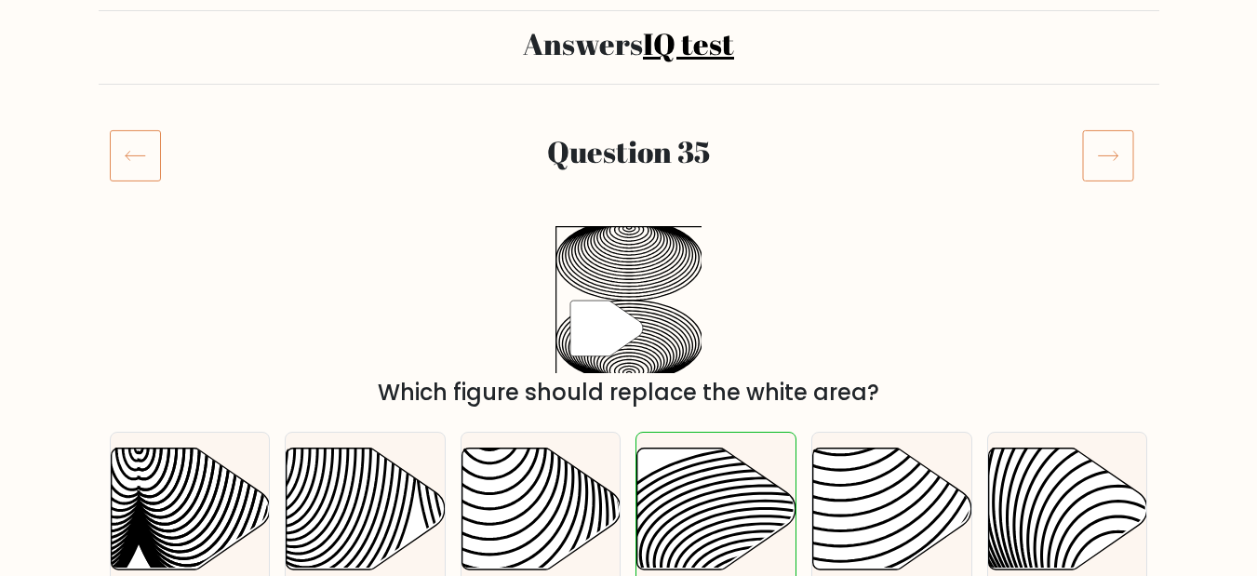
scroll to position [104, 0]
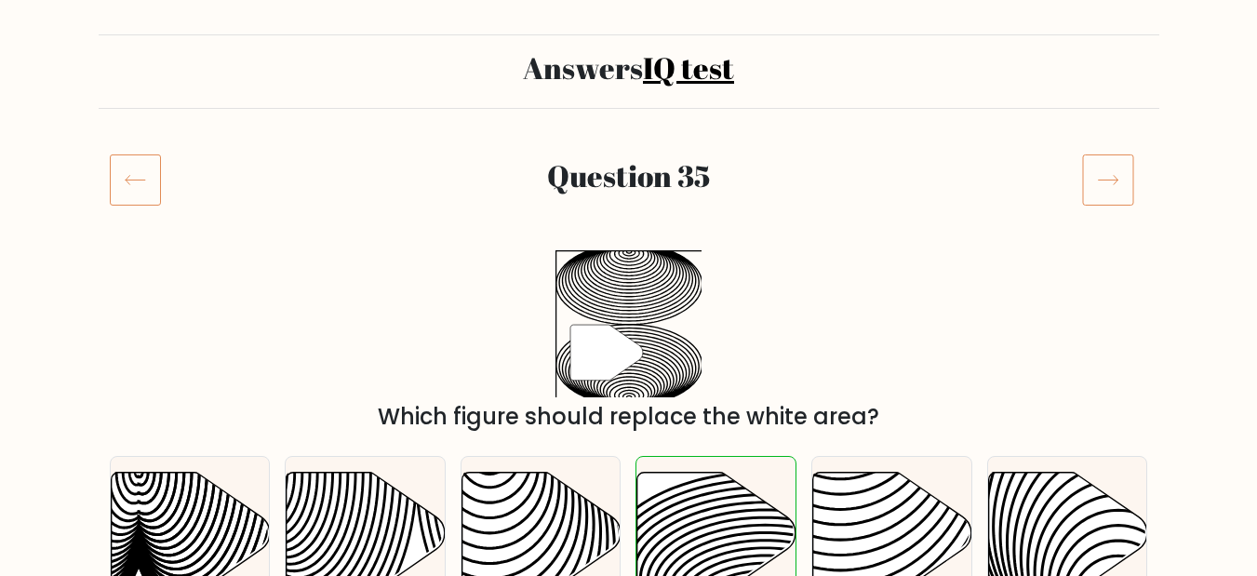
drag, startPoint x: 1136, startPoint y: 176, endPoint x: 1127, endPoint y: 178, distance: 9.5
click at [1127, 178] on div at bounding box center [1115, 180] width 88 height 52
click at [1127, 178] on icon at bounding box center [1108, 180] width 52 height 52
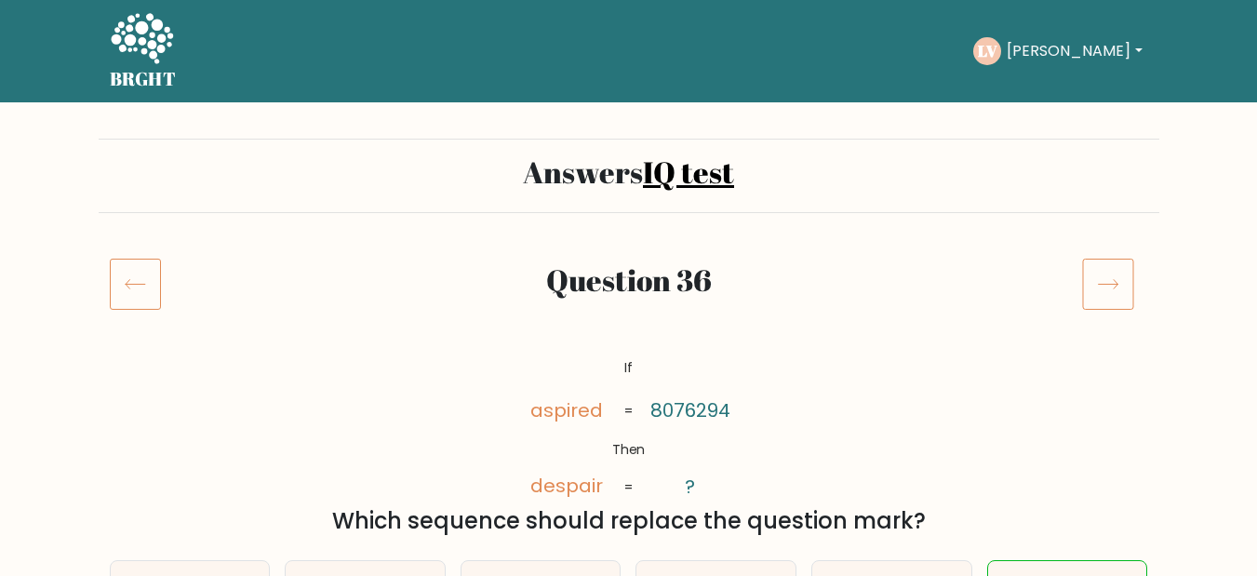
click at [1128, 275] on icon at bounding box center [1108, 284] width 52 height 52
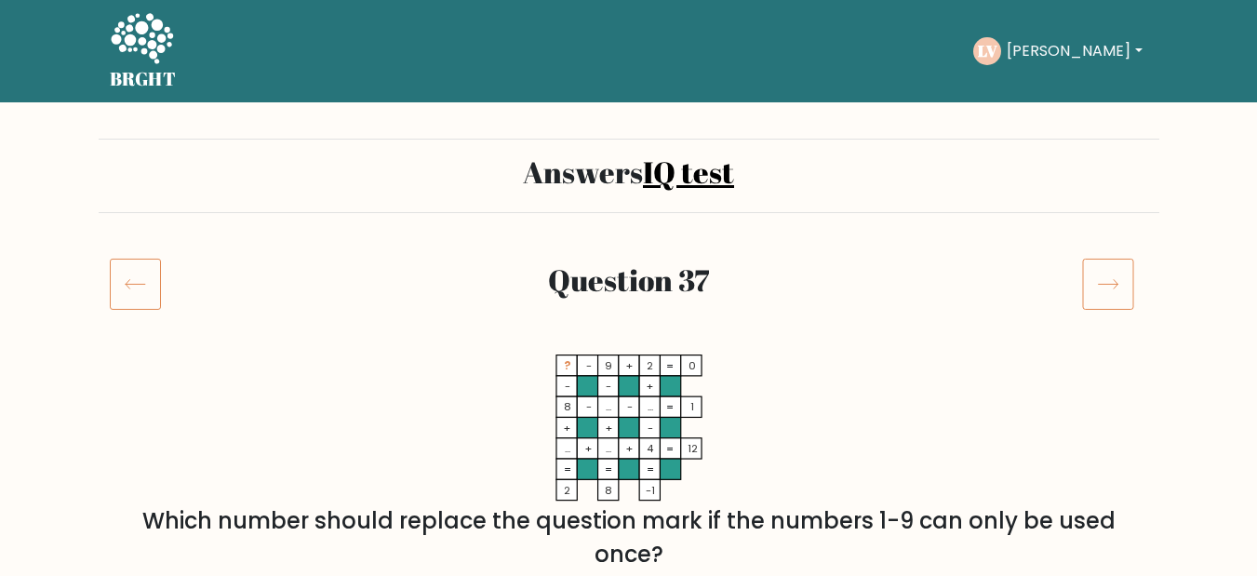
click at [1115, 266] on icon at bounding box center [1108, 284] width 52 height 52
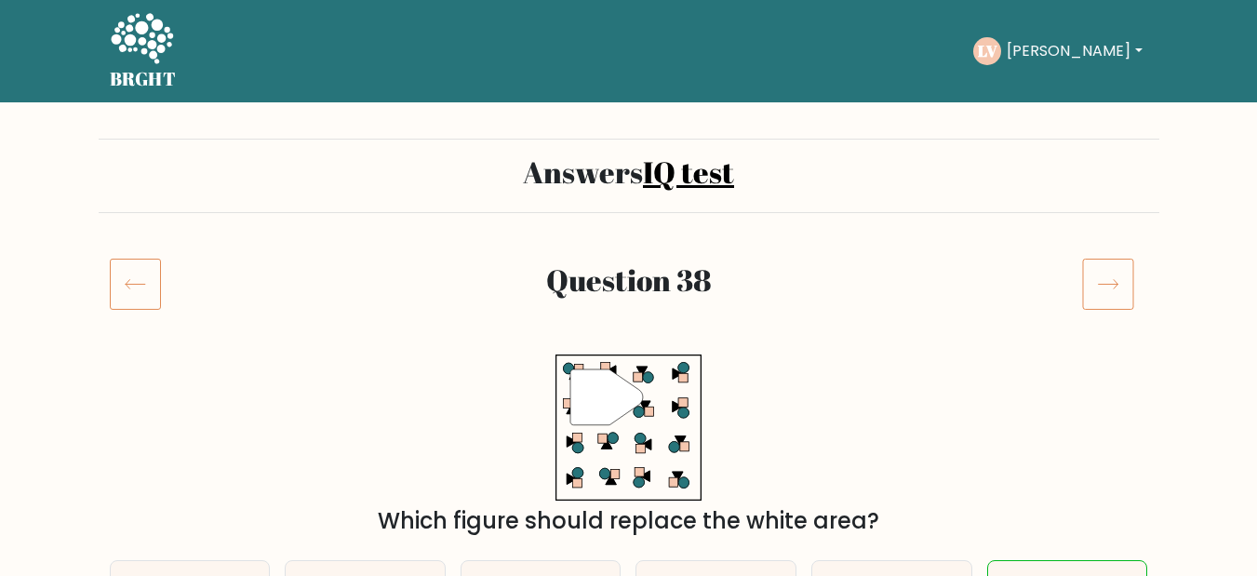
click at [1119, 297] on icon at bounding box center [1108, 284] width 52 height 52
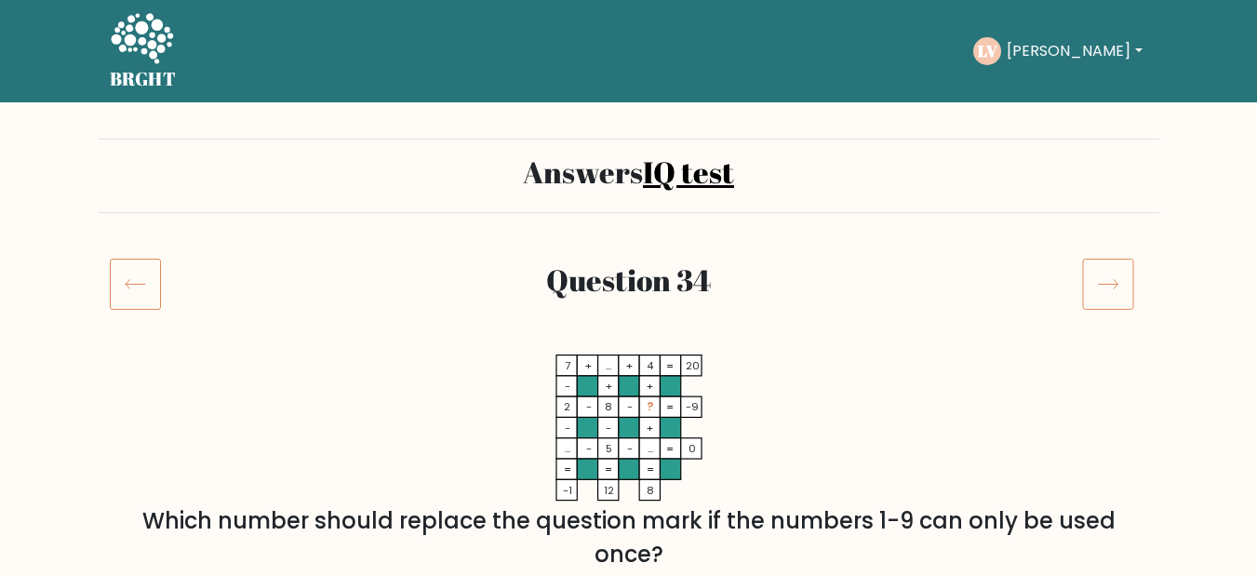
scroll to position [202, 0]
